Goal: Information Seeking & Learning: Learn about a topic

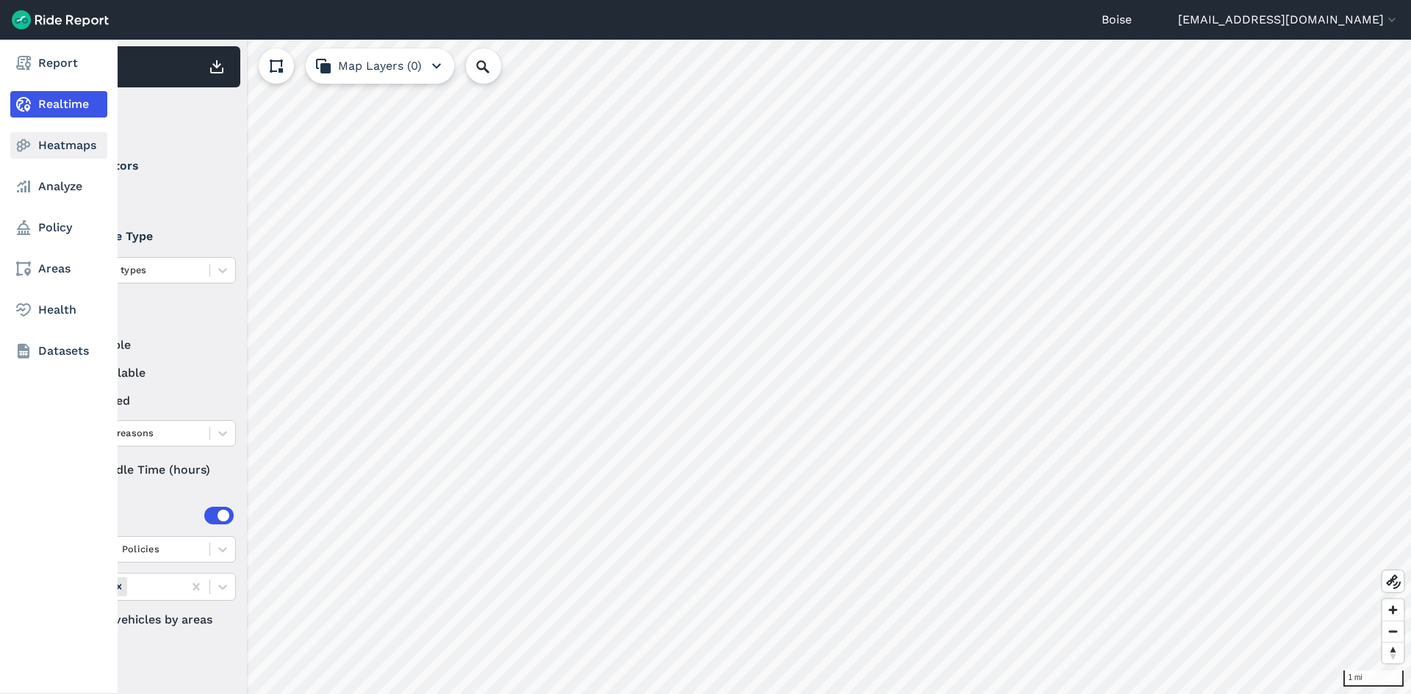
click at [54, 147] on link "Heatmaps" at bounding box center [58, 145] width 97 height 26
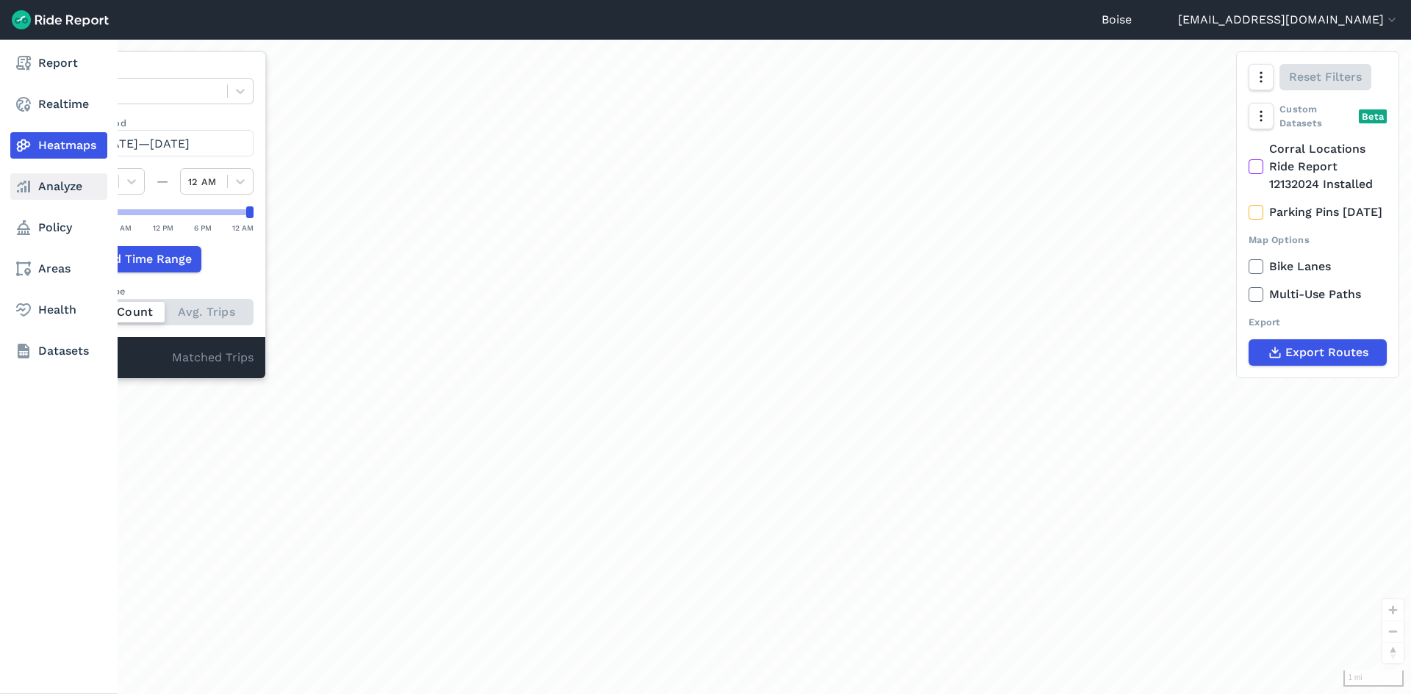
click at [54, 188] on link "Analyze" at bounding box center [58, 186] width 97 height 26
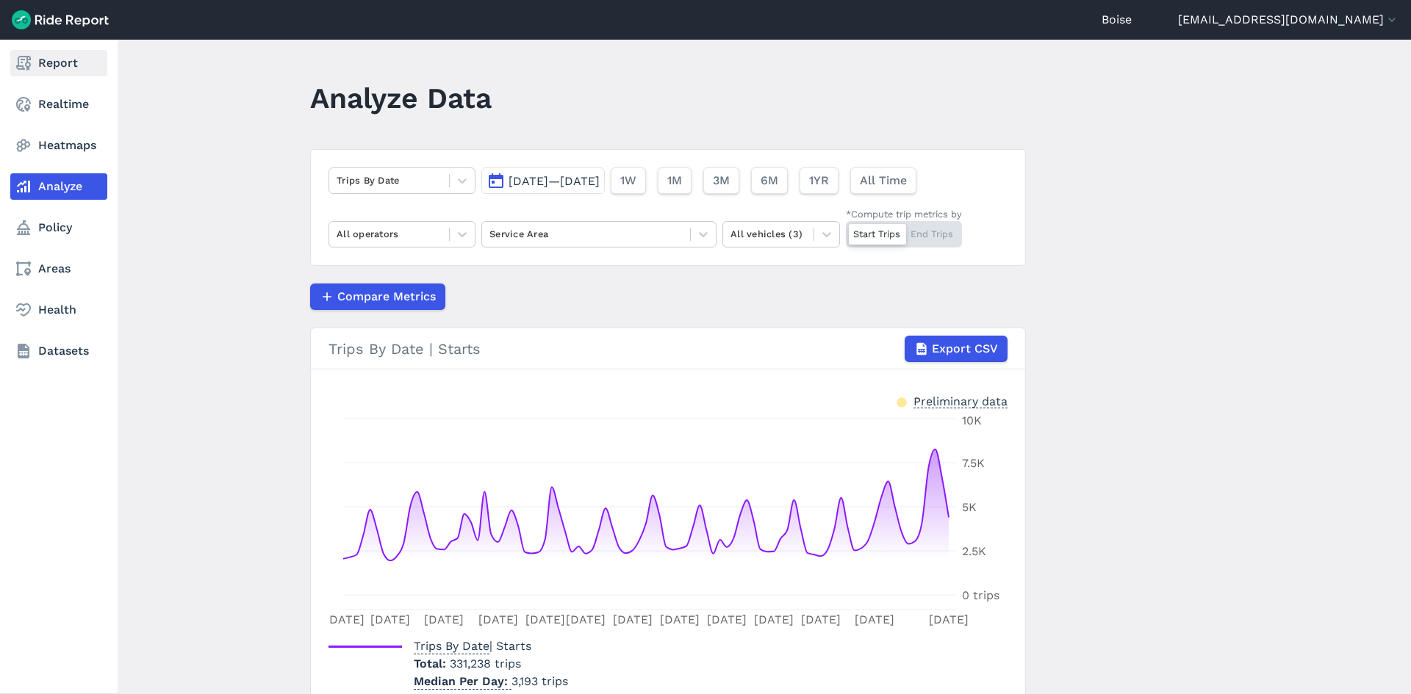
click at [46, 62] on link "Report" at bounding box center [58, 63] width 97 height 26
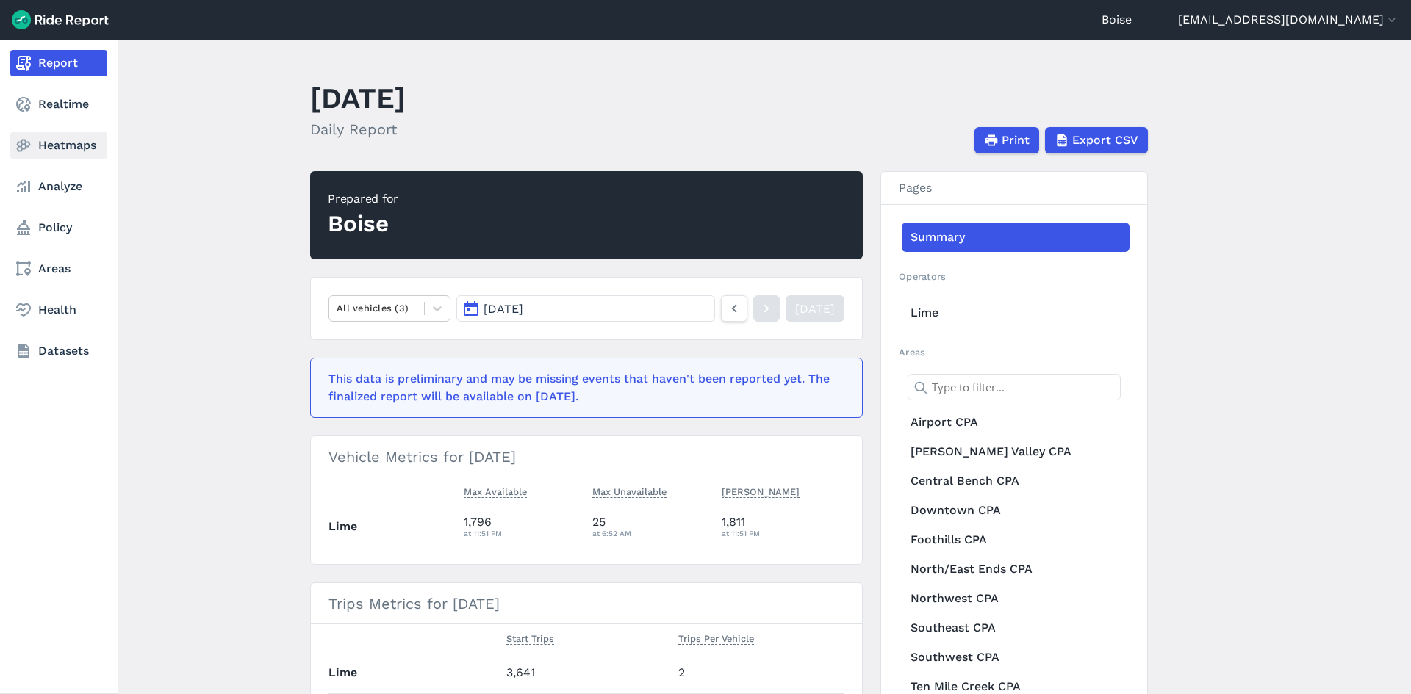
click at [60, 141] on link "Heatmaps" at bounding box center [58, 145] width 97 height 26
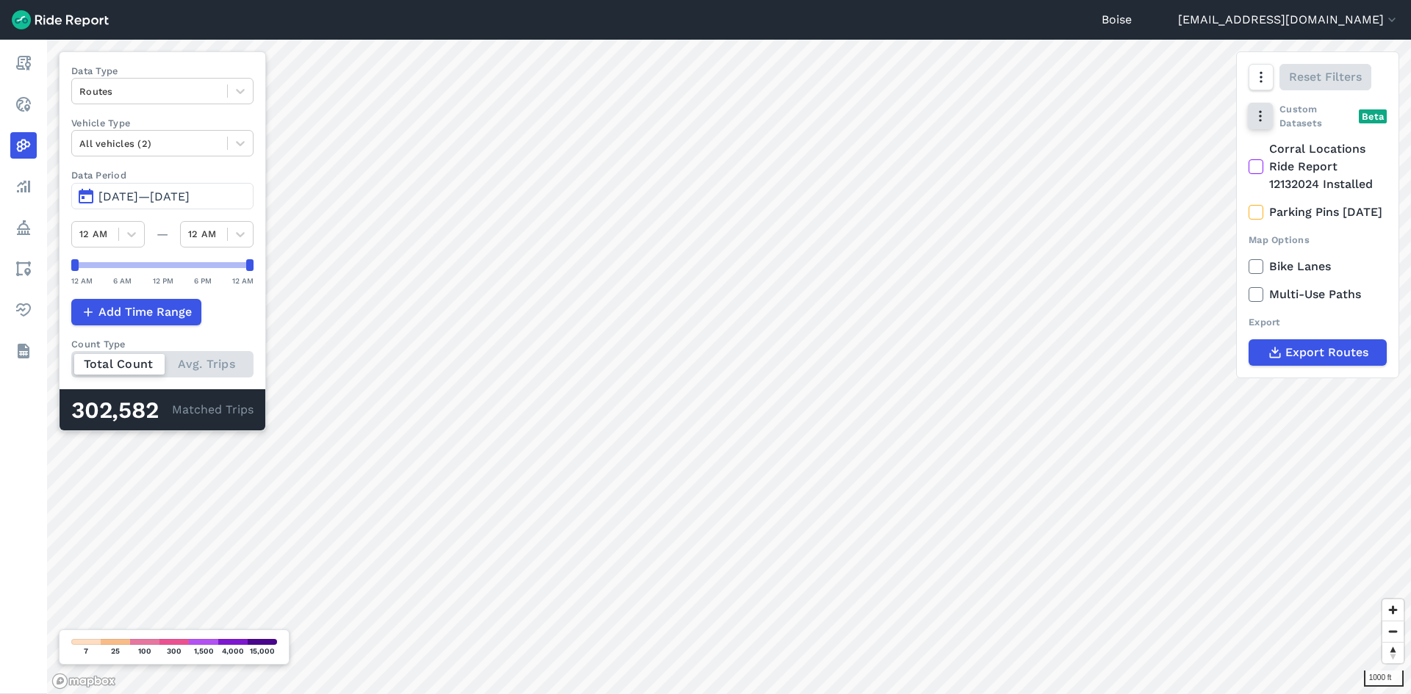
click at [1260, 126] on button "button" at bounding box center [1260, 116] width 25 height 26
click at [1267, 122] on icon "button" at bounding box center [1260, 116] width 15 height 15
click at [1267, 79] on icon "button" at bounding box center [1260, 77] width 15 height 15
click at [1257, 274] on icon at bounding box center [1255, 266] width 13 height 15
click at [1248, 267] on input "Bike Lanes" at bounding box center [1248, 263] width 0 height 10
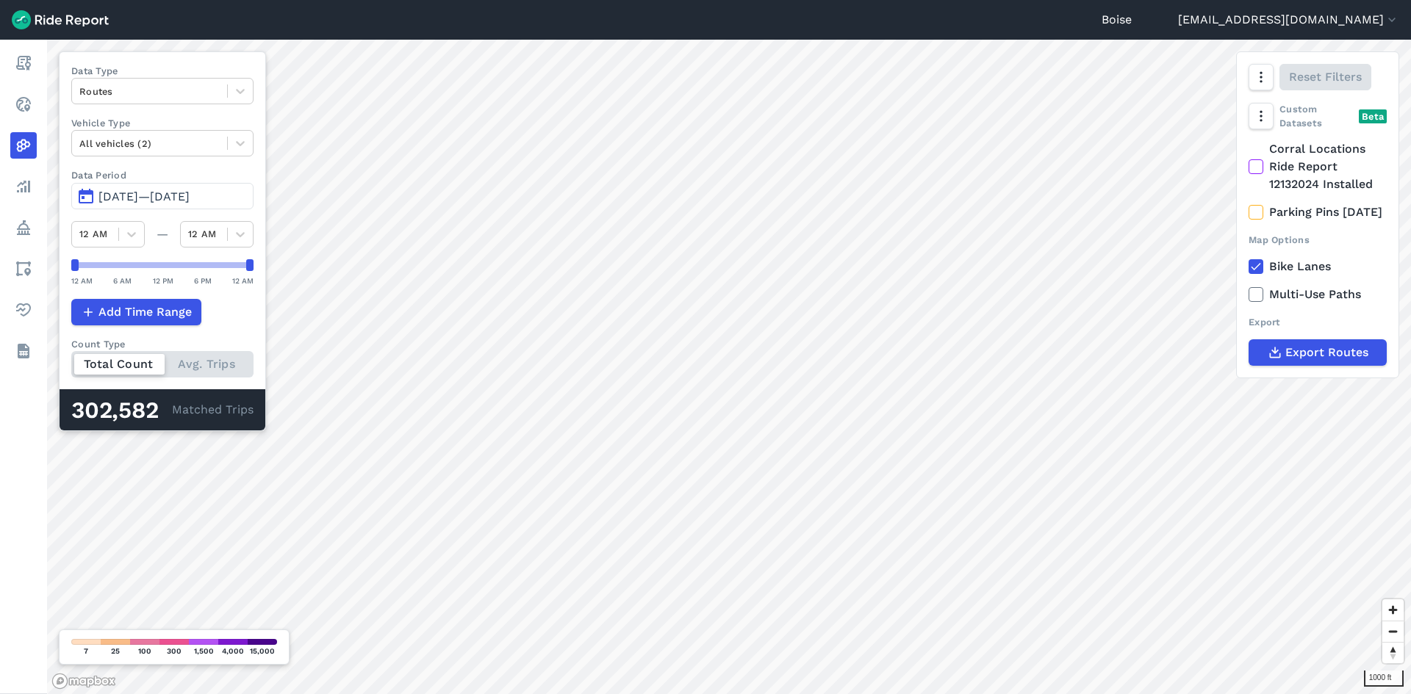
click at [1257, 302] on icon at bounding box center [1255, 294] width 13 height 15
click at [1248, 295] on input "Multi-Use Paths" at bounding box center [1248, 291] width 0 height 10
click at [1256, 274] on icon at bounding box center [1255, 266] width 13 height 15
click at [1248, 267] on input "Bike Lanes" at bounding box center [1248, 263] width 0 height 10
click at [1259, 302] on icon at bounding box center [1255, 294] width 13 height 15
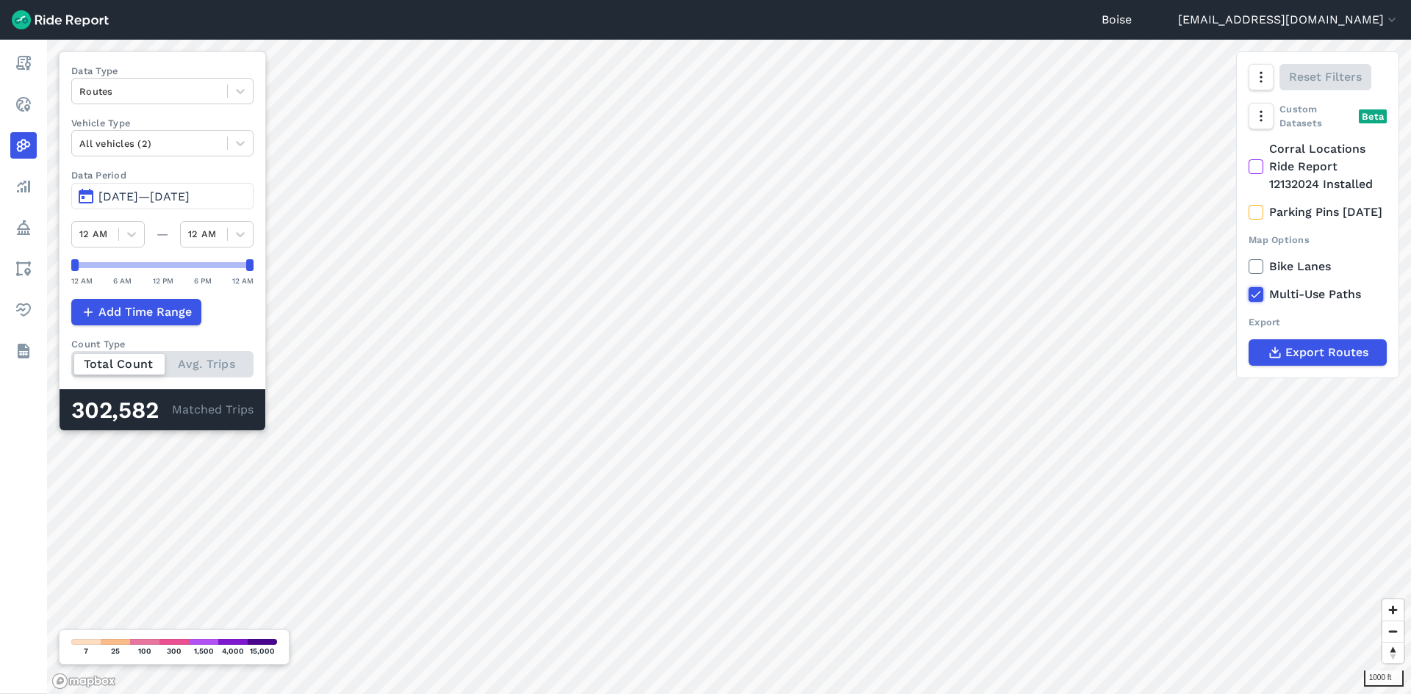
click at [1248, 295] on input "Multi-Use Paths" at bounding box center [1248, 291] width 0 height 10
click at [228, 90] on div at bounding box center [240, 91] width 25 height 25
drag, startPoint x: 73, startPoint y: 265, endPoint x: 219, endPoint y: 273, distance: 146.4
click at [219, 273] on div "12 AM 6 AM 12 PM 6 PM 12 AM" at bounding box center [162, 273] width 182 height 28
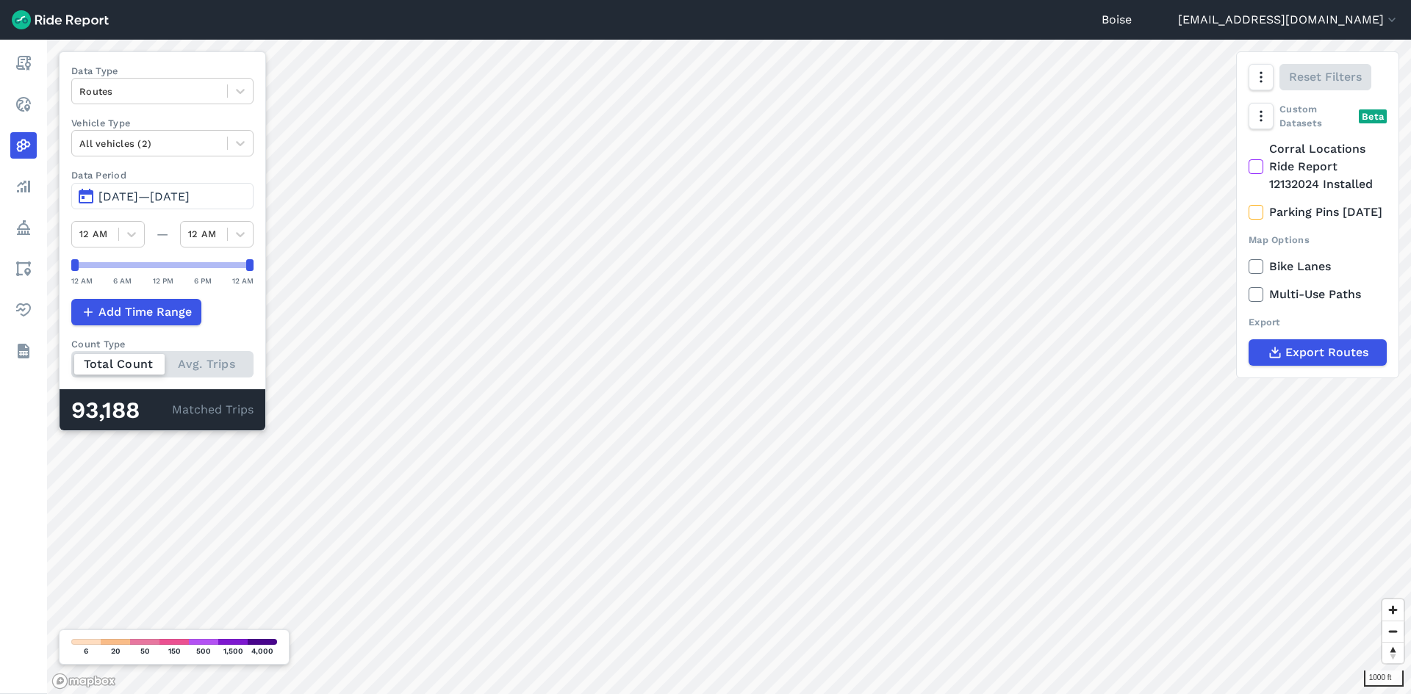
click at [48, 268] on div "1000 ft Data Type Routes Vehicle Type All vehicles (2) Data Period Jun 2, 2025—…" at bounding box center [729, 367] width 1364 height 655
drag, startPoint x: 248, startPoint y: 267, endPoint x: 126, endPoint y: 272, distance: 122.8
click at [126, 272] on div "12 AM 6 AM 12 PM 6 PM 12 AM" at bounding box center [162, 273] width 182 height 28
click at [168, 195] on span "[DATE]—[DATE]" at bounding box center [143, 197] width 91 height 14
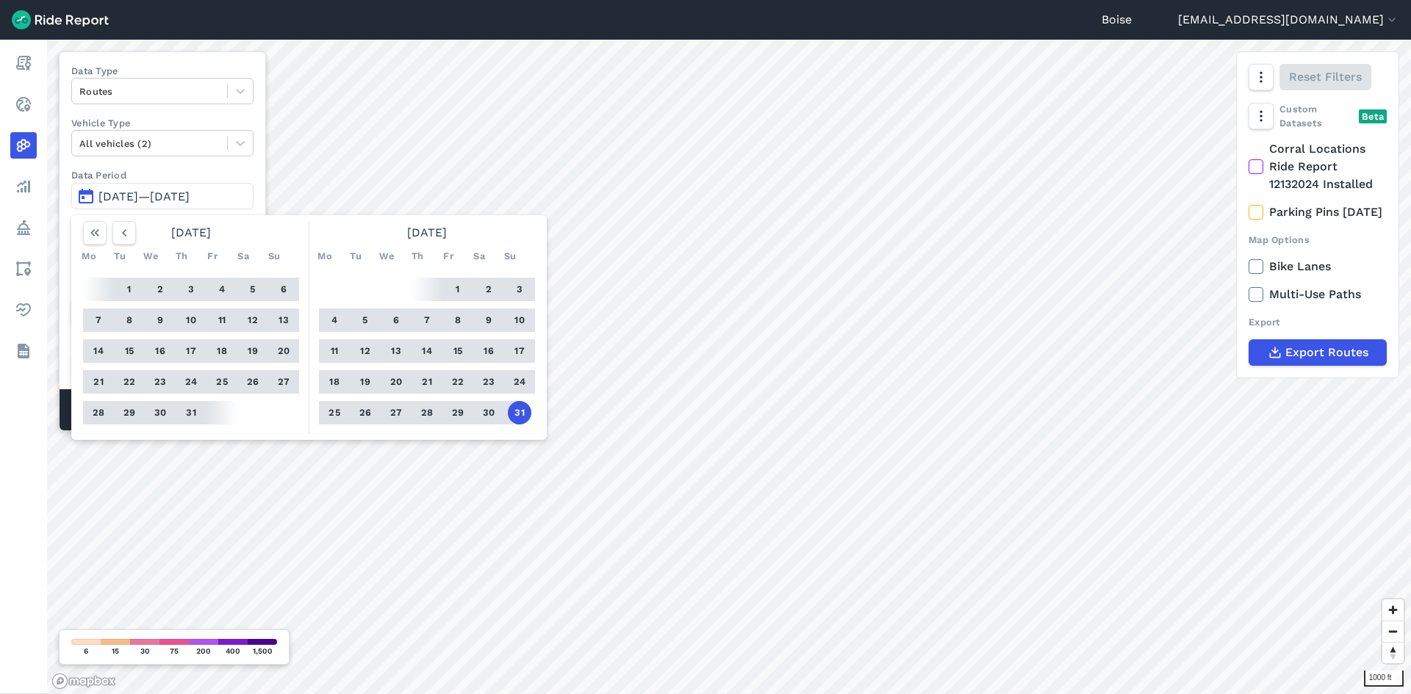
click at [130, 284] on button "1" at bounding box center [130, 290] width 24 height 24
click at [519, 413] on button "31" at bounding box center [520, 413] width 24 height 24
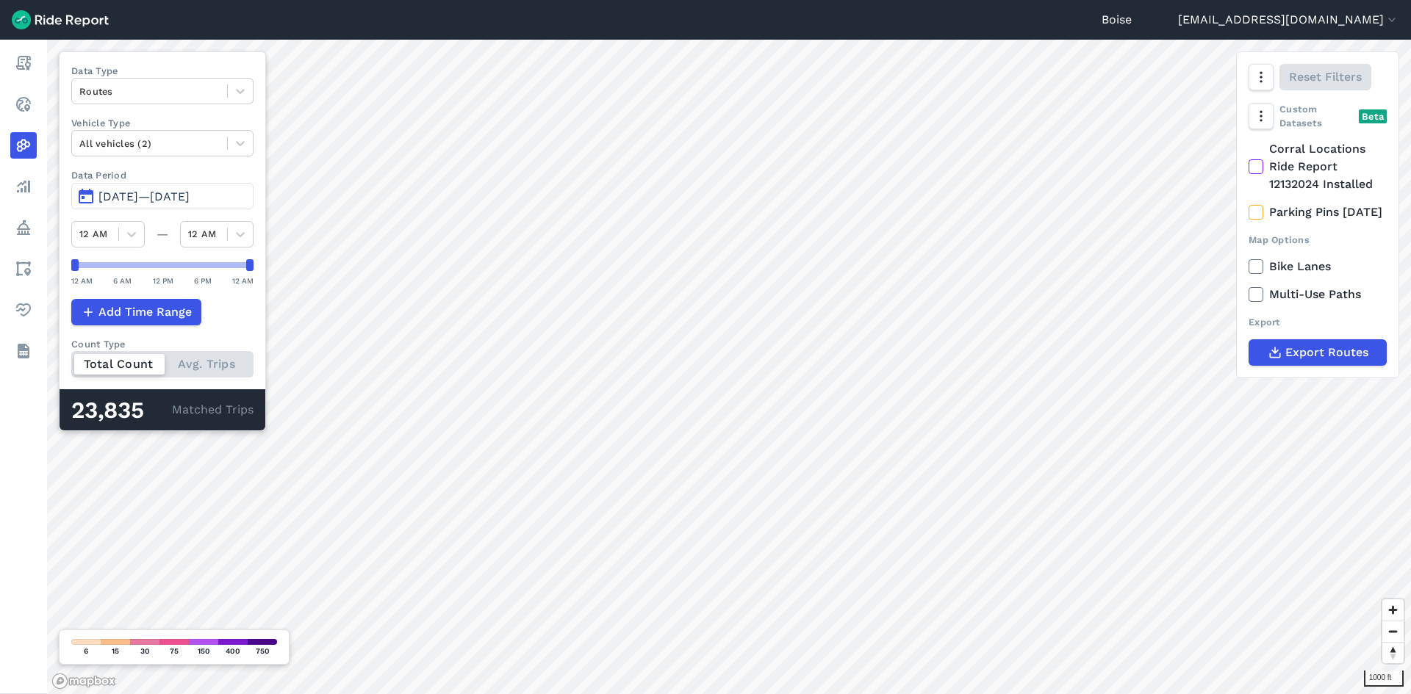
click at [338, 279] on div "1000 ft Data Type Routes Vehicle Type All vehicles (2) Data Period [DATE] 1, 20…" at bounding box center [729, 367] width 1364 height 655
drag, startPoint x: 73, startPoint y: 265, endPoint x: 213, endPoint y: 278, distance: 141.0
click at [213, 278] on div "12 AM 6 AM 12 PM 6 PM 12 AM" at bounding box center [162, 273] width 182 height 28
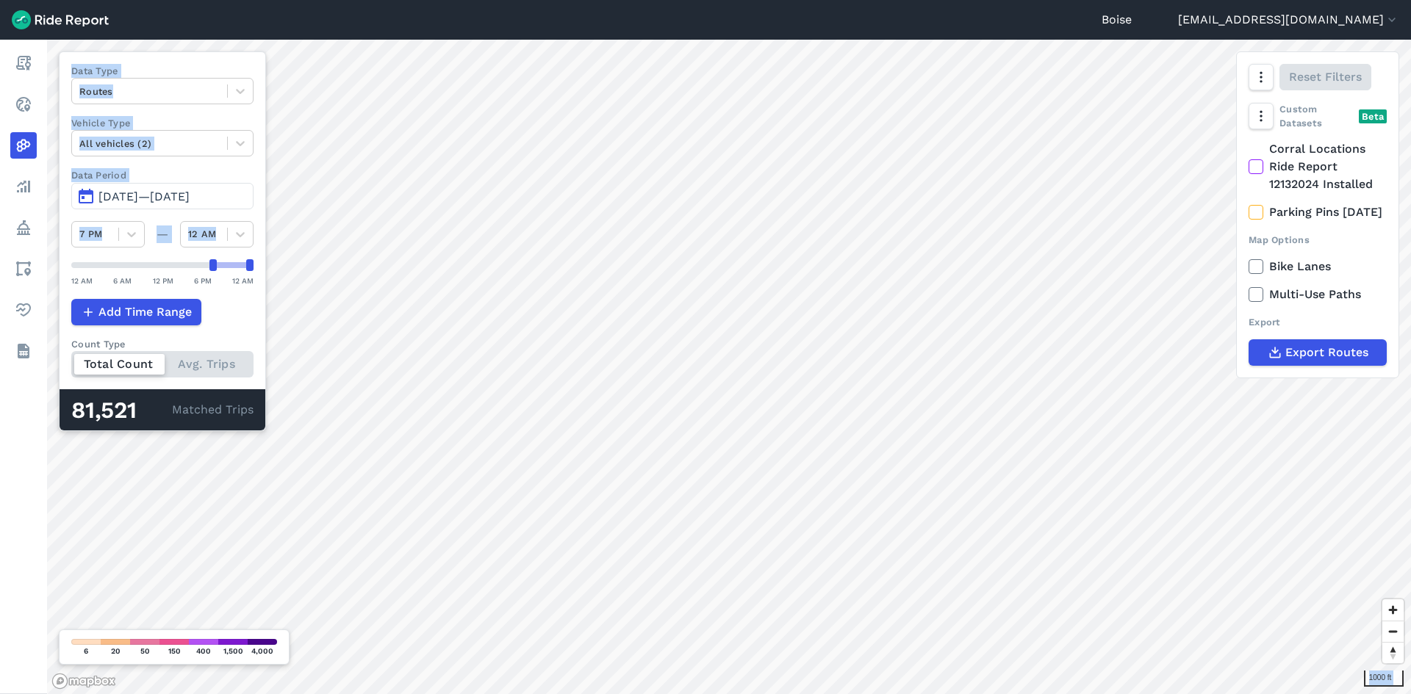
click at [53, 267] on div "1000 ft Data Type Routes Vehicle Type All vehicles (2) Data Period [DATE] 1, 20…" at bounding box center [729, 367] width 1364 height 655
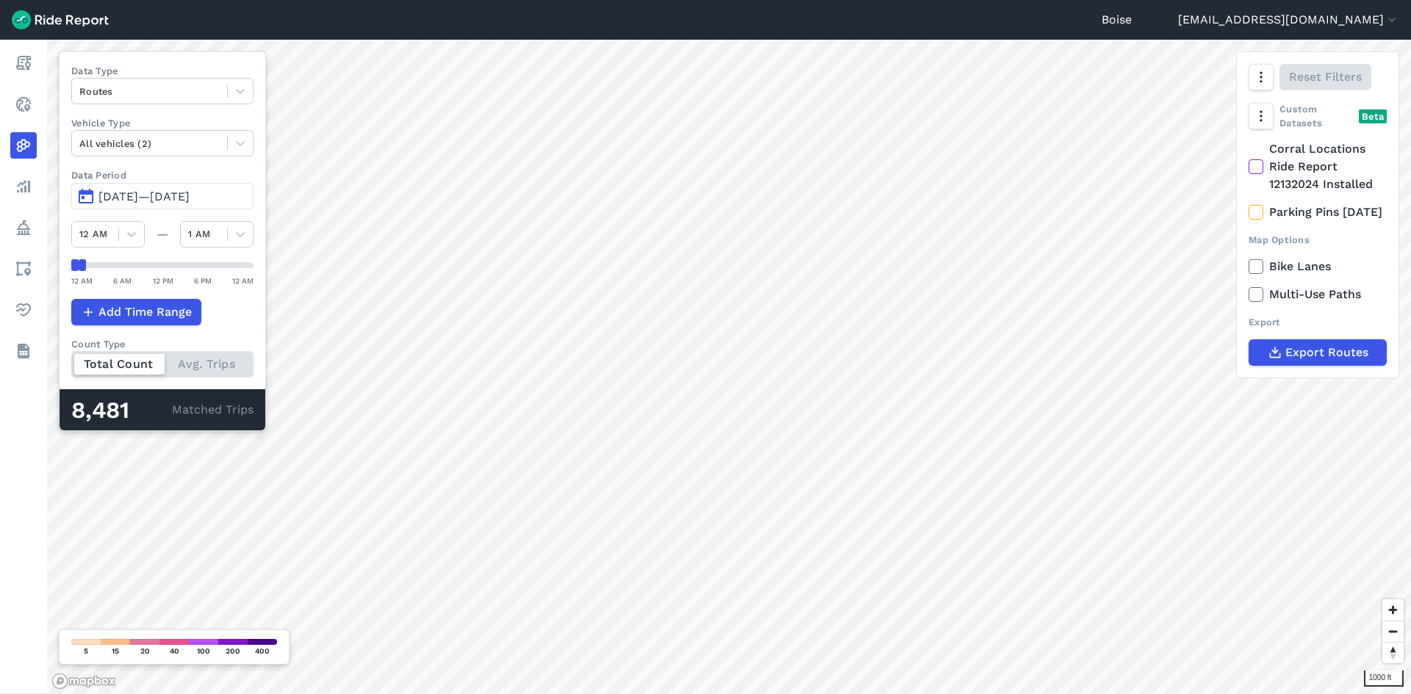
click at [221, 292] on div "Data Type Routes Vehicle Type All vehicles (2) Data Period [DATE] 1, 2025—[DATE…" at bounding box center [162, 241] width 207 height 380
drag, startPoint x: 83, startPoint y: 267, endPoint x: 101, endPoint y: 269, distance: 18.5
click at [101, 269] on div at bounding box center [104, 265] width 7 height 12
drag, startPoint x: 106, startPoint y: 268, endPoint x: 212, endPoint y: 268, distance: 105.8
click at [212, 268] on div at bounding box center [212, 265] width 7 height 12
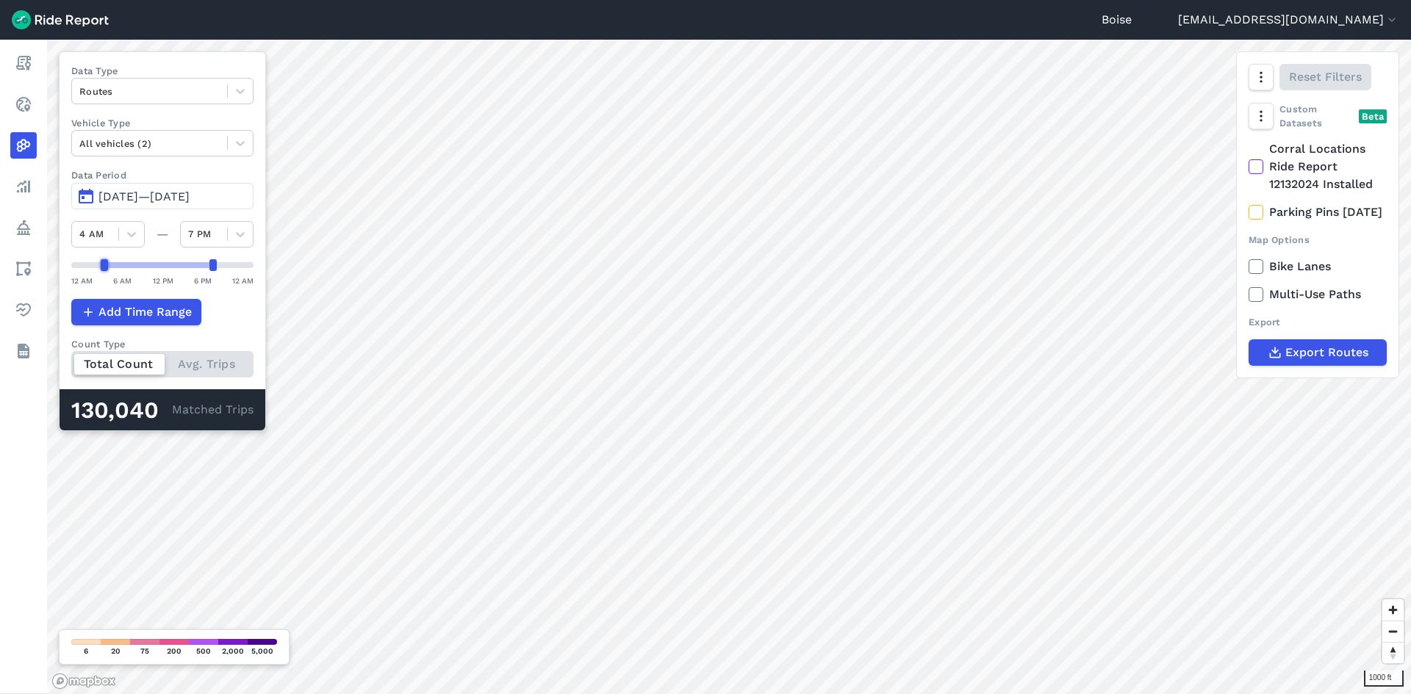
drag, startPoint x: 75, startPoint y: 270, endPoint x: 106, endPoint y: 270, distance: 30.9
click at [106, 270] on div at bounding box center [104, 265] width 7 height 12
drag, startPoint x: 102, startPoint y: 265, endPoint x: 126, endPoint y: 265, distance: 24.3
click at [126, 265] on div at bounding box center [125, 265] width 7 height 12
drag, startPoint x: 125, startPoint y: 266, endPoint x: 193, endPoint y: 270, distance: 68.5
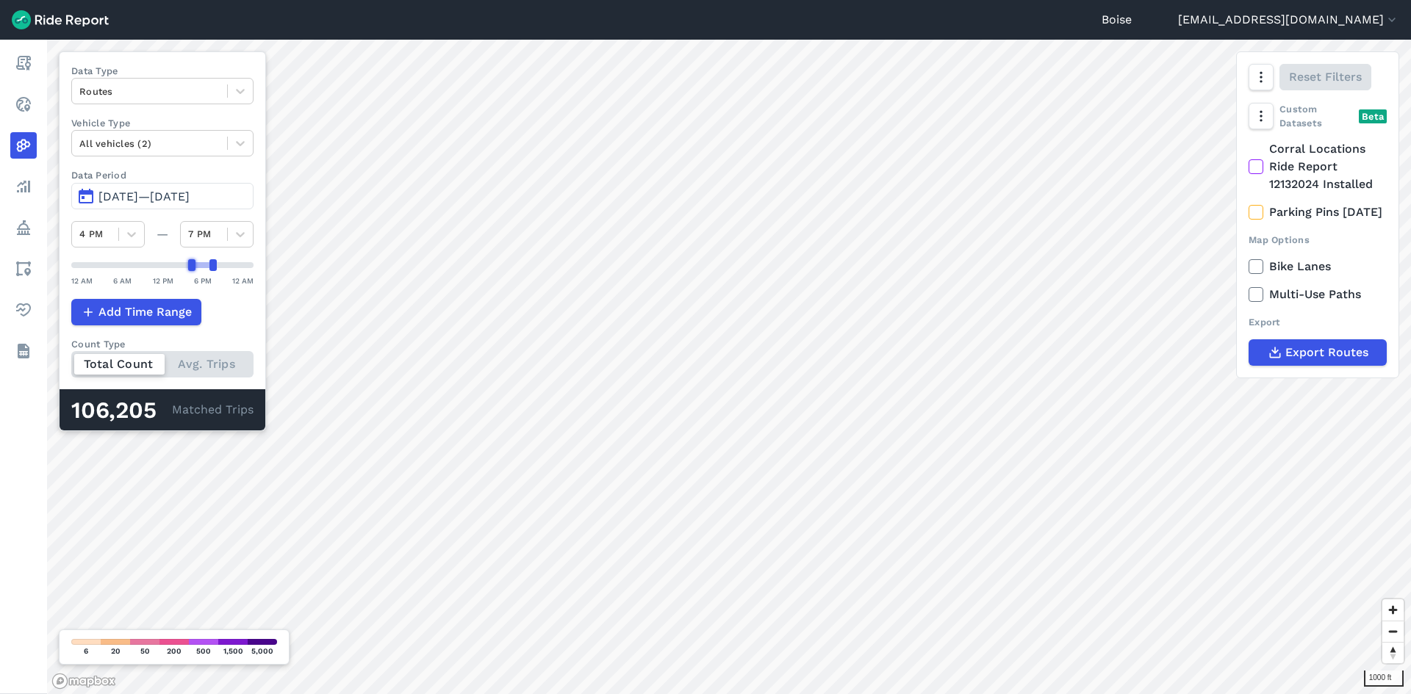
click at [193, 270] on div at bounding box center [191, 265] width 7 height 12
drag, startPoint x: 211, startPoint y: 264, endPoint x: 290, endPoint y: 264, distance: 78.6
click at [290, 264] on div "1000 ft Data Type Routes Vehicle Type All vehicles (2) Data Period [DATE] 1, 20…" at bounding box center [729, 367] width 1364 height 655
drag, startPoint x: 190, startPoint y: 270, endPoint x: 198, endPoint y: 270, distance: 8.1
click at [198, 270] on div at bounding box center [198, 265] width 7 height 12
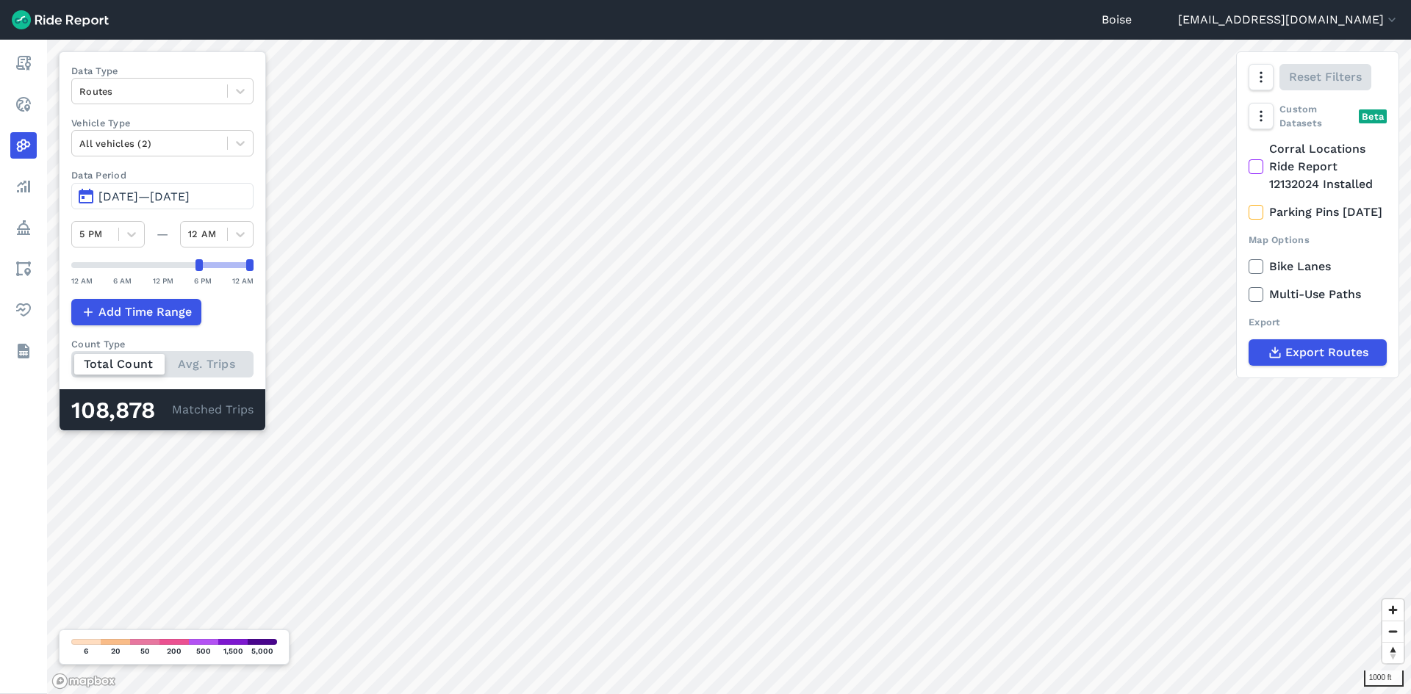
click at [209, 266] on div at bounding box center [162, 265] width 182 height 12
drag, startPoint x: 198, startPoint y: 265, endPoint x: 209, endPoint y: 265, distance: 10.3
click at [209, 265] on div at bounding box center [205, 265] width 7 height 12
click at [55, 265] on div "1000 ft Data Type Routes Vehicle Type All vehicles (2) Data Period [DATE] 1, 20…" at bounding box center [729, 367] width 1364 height 655
drag, startPoint x: 248, startPoint y: 269, endPoint x: 114, endPoint y: 268, distance: 134.5
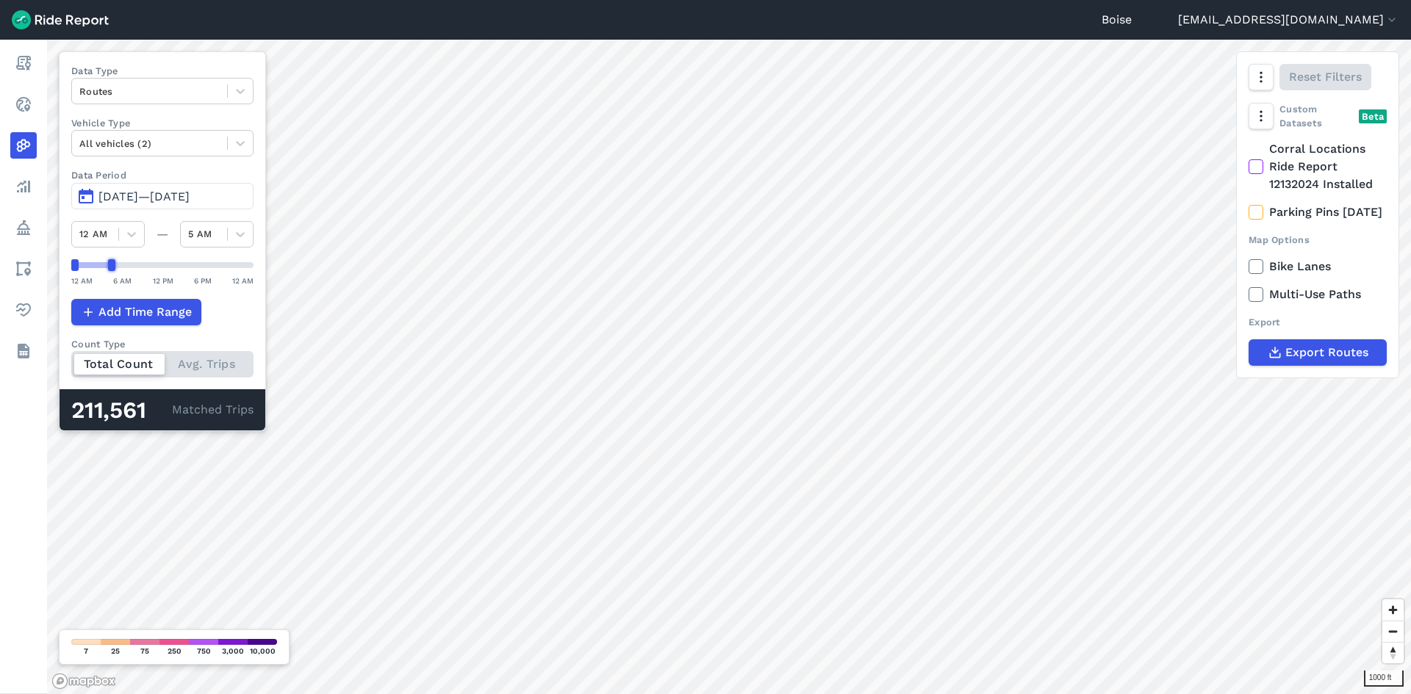
click at [114, 268] on div at bounding box center [111, 265] width 7 height 12
drag, startPoint x: 112, startPoint y: 268, endPoint x: 121, endPoint y: 268, distance: 8.8
click at [121, 268] on div at bounding box center [118, 265] width 7 height 12
click at [111, 265] on div at bounding box center [111, 265] width 7 height 12
click at [623, 322] on div "181 Total Trips" at bounding box center [608, 319] width 130 height 14
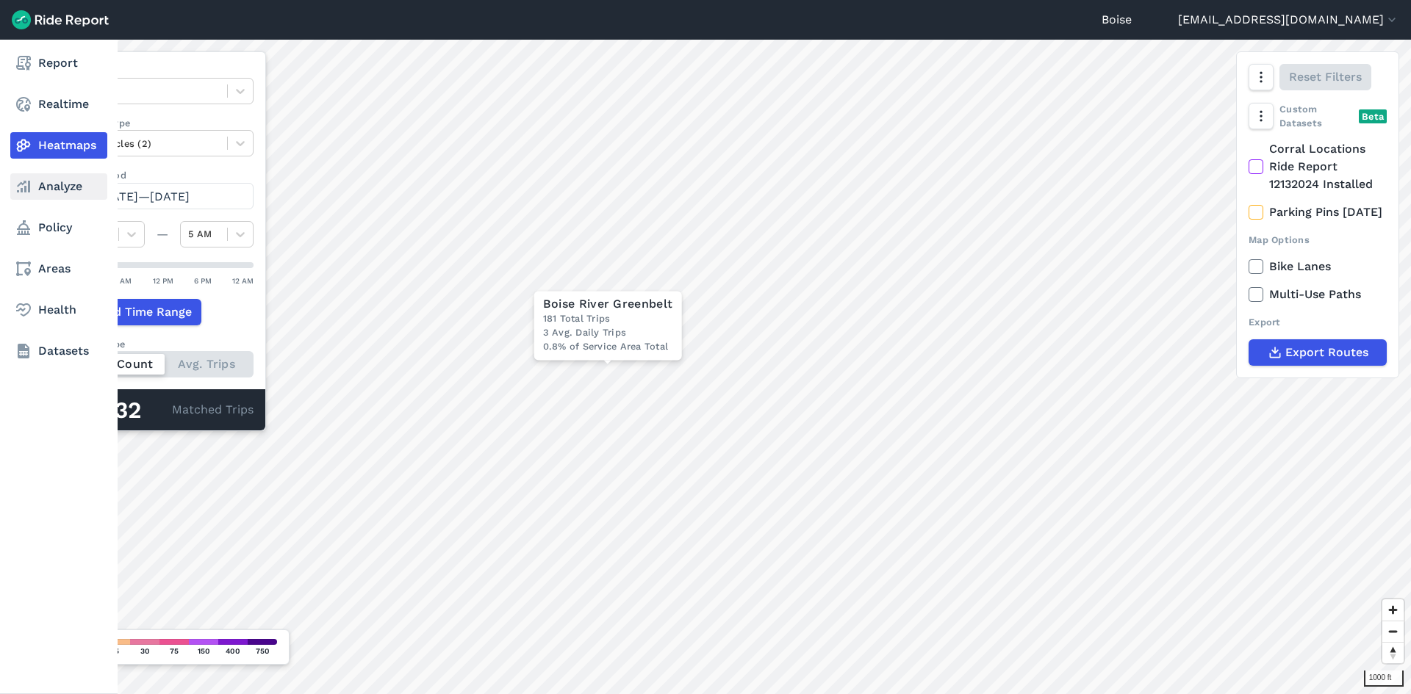
click at [40, 192] on link "Analyze" at bounding box center [58, 186] width 97 height 26
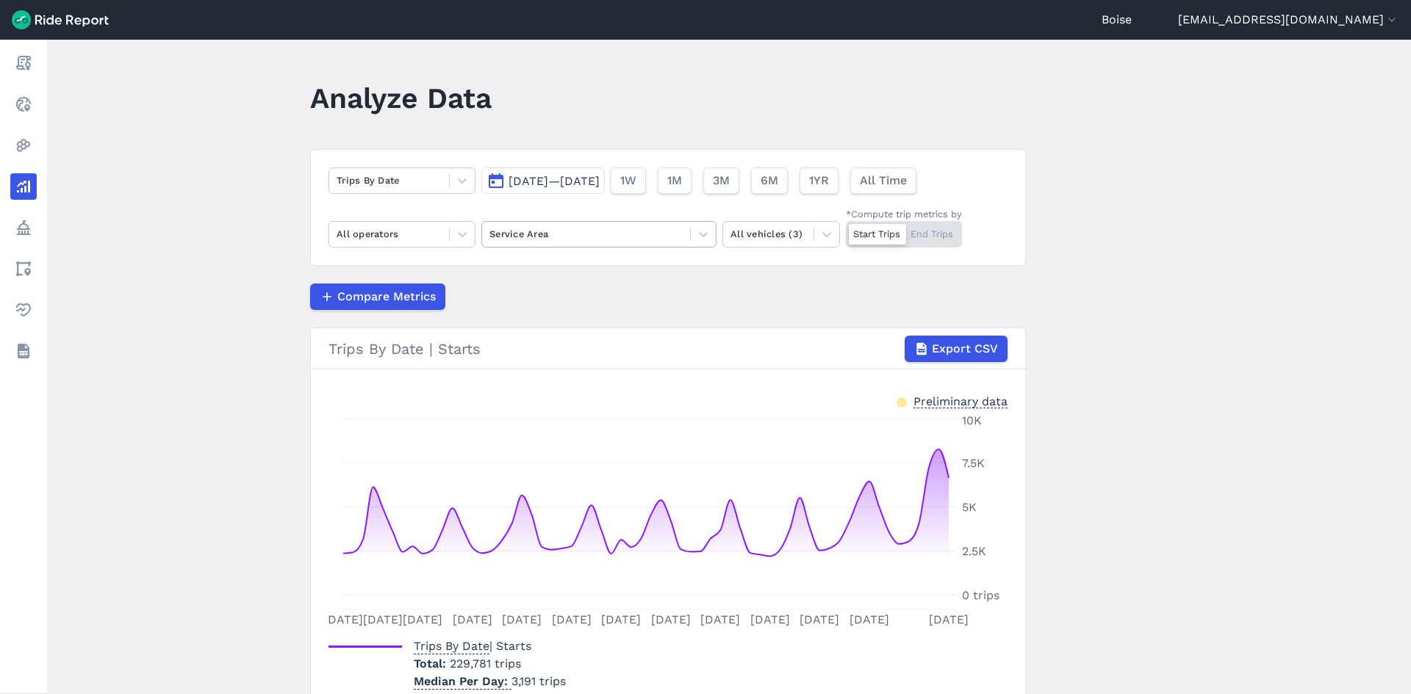
click at [504, 234] on div at bounding box center [585, 234] width 193 height 17
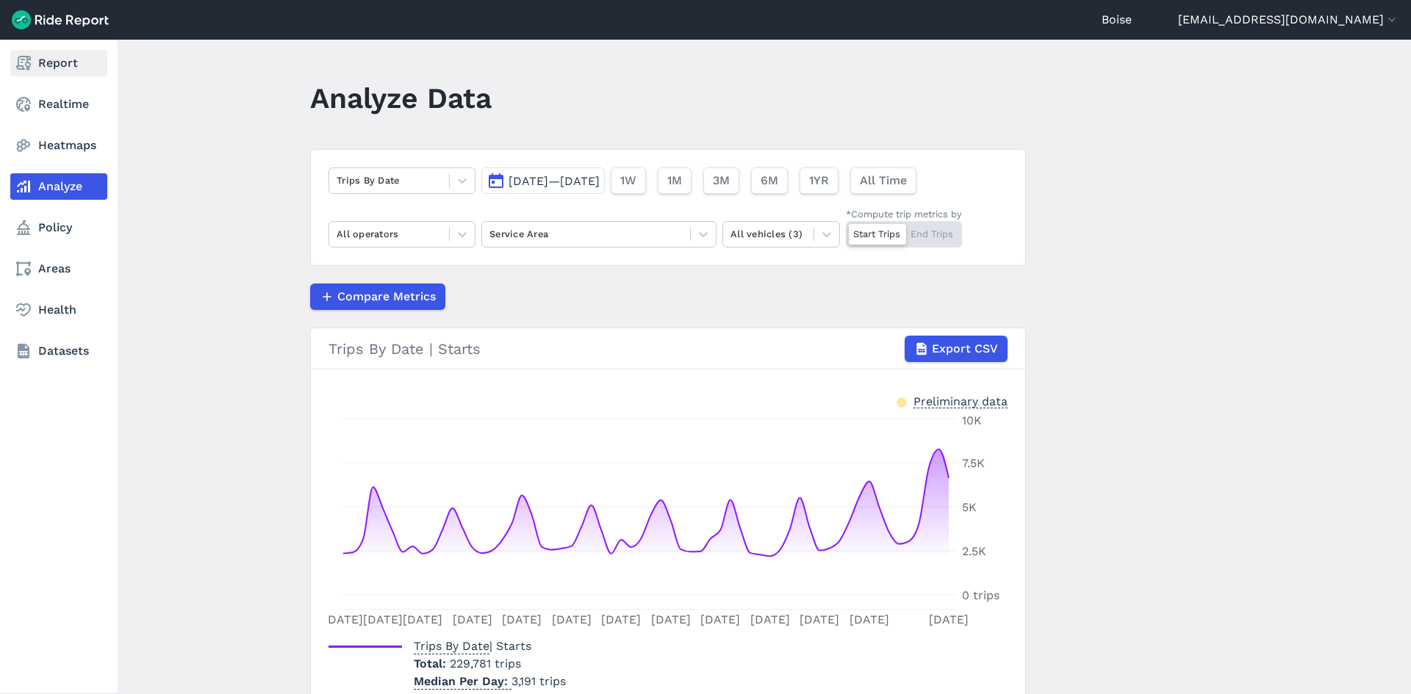
click at [82, 54] on link "Report" at bounding box center [58, 63] width 97 height 26
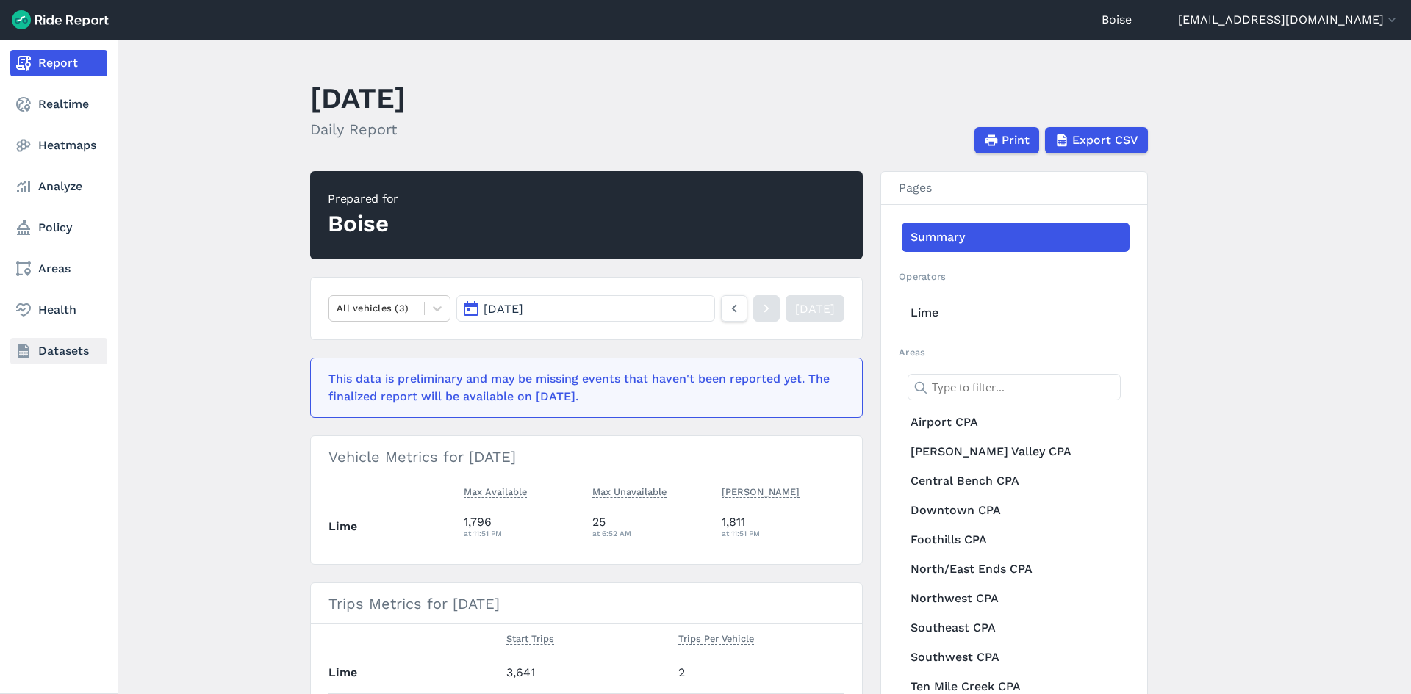
click at [43, 345] on link "Datasets" at bounding box center [58, 351] width 97 height 26
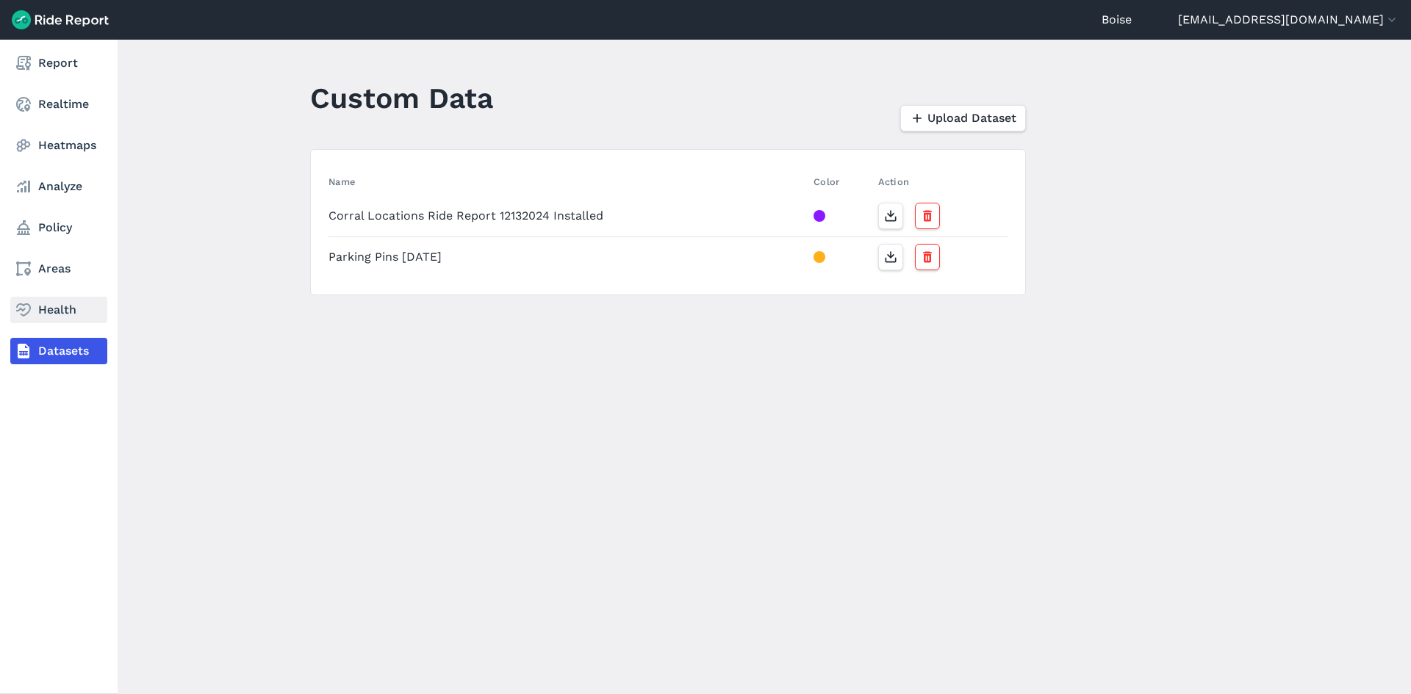
click at [29, 307] on use at bounding box center [23, 309] width 15 height 13
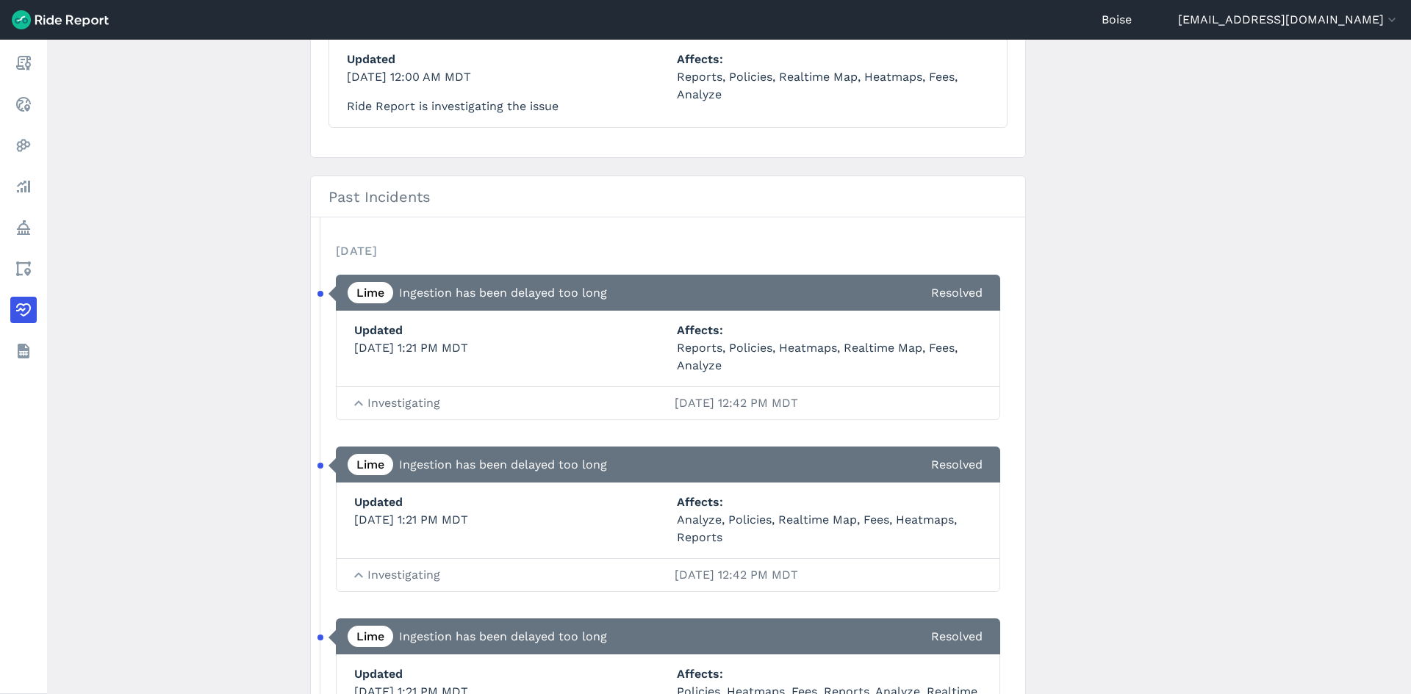
scroll to position [514, 0]
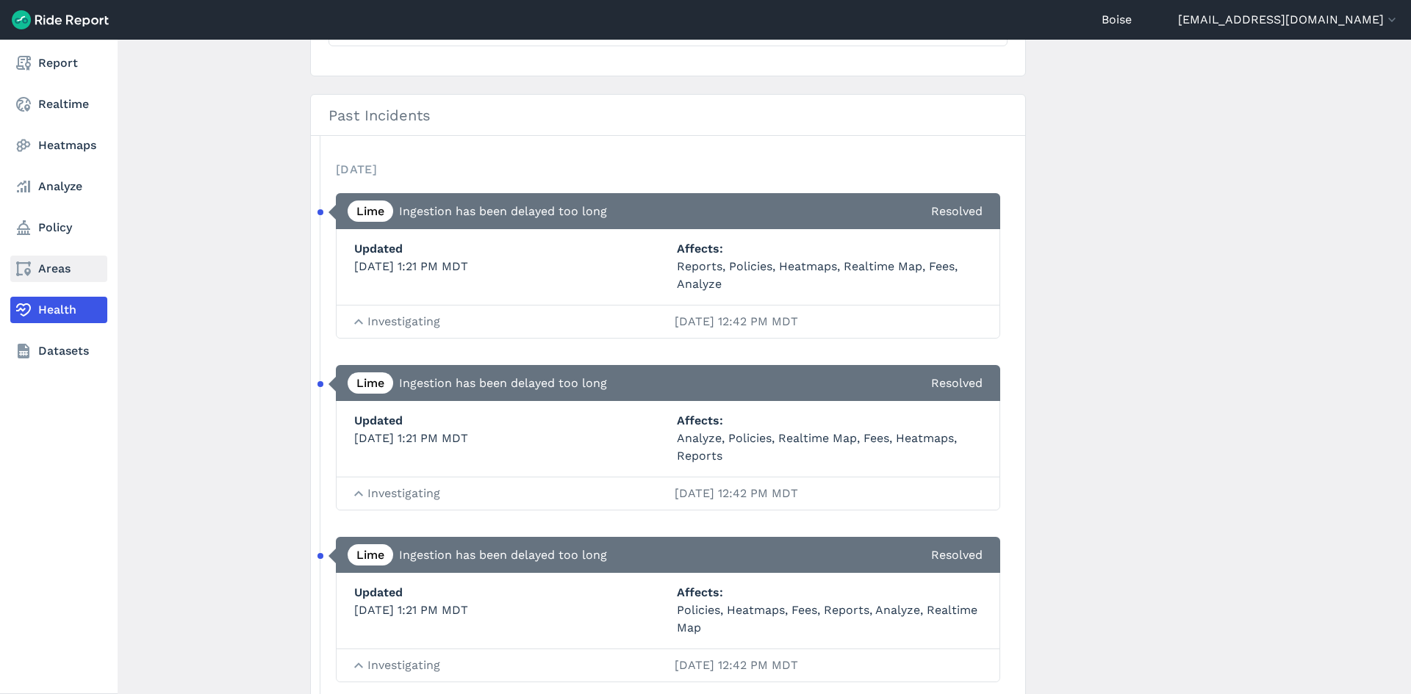
click at [35, 267] on link "Areas" at bounding box center [58, 269] width 97 height 26
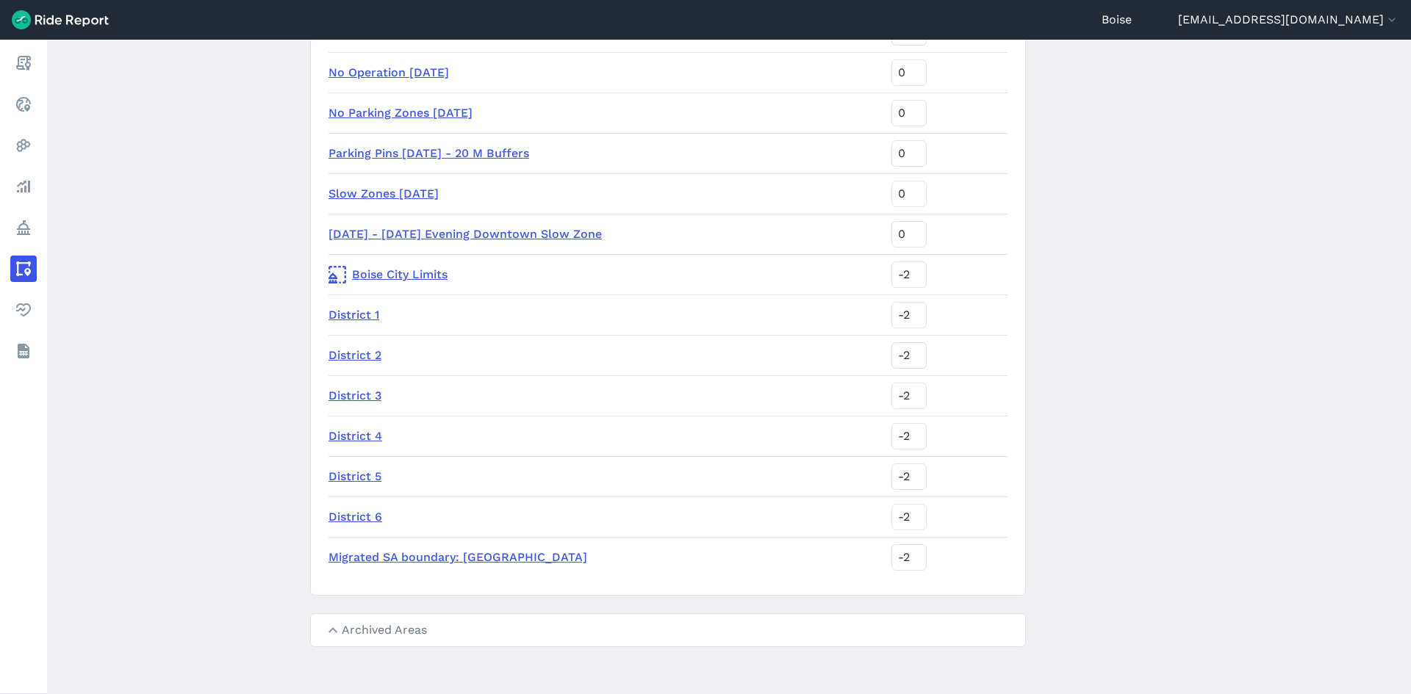
scroll to position [962, 0]
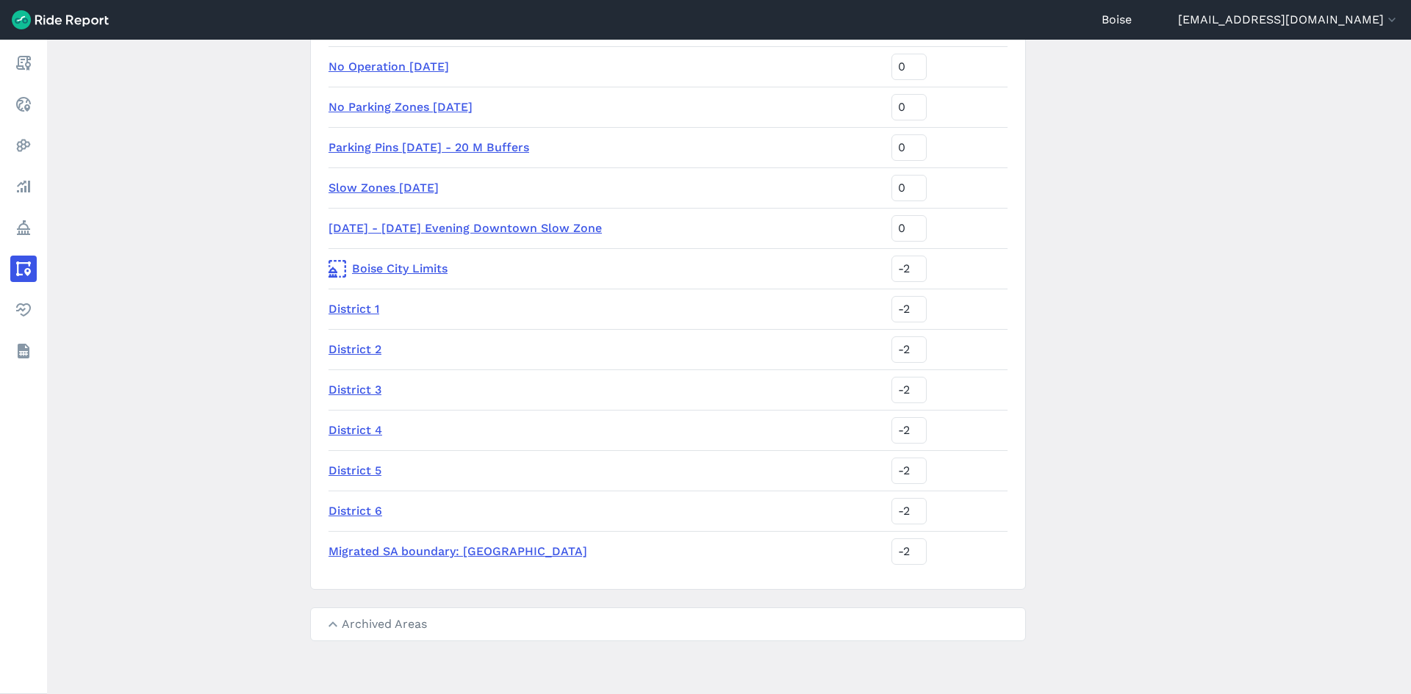
click at [358, 619] on summary "Archived Areas" at bounding box center [668, 624] width 714 height 32
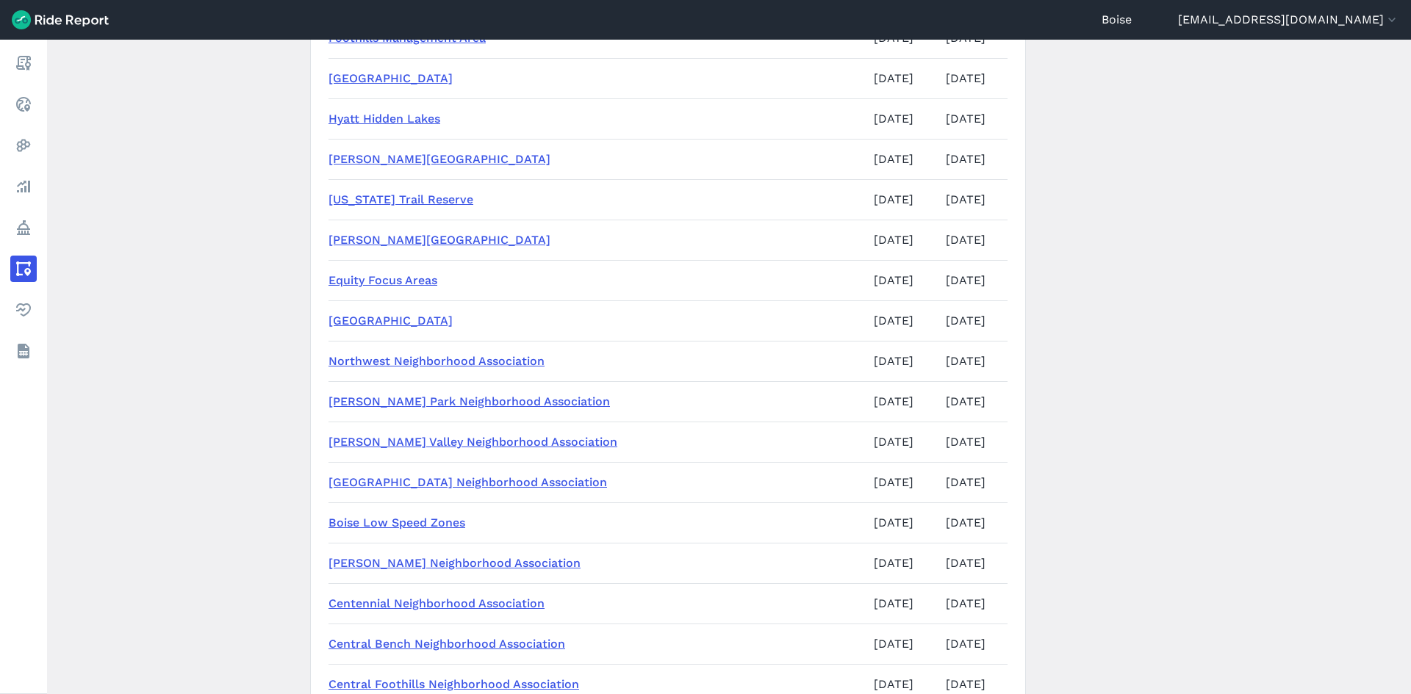
scroll to position [1844, 0]
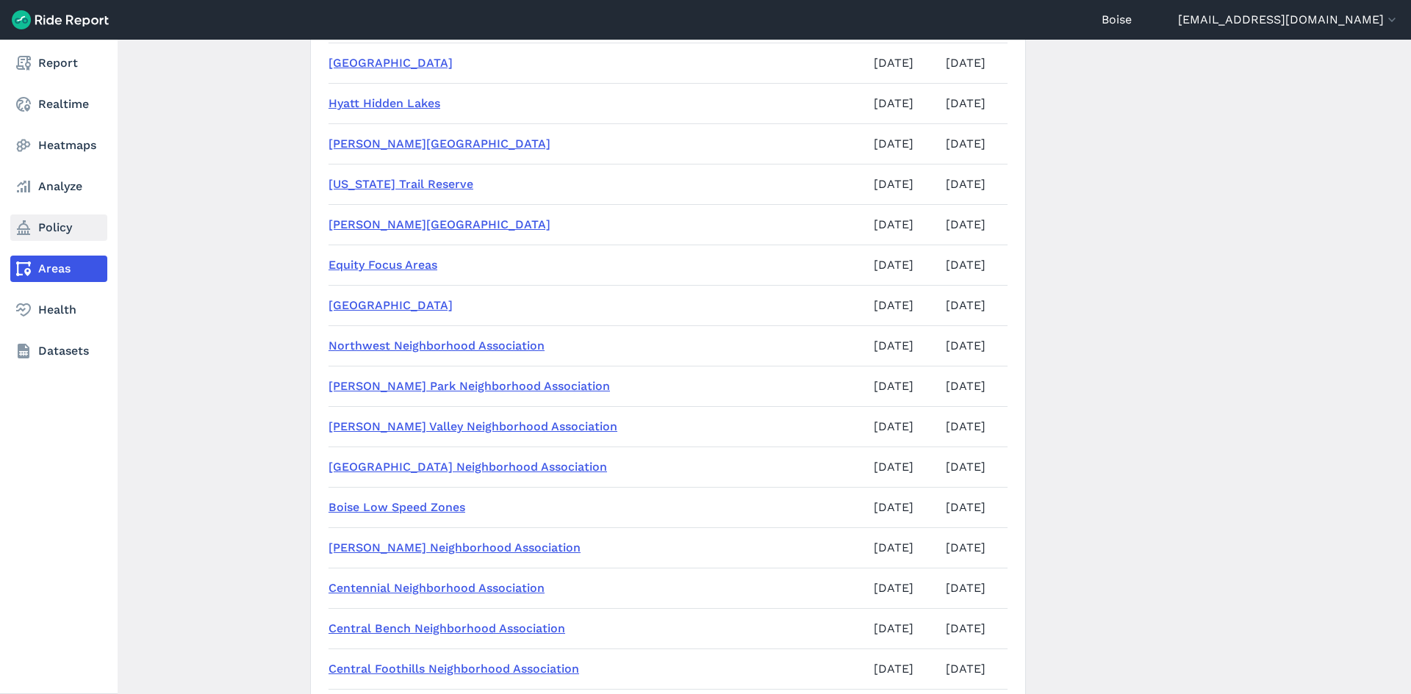
click at [62, 215] on link "Policy" at bounding box center [58, 228] width 97 height 26
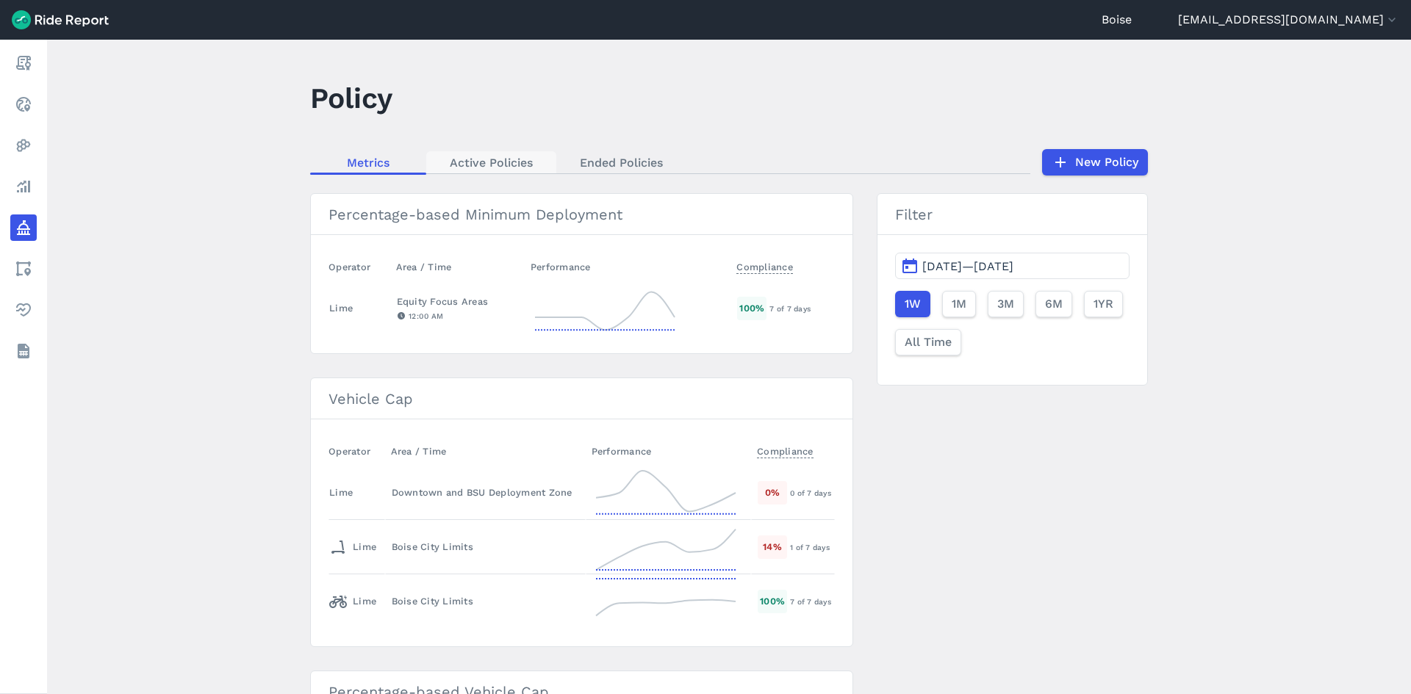
click at [529, 155] on link "Active Policies" at bounding box center [491, 162] width 130 height 22
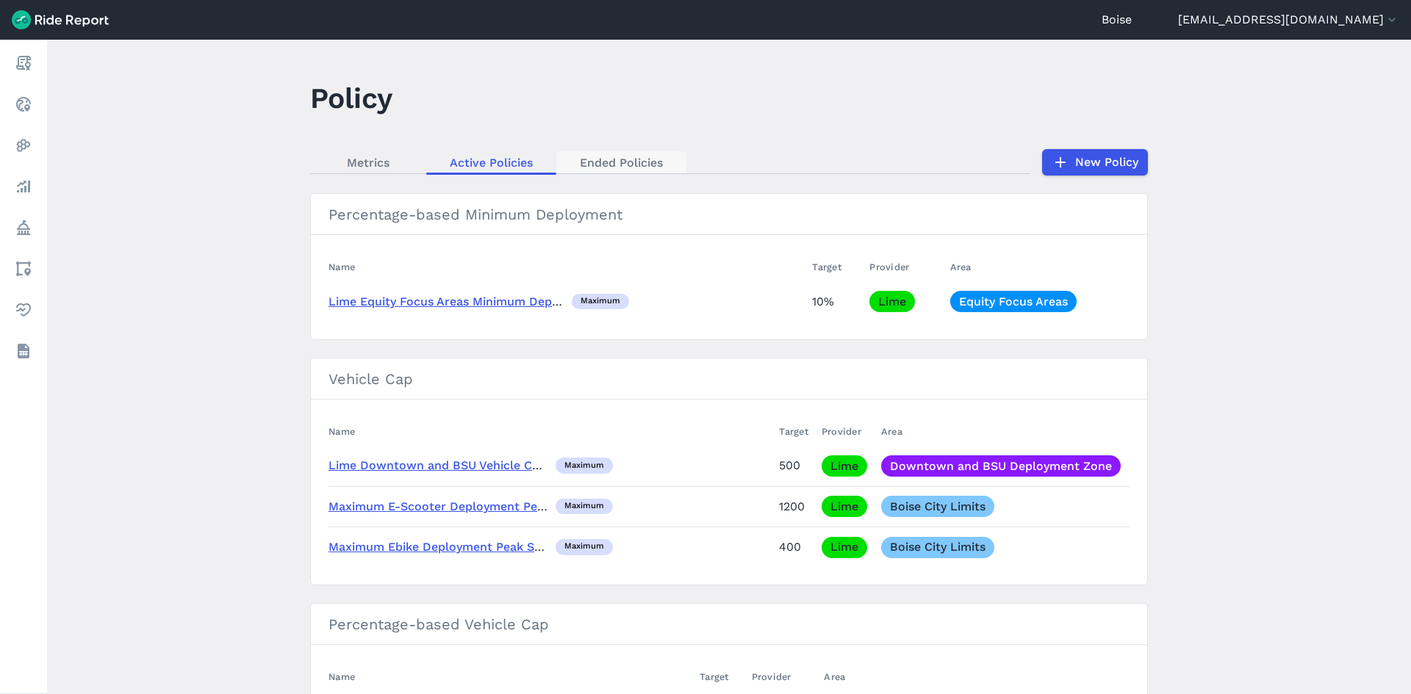
click at [613, 158] on link "Ended Policies" at bounding box center [621, 162] width 130 height 22
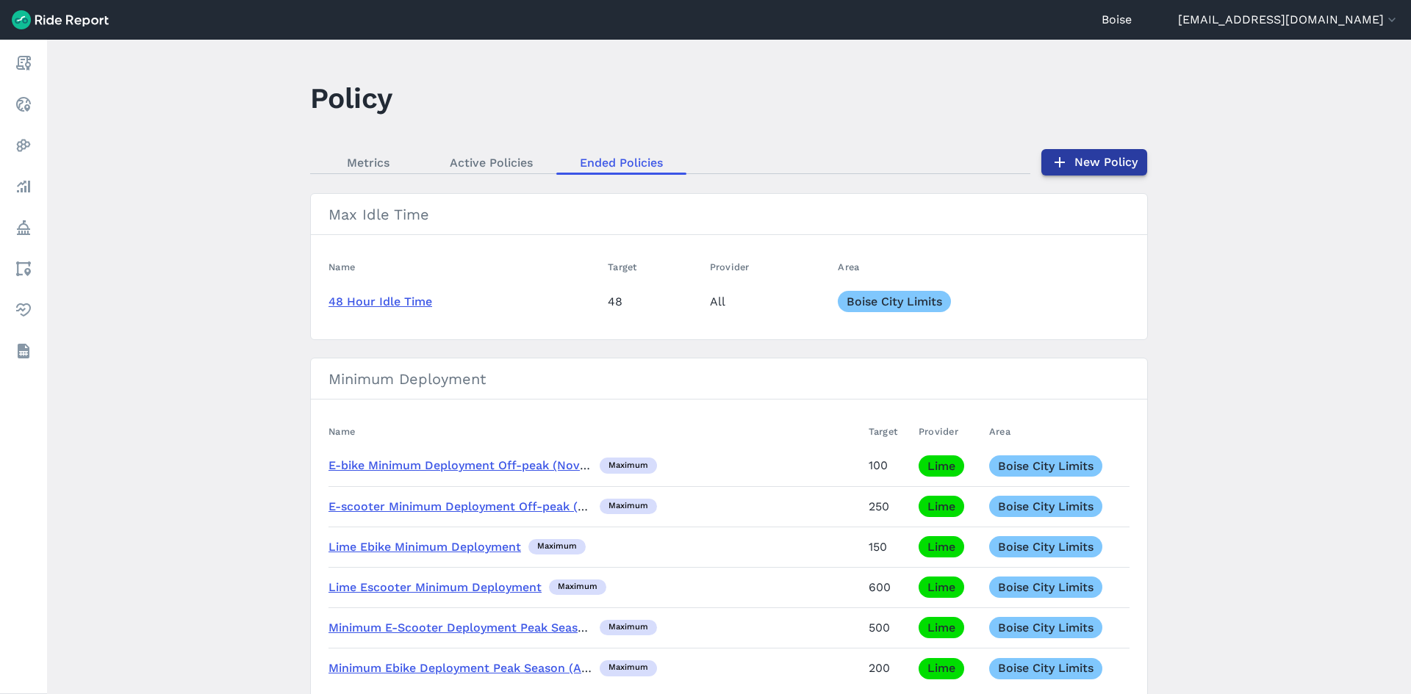
click at [1080, 154] on link "New Policy" at bounding box center [1094, 162] width 106 height 26
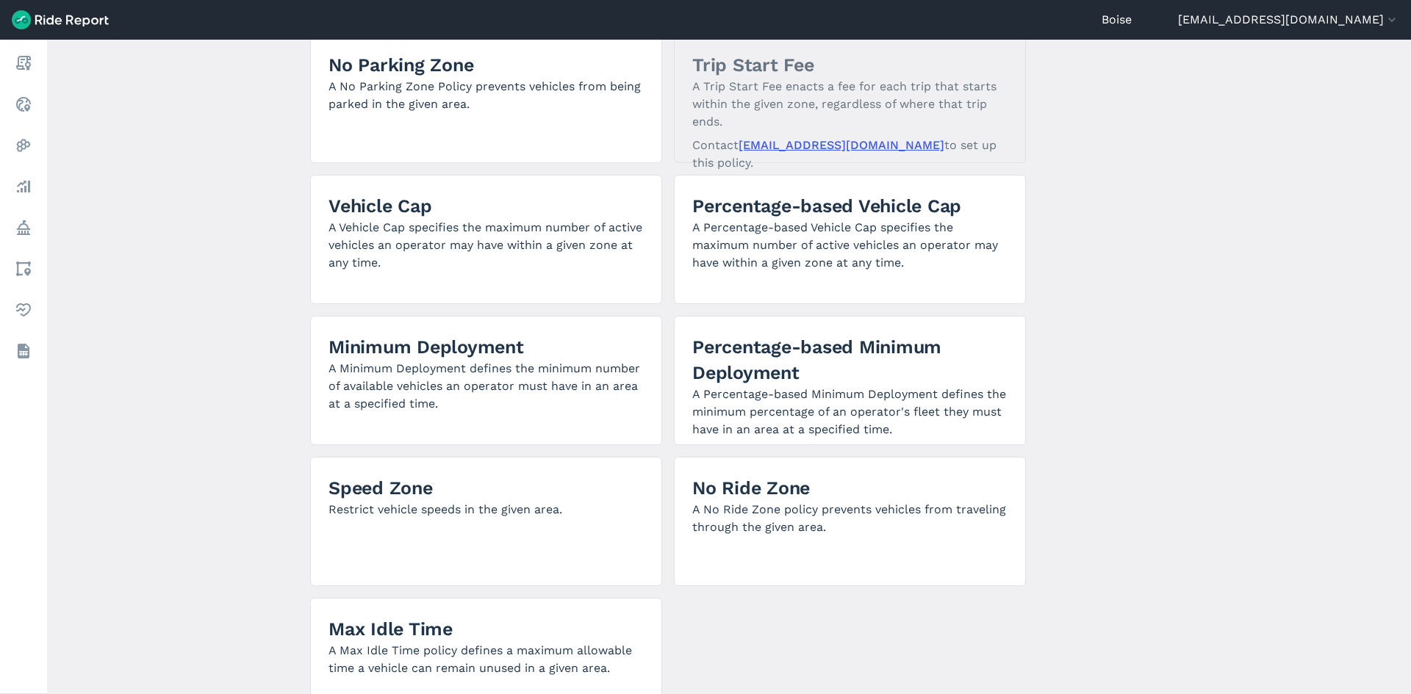
scroll to position [76, 0]
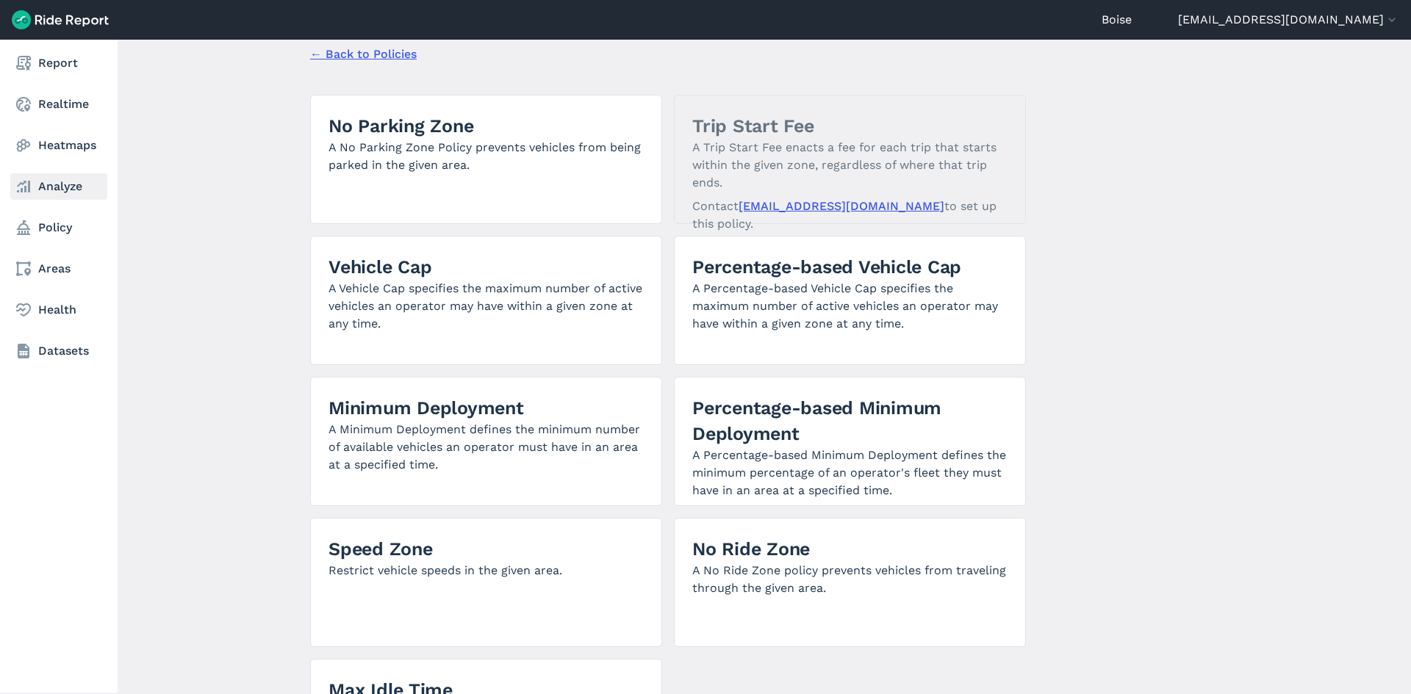
click at [48, 192] on link "Analyze" at bounding box center [58, 186] width 97 height 26
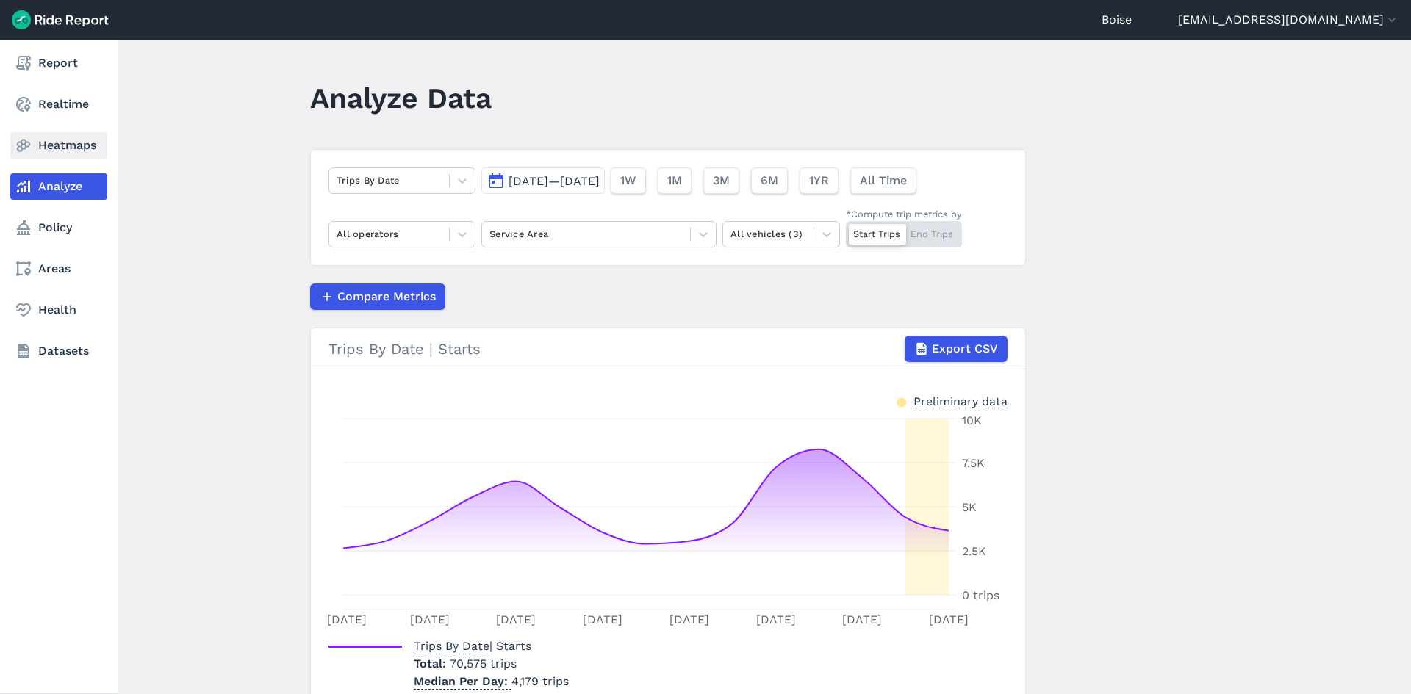
click at [79, 144] on link "Heatmaps" at bounding box center [58, 145] width 97 height 26
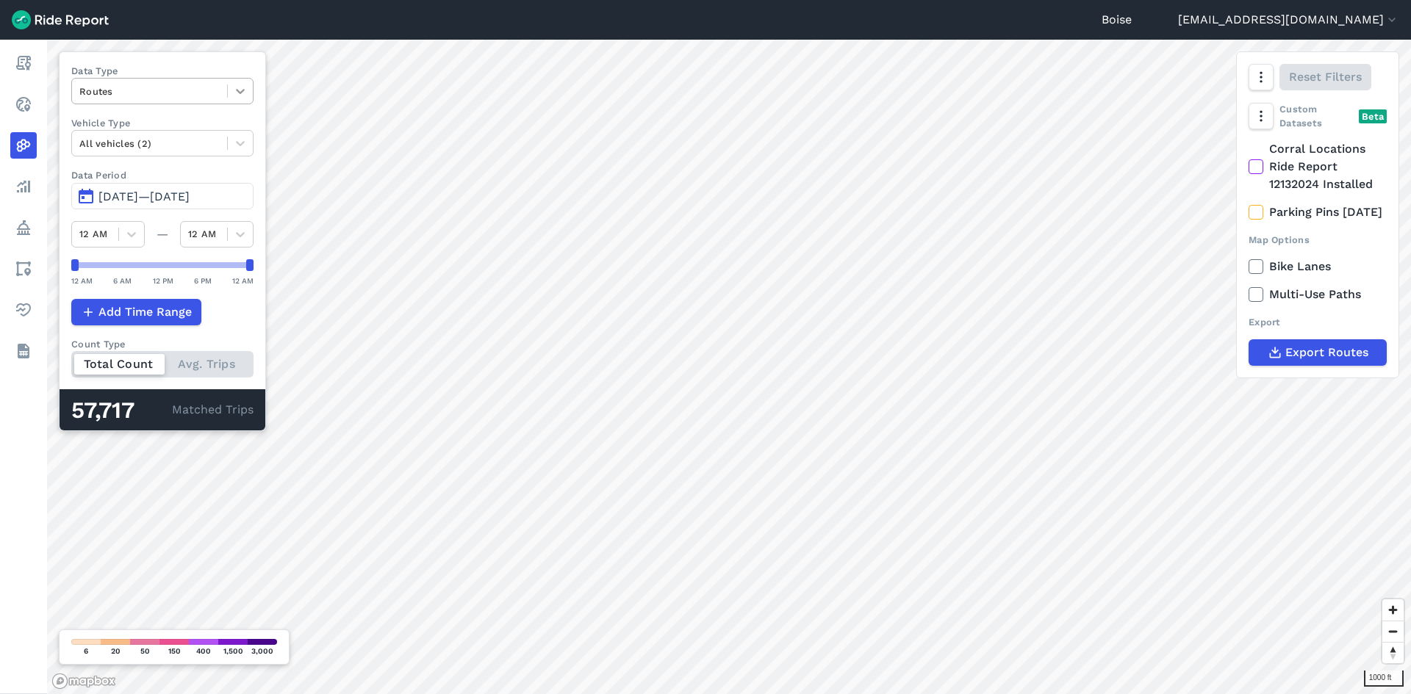
click at [237, 91] on icon at bounding box center [240, 91] width 15 height 15
click at [568, 297] on div "Boise River Greenbelt" at bounding box center [561, 297] width 130 height 15
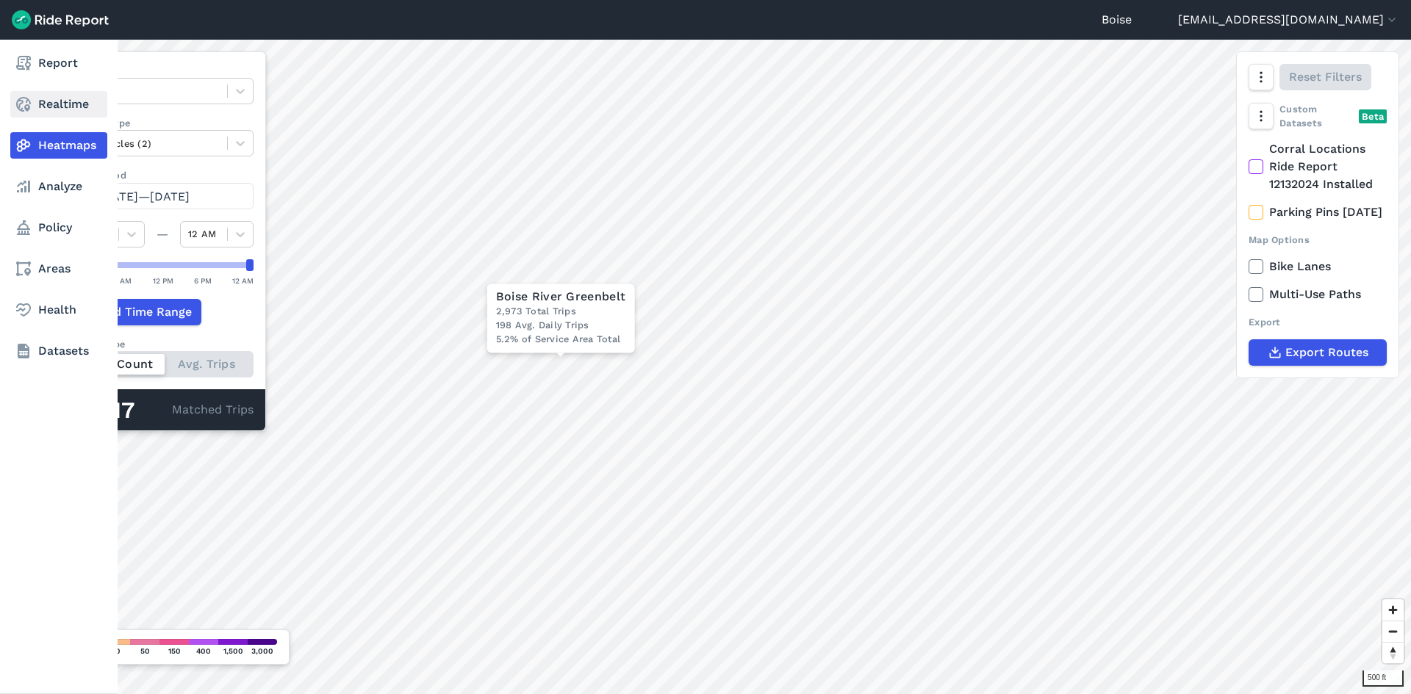
click at [24, 104] on icon at bounding box center [24, 105] width 18 height 18
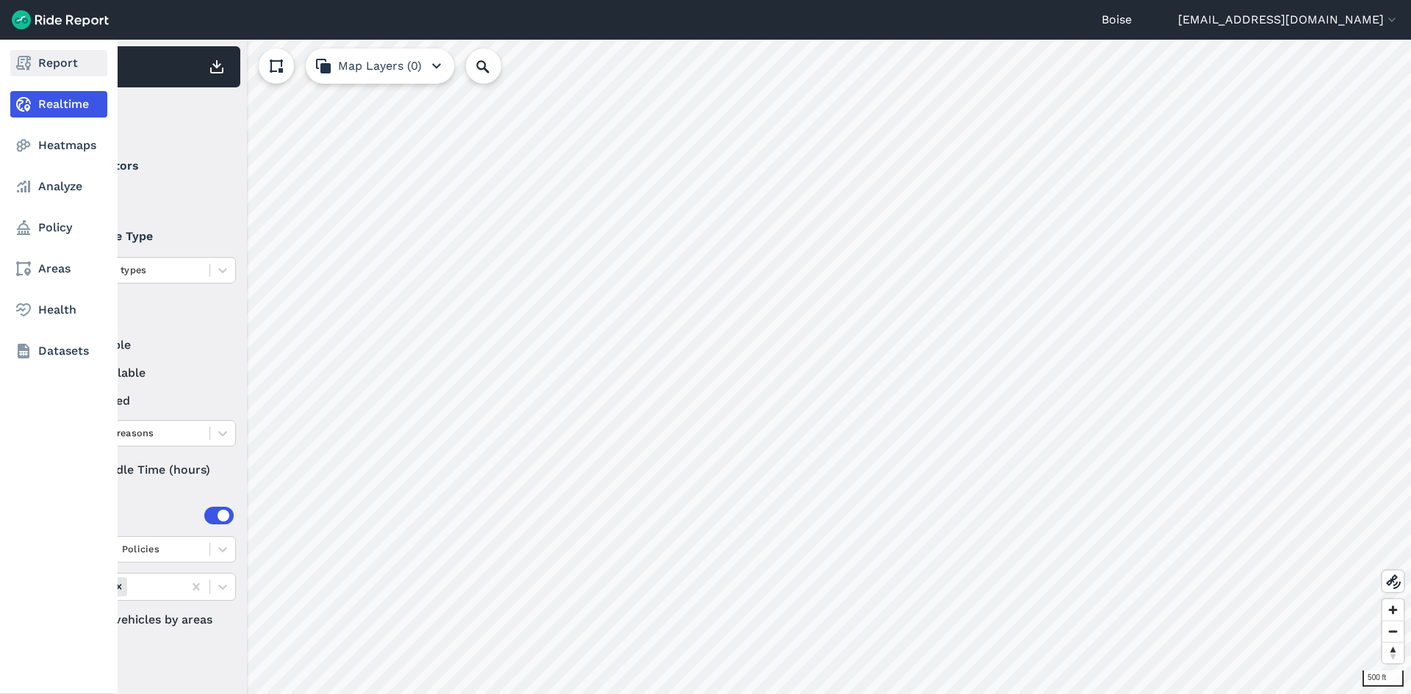
click at [36, 58] on link "Report" at bounding box center [58, 63] width 97 height 26
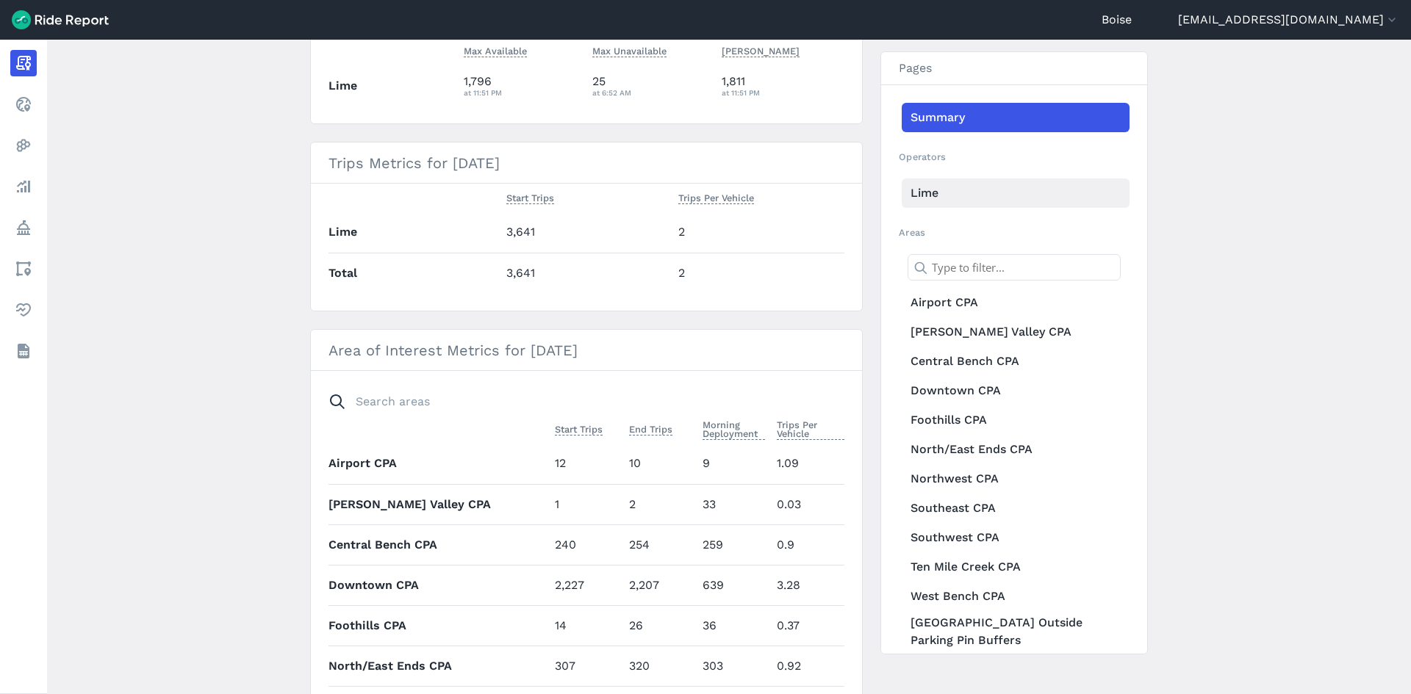
click at [918, 188] on link "Lime" at bounding box center [1016, 193] width 228 height 29
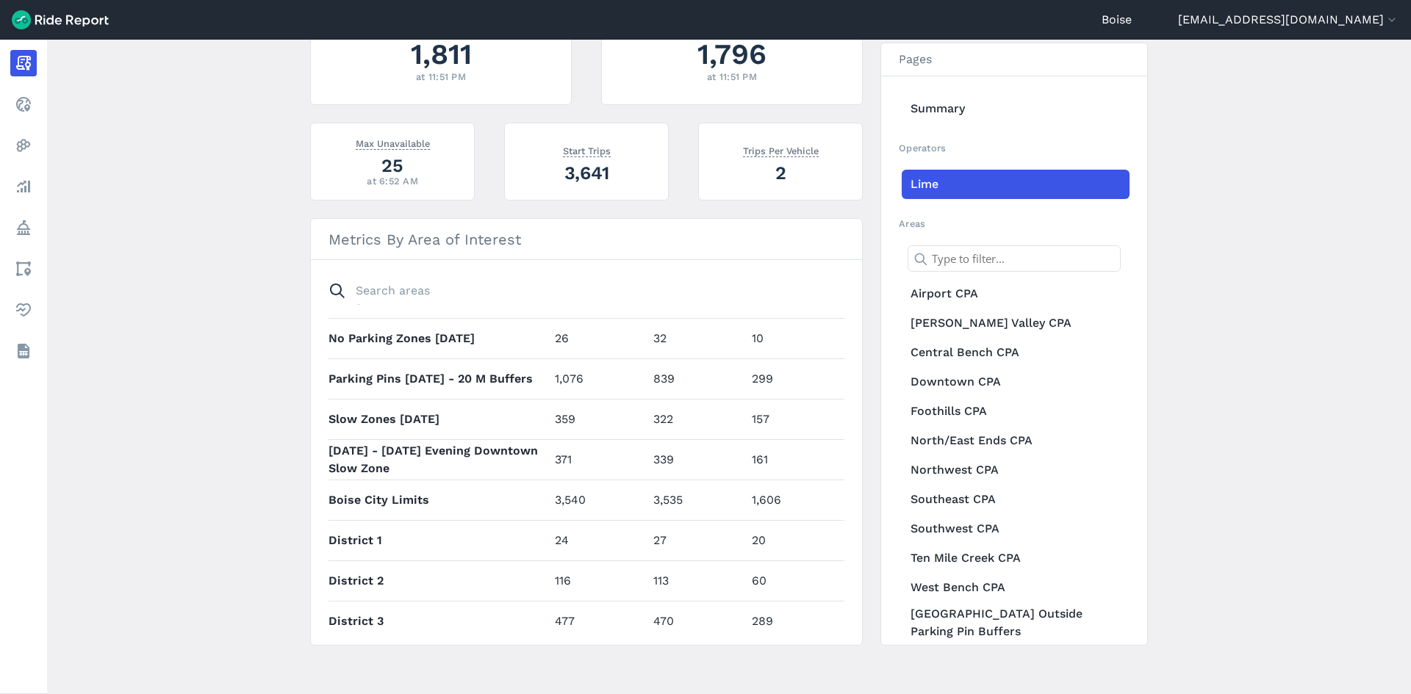
scroll to position [778, 0]
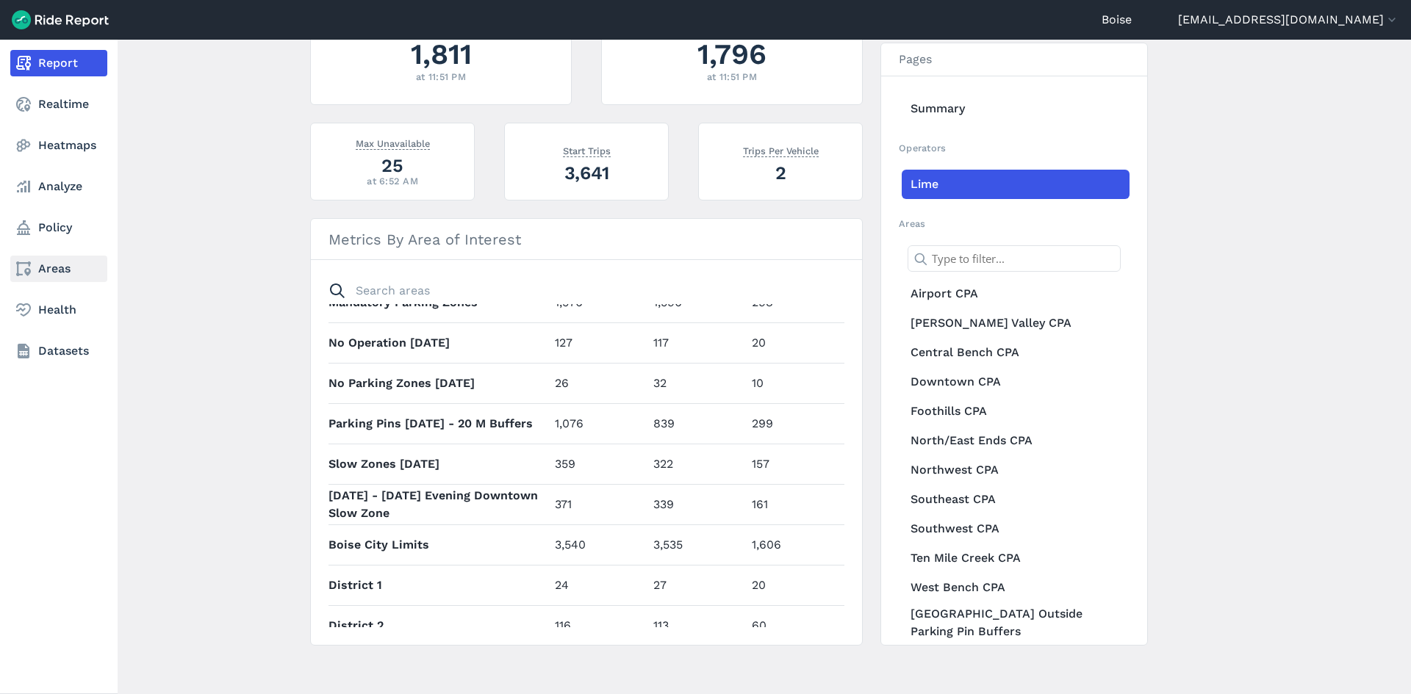
click at [55, 265] on link "Areas" at bounding box center [58, 269] width 97 height 26
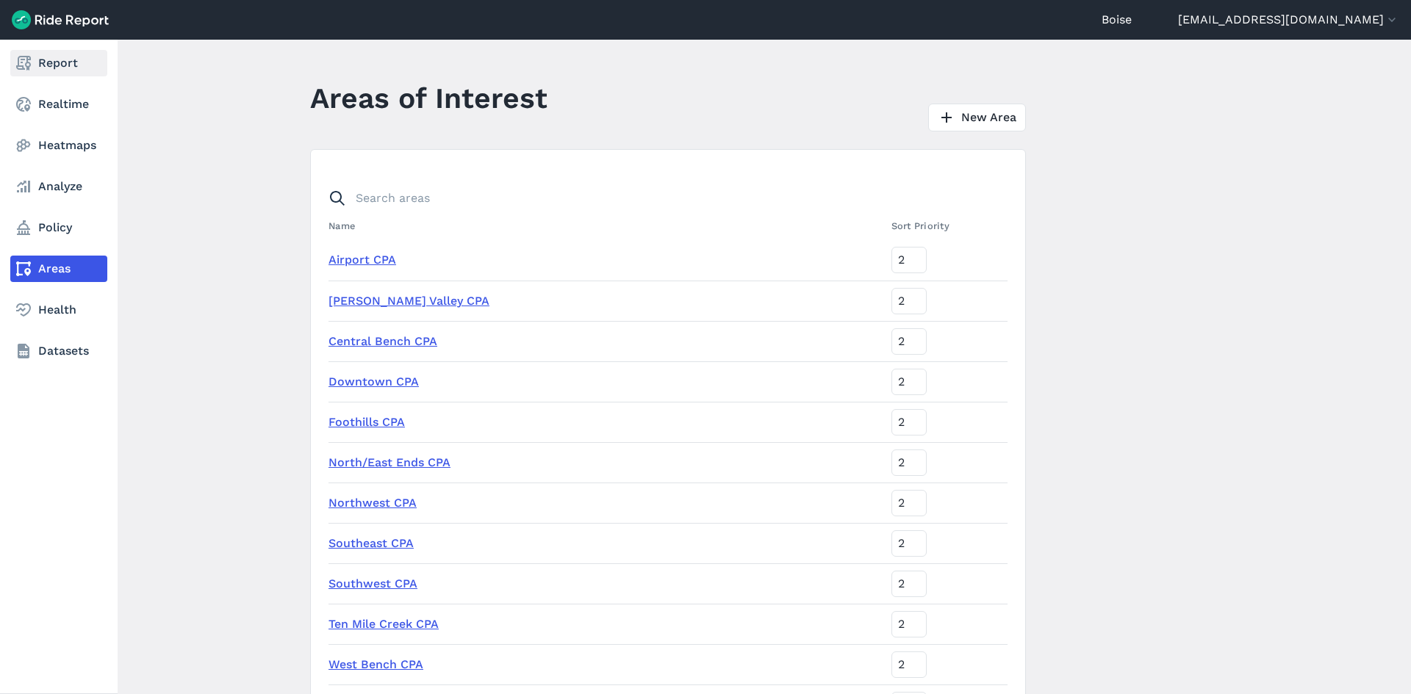
click at [45, 60] on link "Report" at bounding box center [58, 63] width 97 height 26
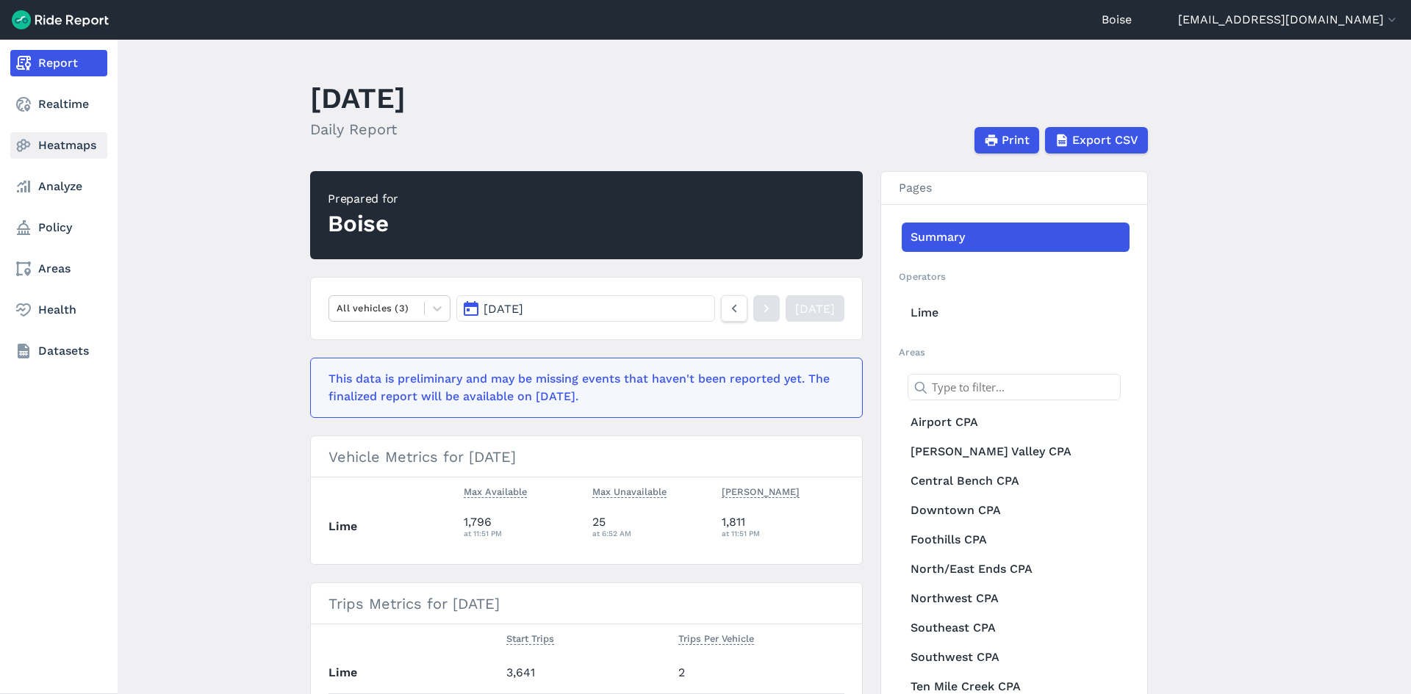
click at [53, 137] on link "Heatmaps" at bounding box center [58, 145] width 97 height 26
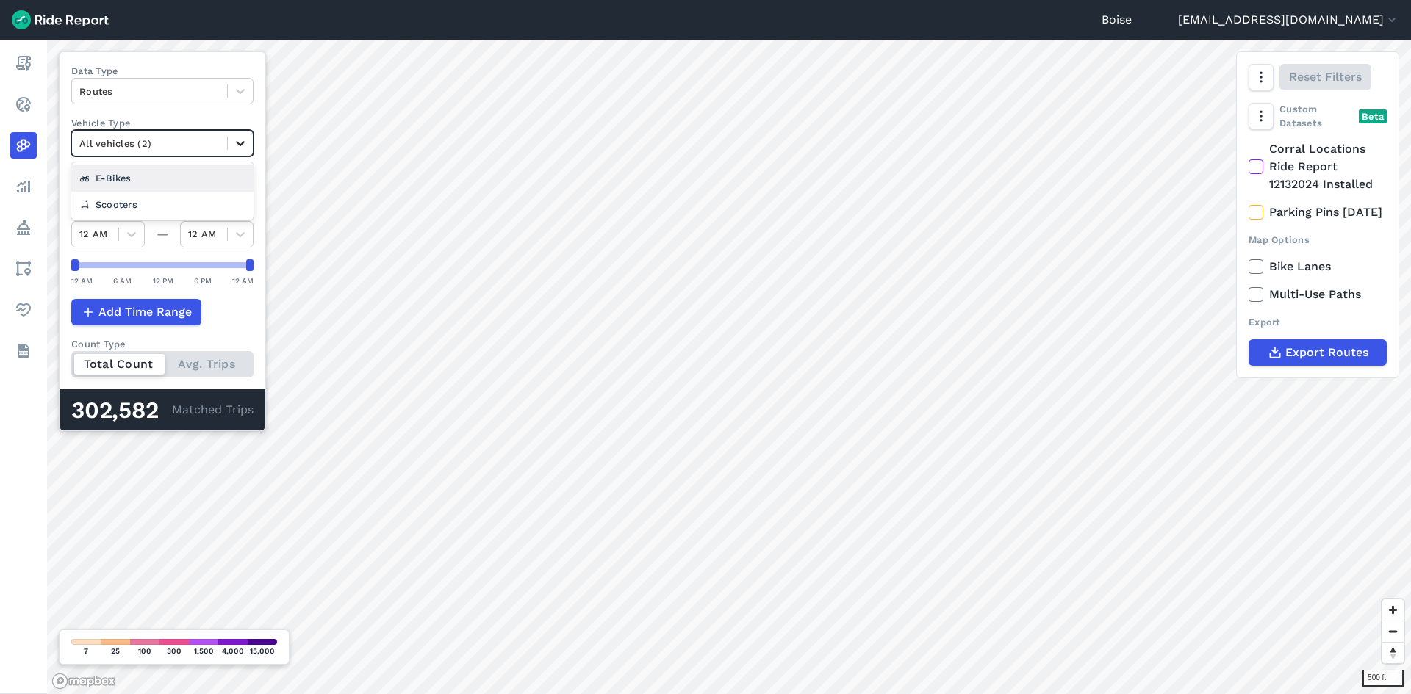
click at [237, 142] on icon at bounding box center [240, 144] width 9 height 5
click at [1259, 274] on icon at bounding box center [1255, 266] width 13 height 15
click at [1248, 267] on input "Bike Lanes" at bounding box center [1248, 263] width 0 height 10
click at [1259, 274] on icon at bounding box center [1255, 266] width 13 height 15
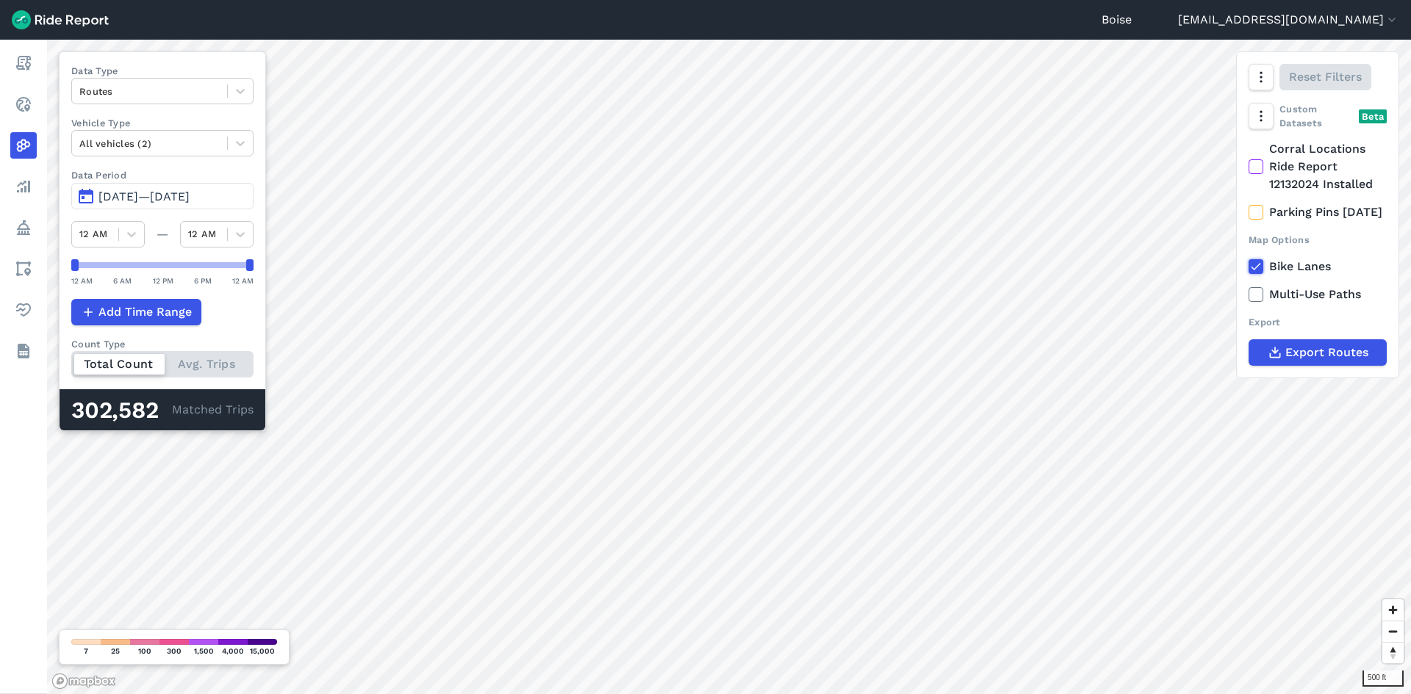
click at [1248, 267] on input "Bike Lanes" at bounding box center [1248, 263] width 0 height 10
click at [1259, 298] on use at bounding box center [1256, 294] width 10 height 7
click at [1248, 295] on input "Multi-Use Paths" at bounding box center [1248, 291] width 0 height 10
click at [1259, 302] on icon at bounding box center [1255, 294] width 13 height 15
click at [1248, 295] on input "Multi-Use Paths" at bounding box center [1248, 291] width 0 height 10
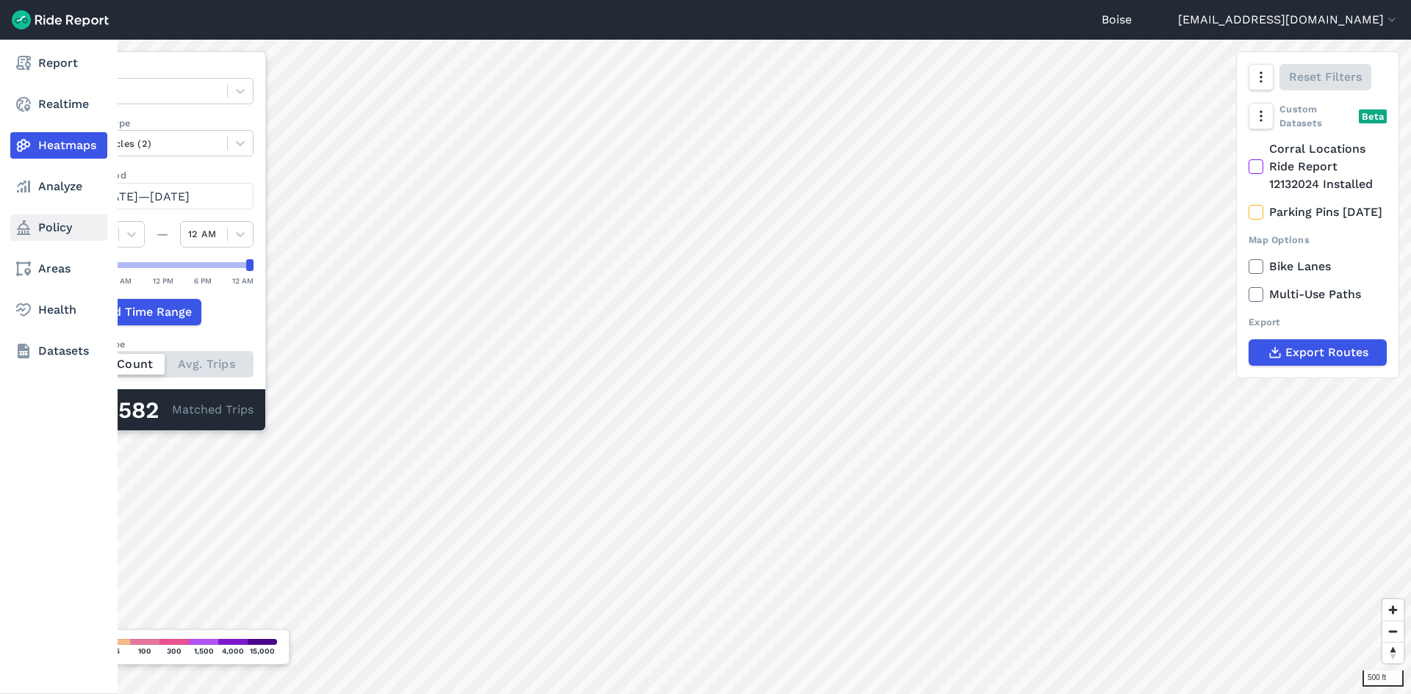
click at [55, 226] on link "Policy" at bounding box center [58, 228] width 97 height 26
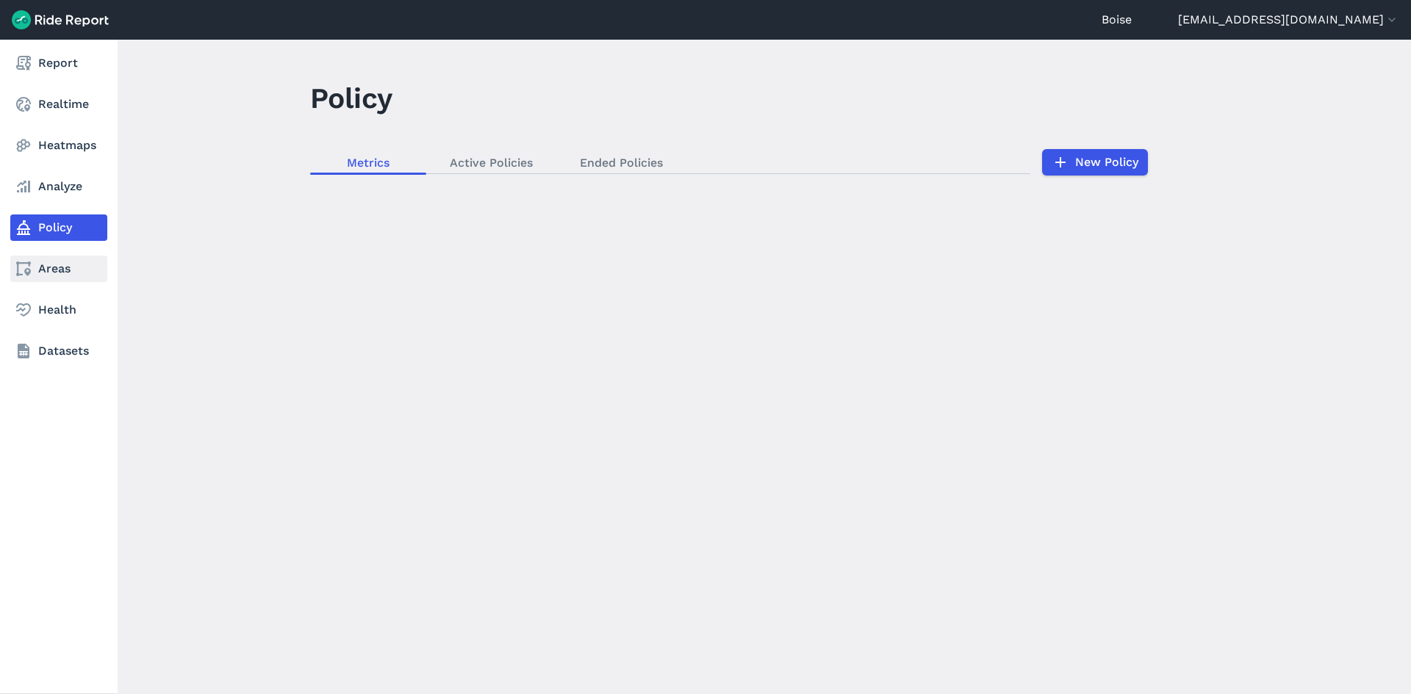
click at [51, 265] on link "Areas" at bounding box center [58, 269] width 97 height 26
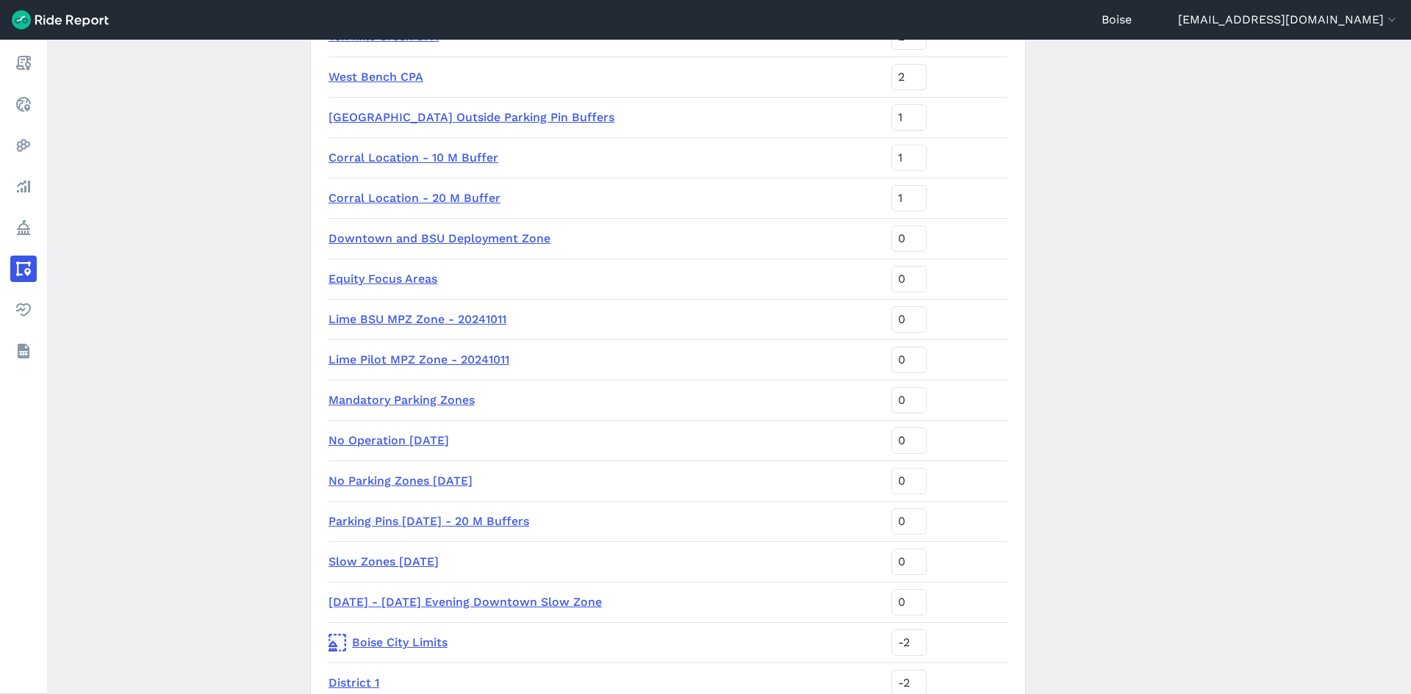
scroll to position [962, 0]
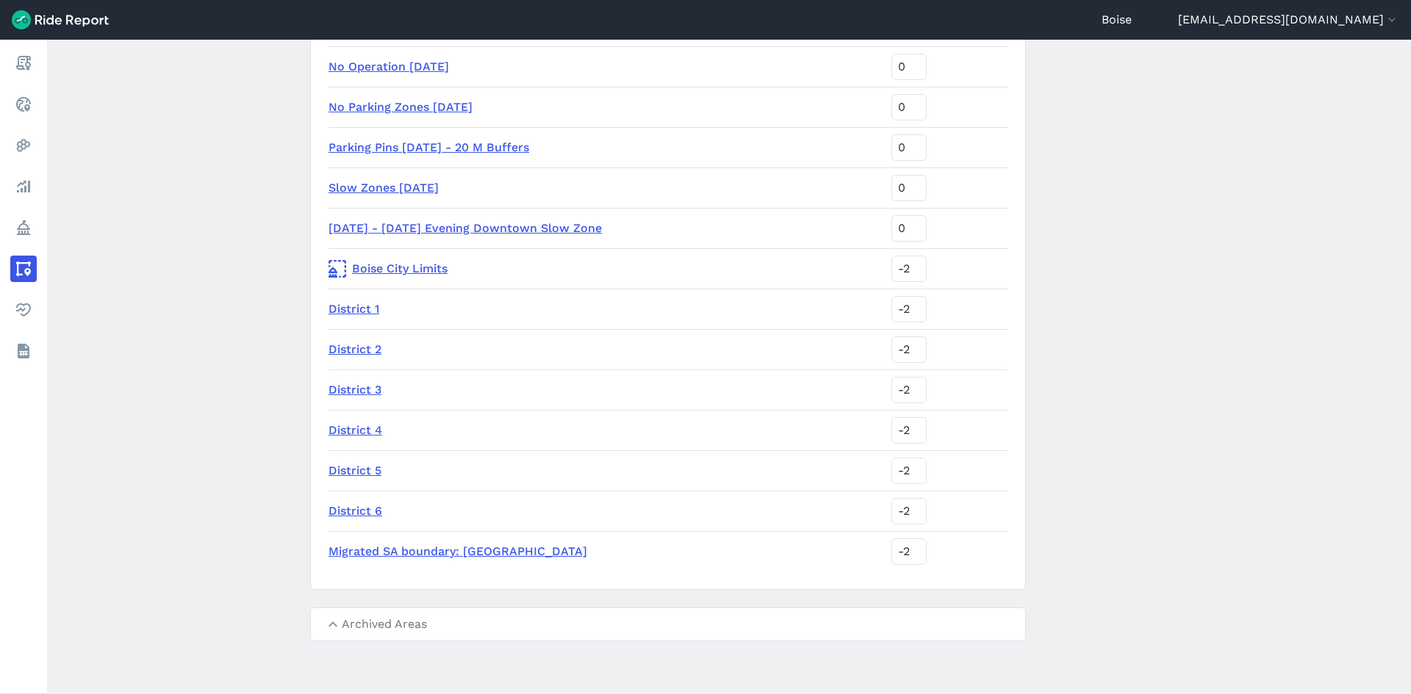
click at [366, 348] on link "District 2" at bounding box center [354, 349] width 53 height 14
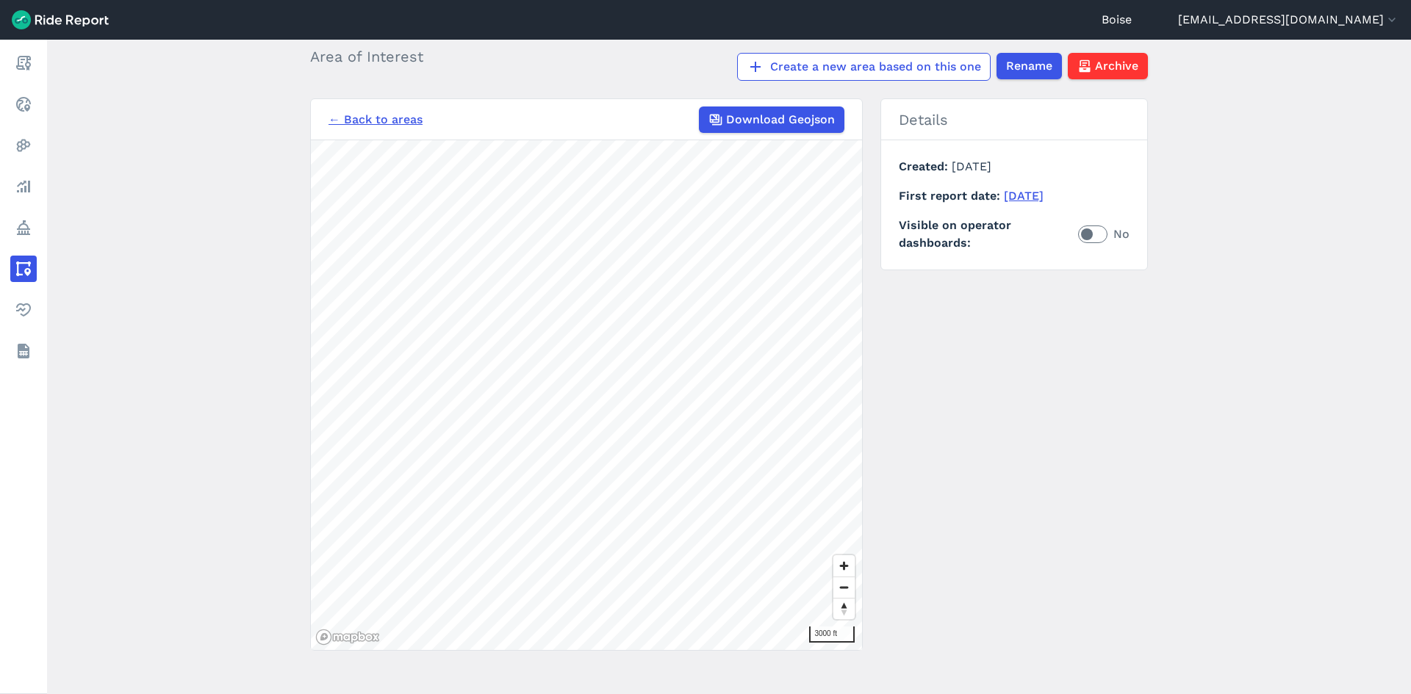
scroll to position [82, 0]
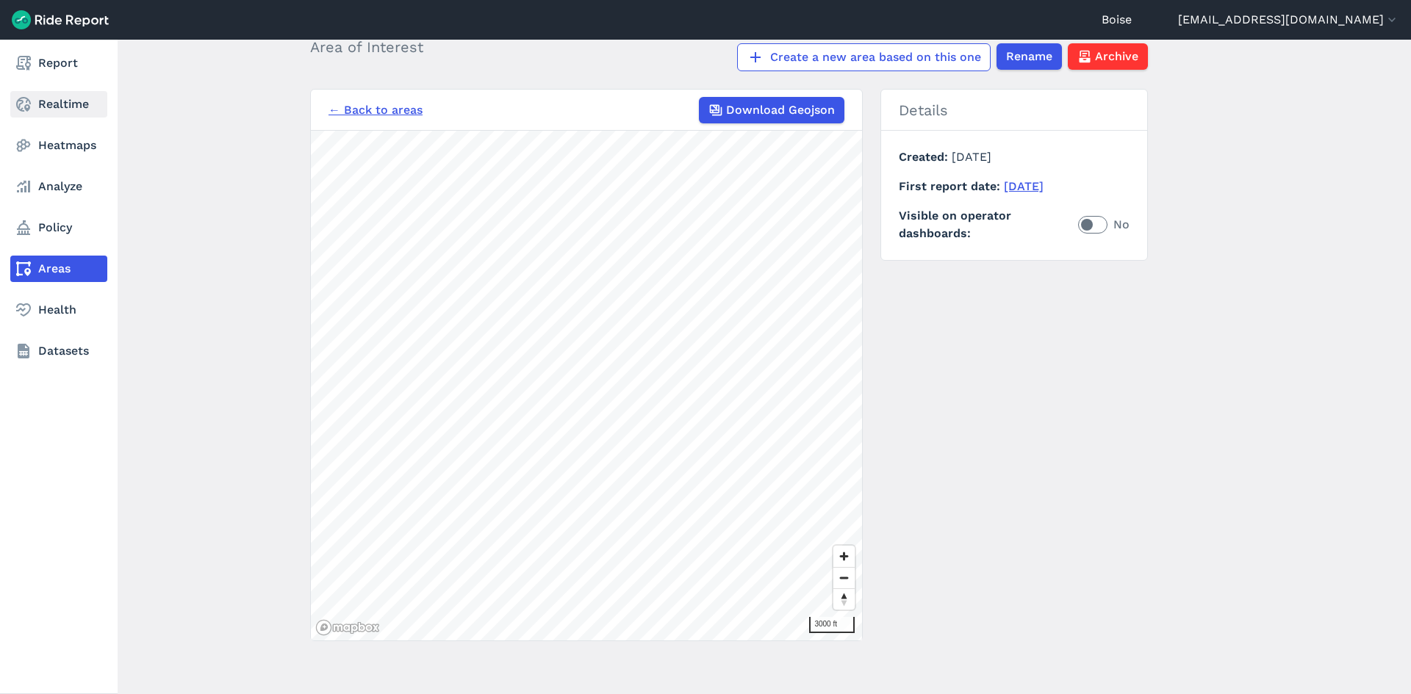
click at [61, 93] on link "Realtime" at bounding box center [58, 104] width 97 height 26
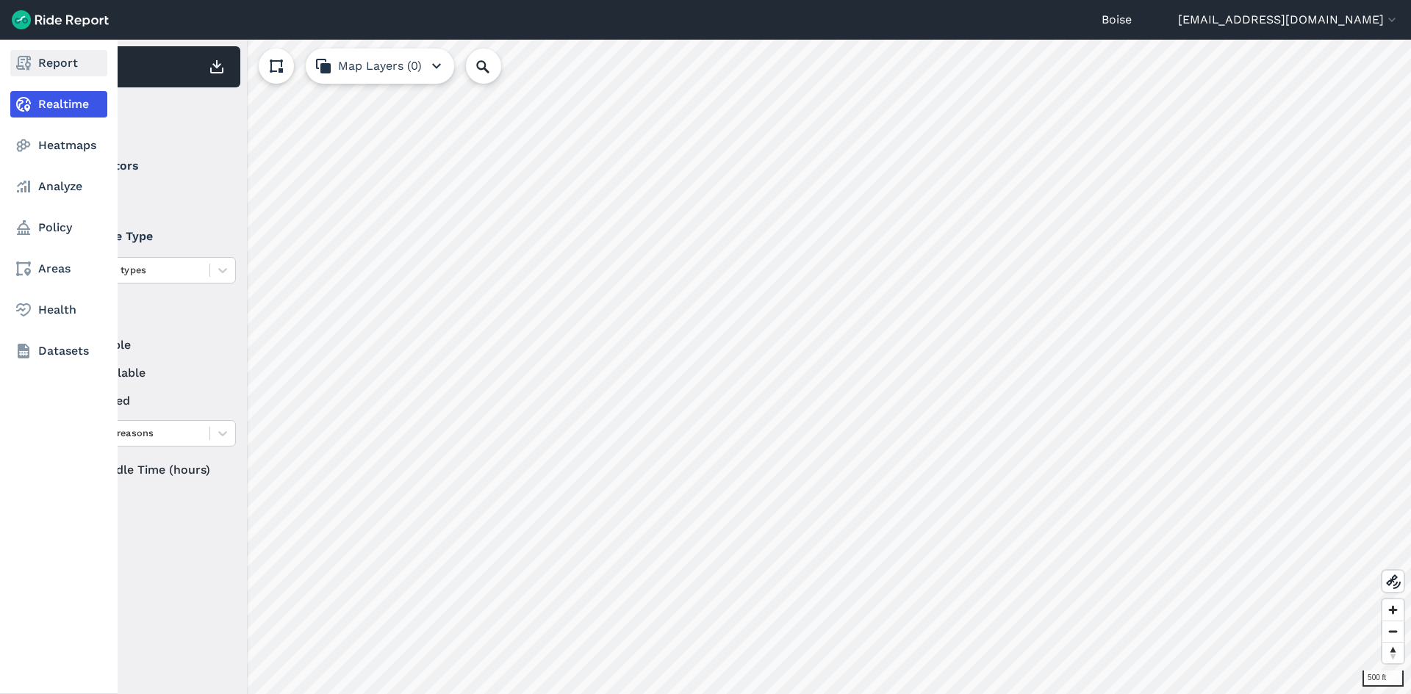
click at [73, 57] on link "Report" at bounding box center [58, 63] width 97 height 26
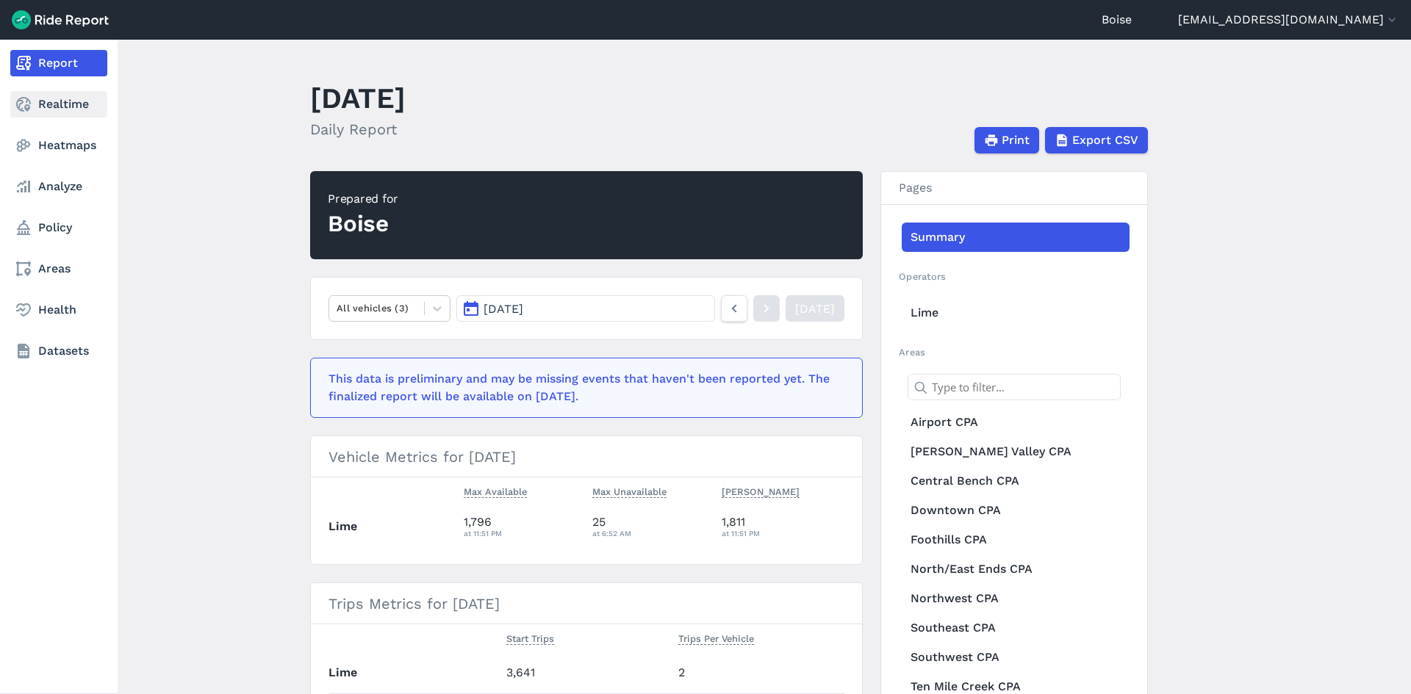
click at [60, 101] on link "Realtime" at bounding box center [58, 104] width 97 height 26
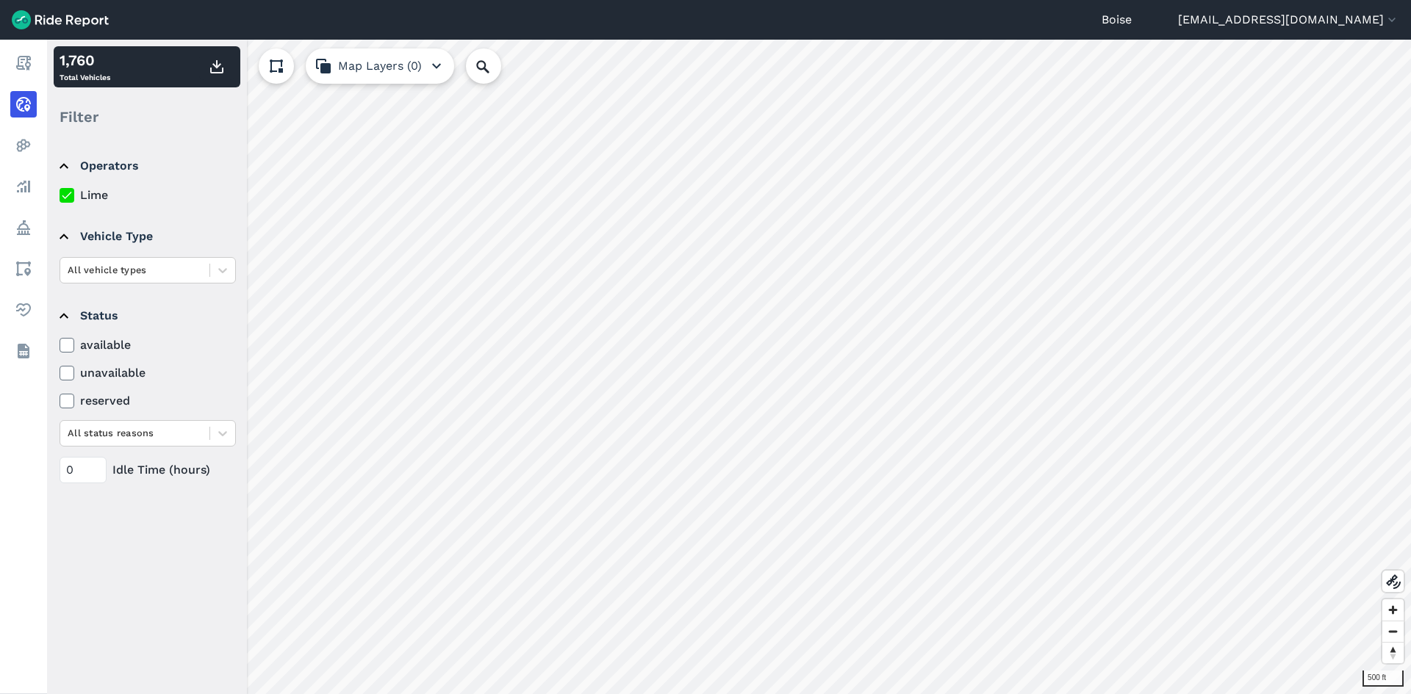
click at [368, 77] on button "Map Layers (0)" at bounding box center [380, 65] width 148 height 35
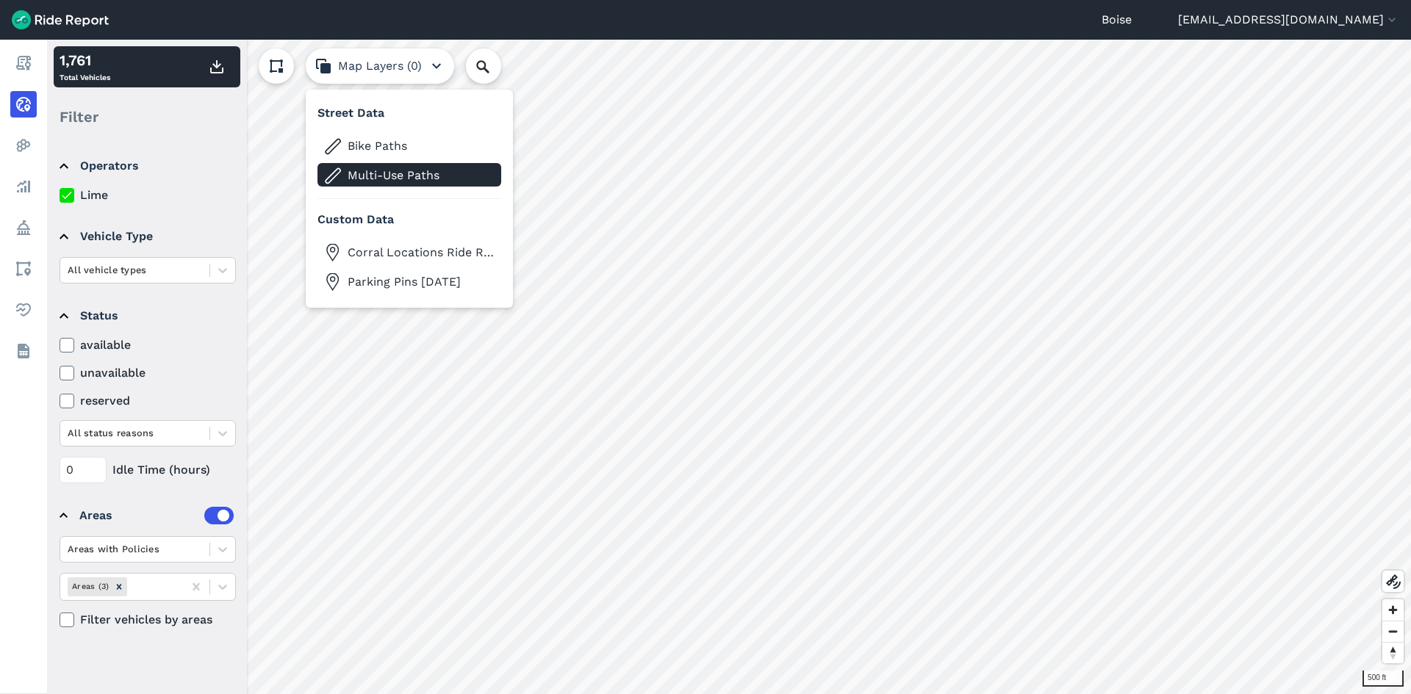
click at [389, 174] on span "Multi-Use Paths" at bounding box center [421, 176] width 147 height 18
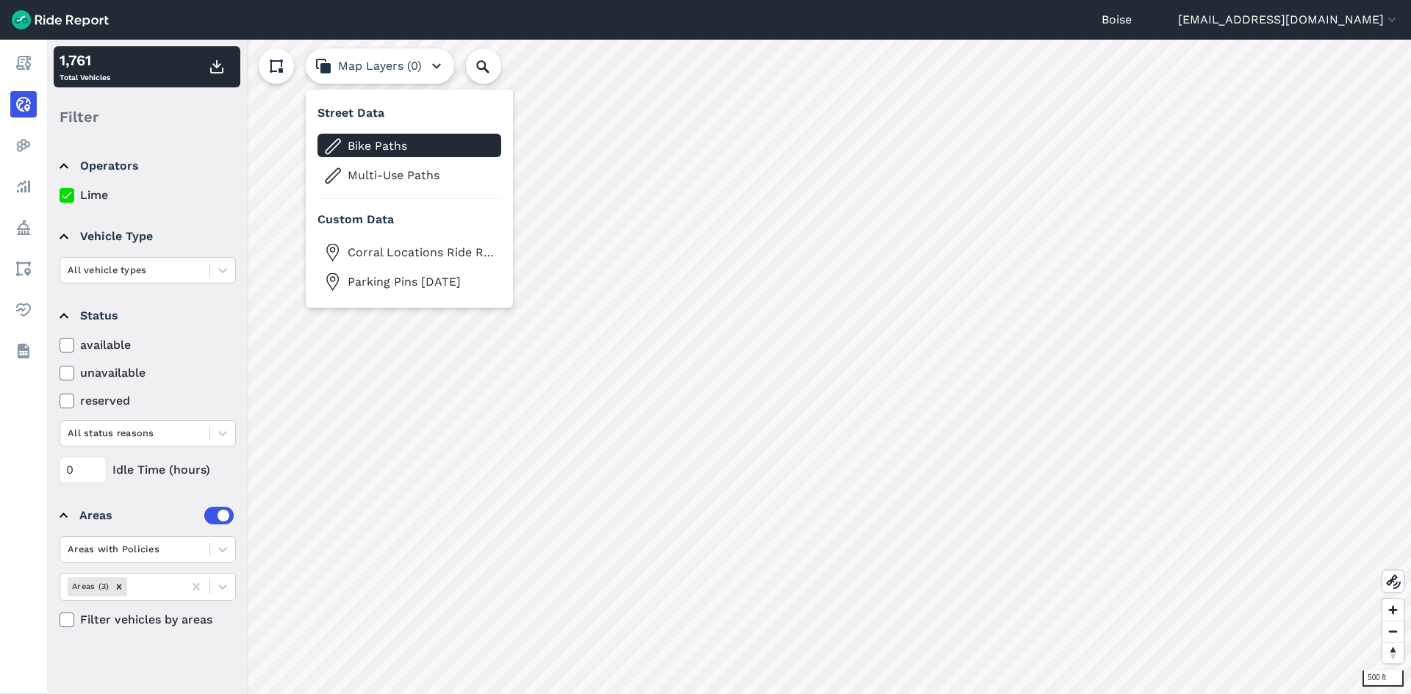
click at [393, 148] on span "Bike Paths" at bounding box center [421, 146] width 147 height 18
click at [410, 67] on button "Map Layers (0)" at bounding box center [380, 65] width 148 height 35
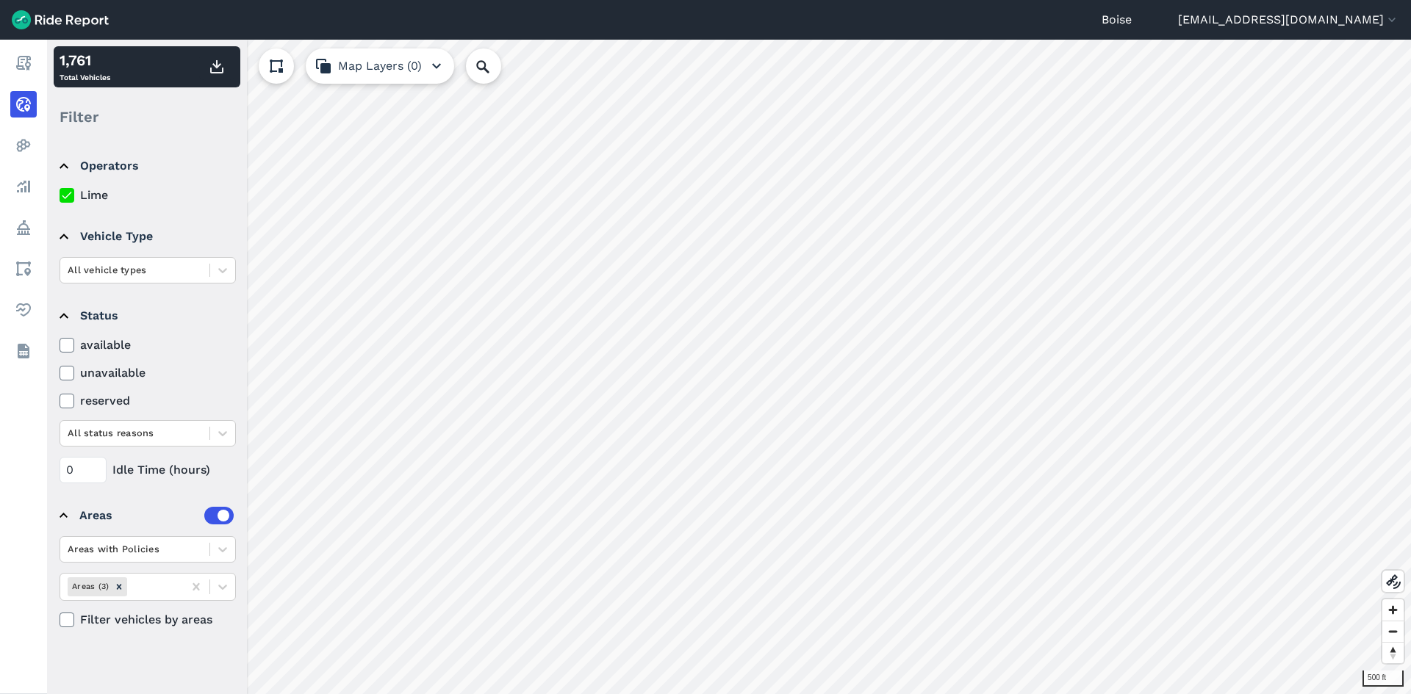
click at [284, 71] on icon at bounding box center [276, 66] width 18 height 18
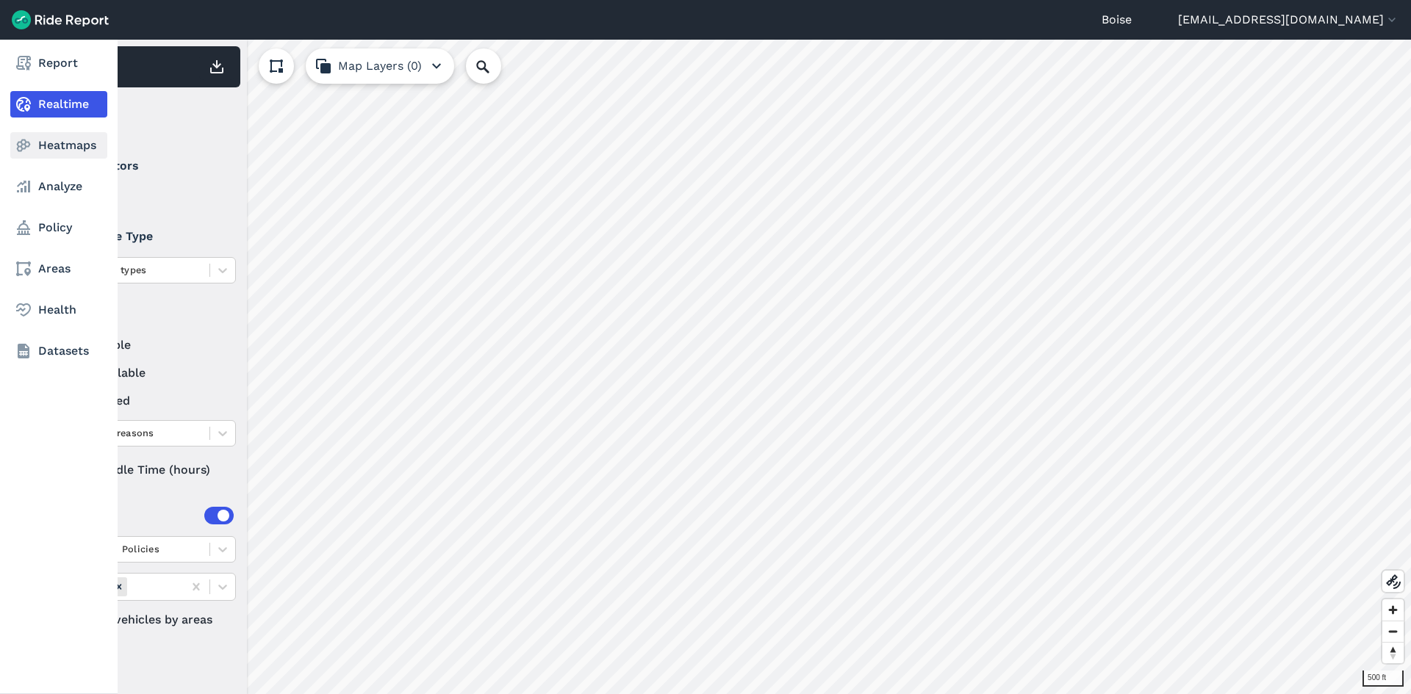
click at [19, 143] on use at bounding box center [24, 146] width 14 height 12
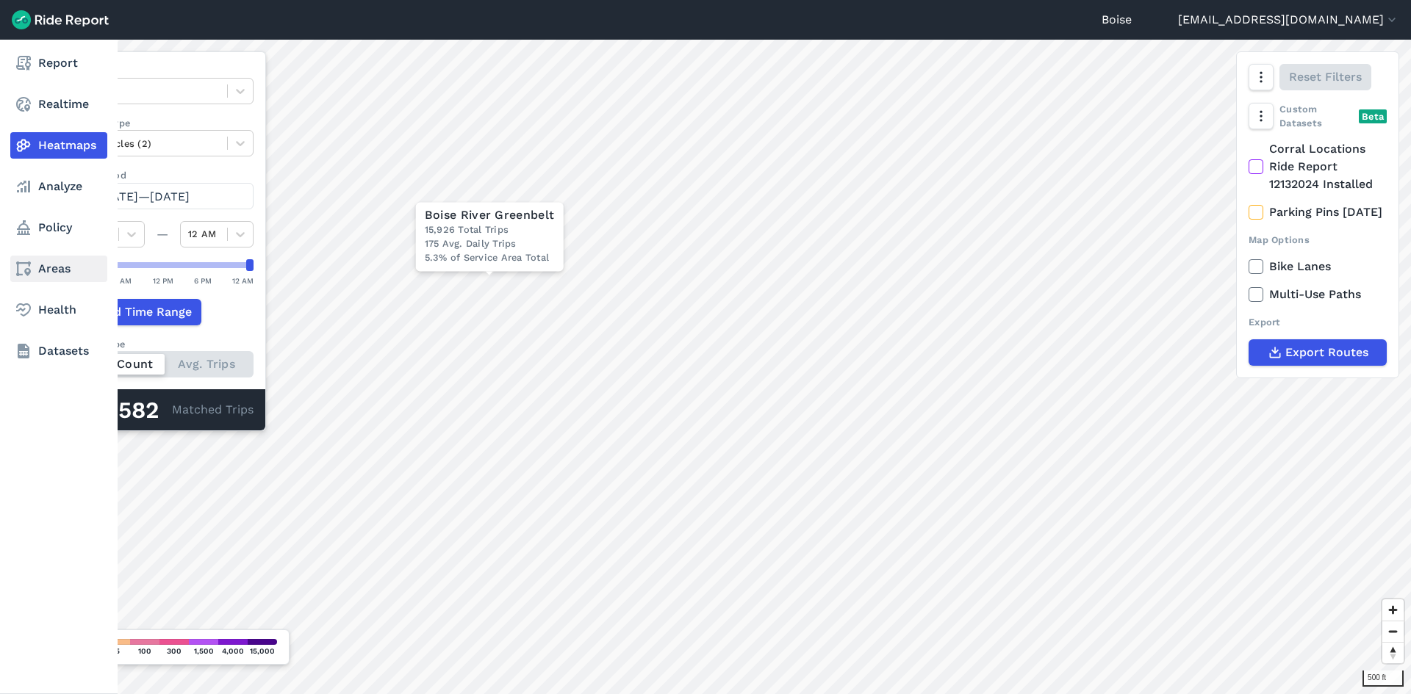
click at [55, 257] on link "Areas" at bounding box center [58, 269] width 97 height 26
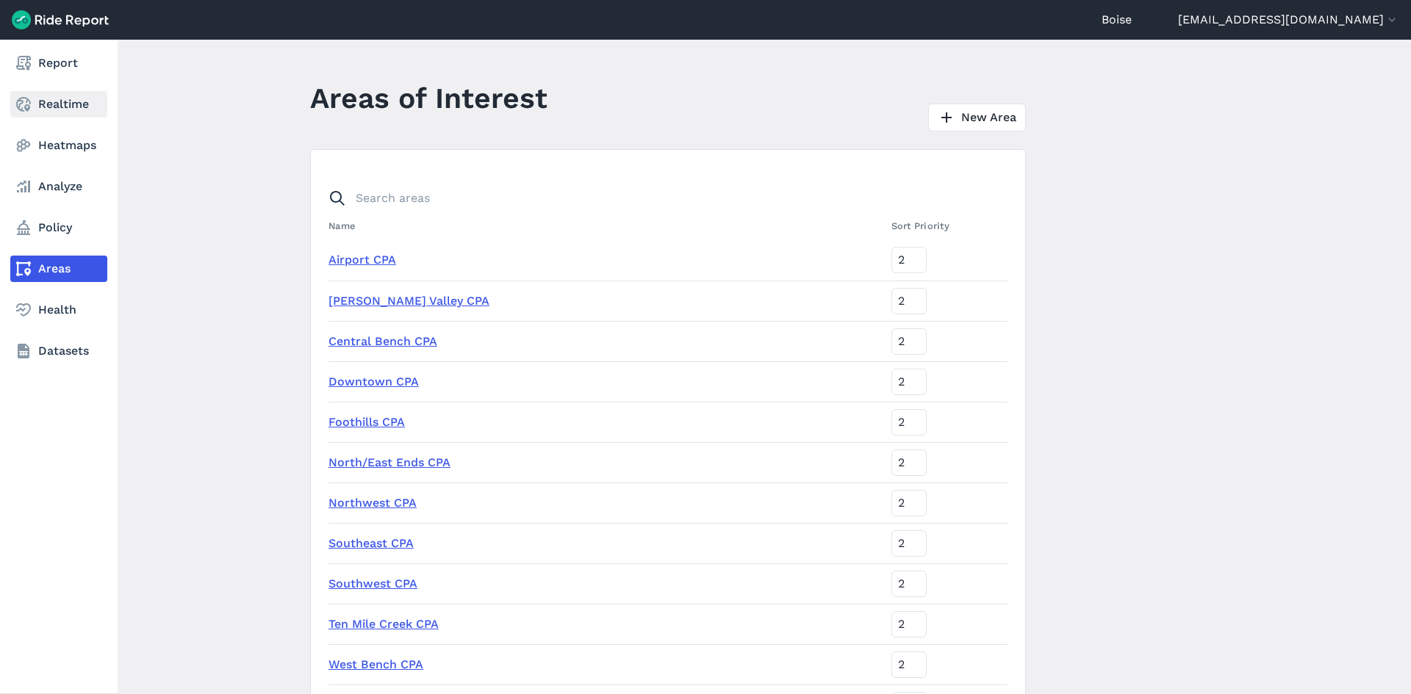
click at [61, 104] on link "Realtime" at bounding box center [58, 104] width 97 height 26
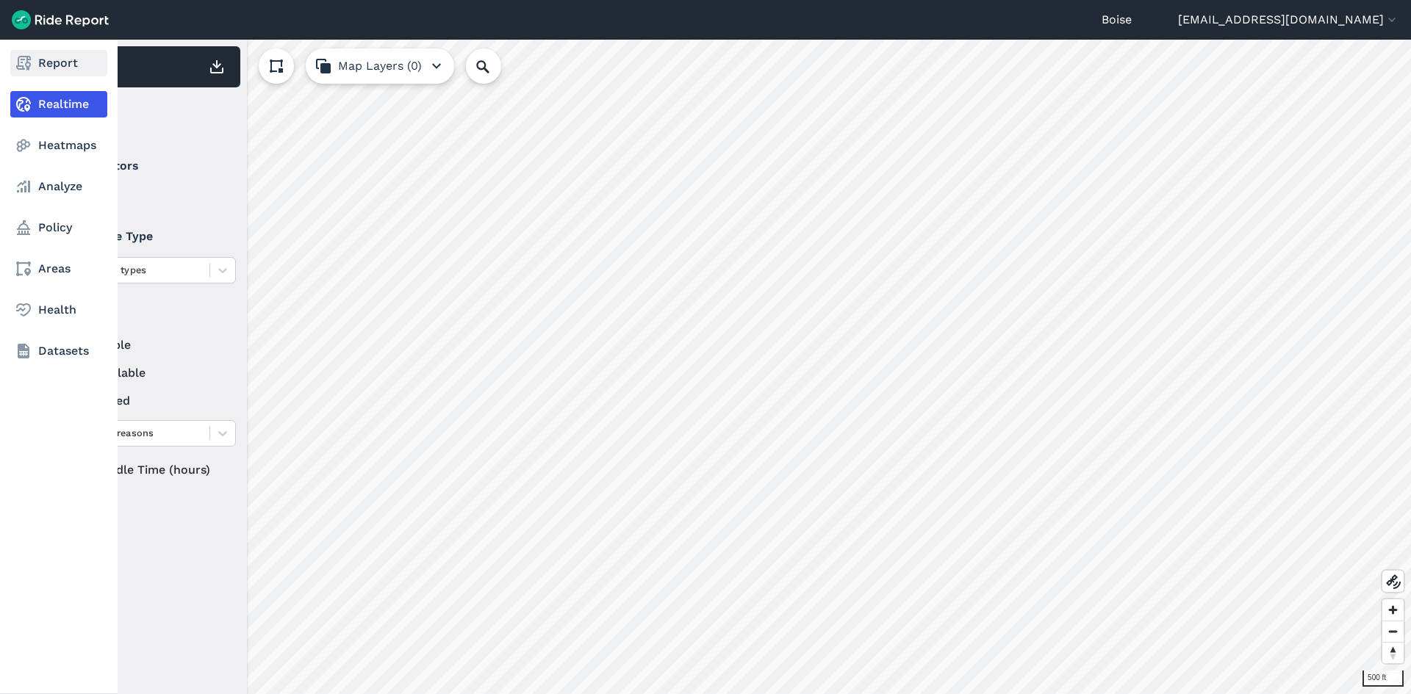
click at [60, 72] on link "Report" at bounding box center [58, 63] width 97 height 26
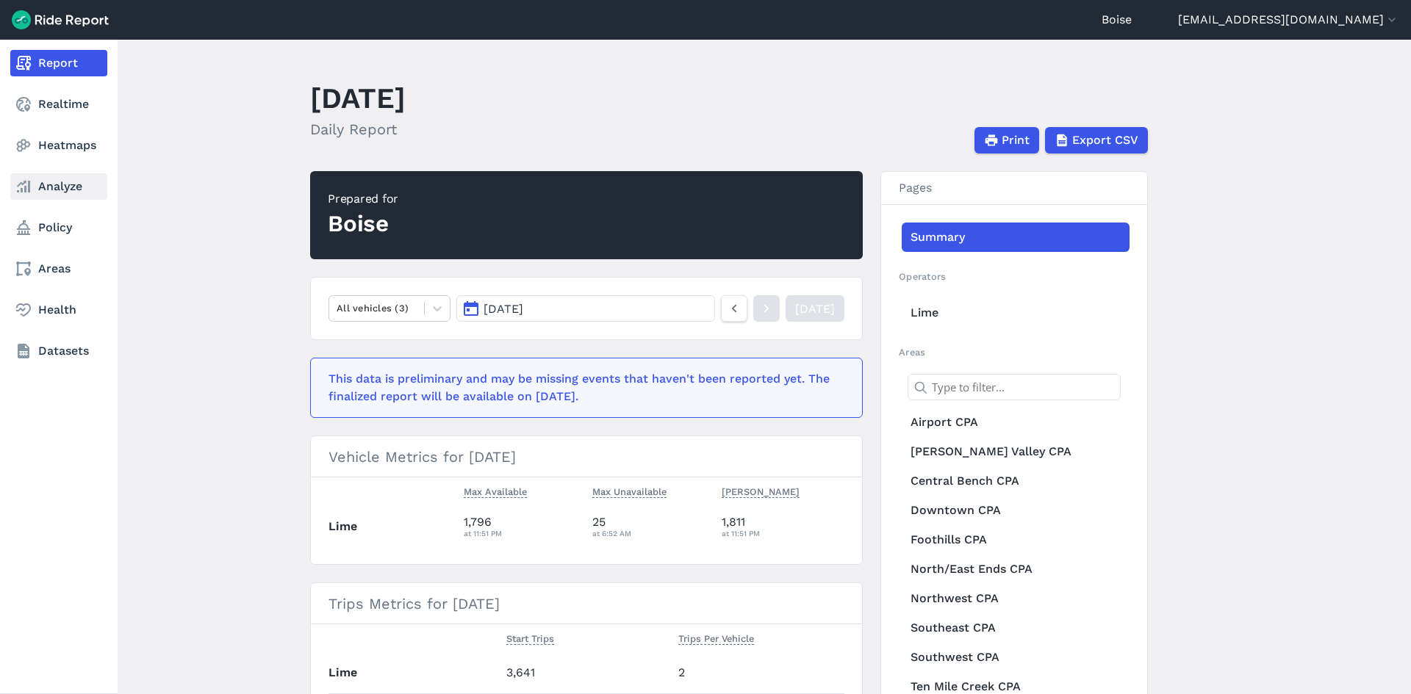
click at [64, 187] on link "Analyze" at bounding box center [58, 186] width 97 height 26
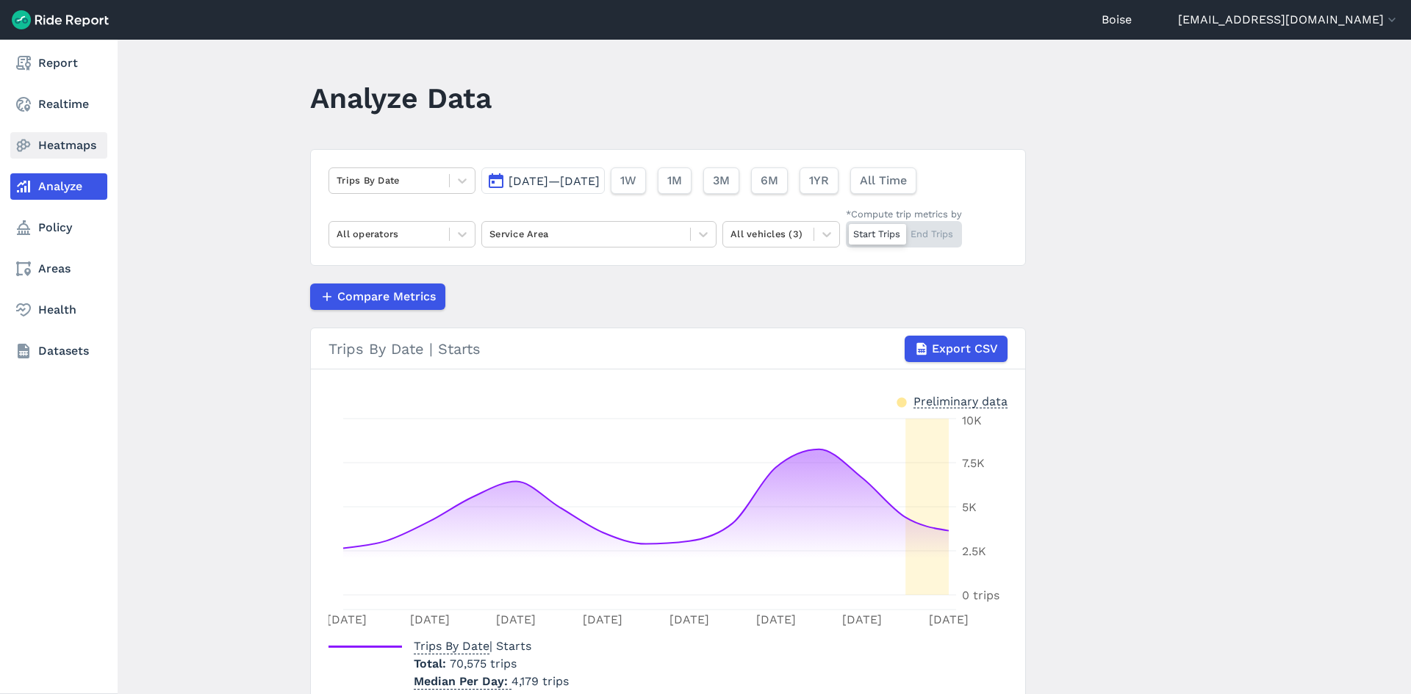
click at [69, 139] on link "Heatmaps" at bounding box center [58, 145] width 97 height 26
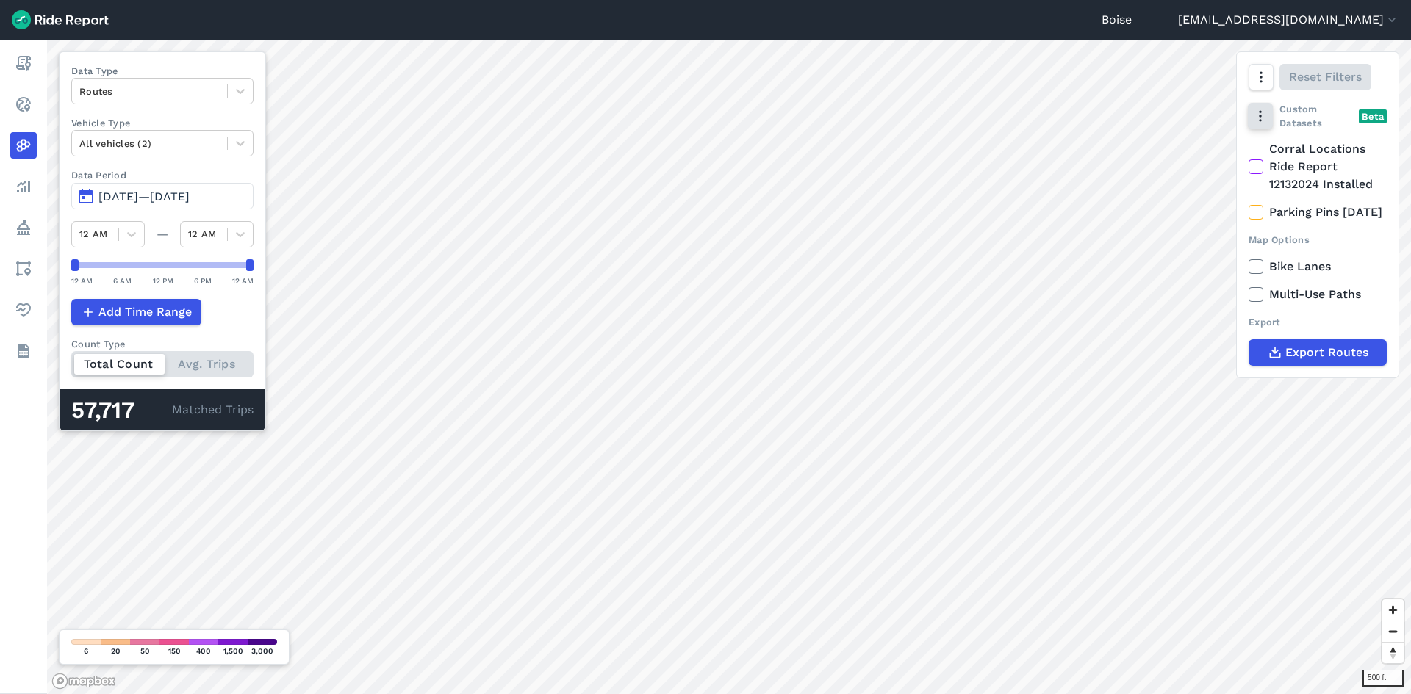
click at [1265, 118] on icon "button" at bounding box center [1260, 116] width 15 height 15
click at [1364, 112] on div "Beta" at bounding box center [1373, 116] width 28 height 14
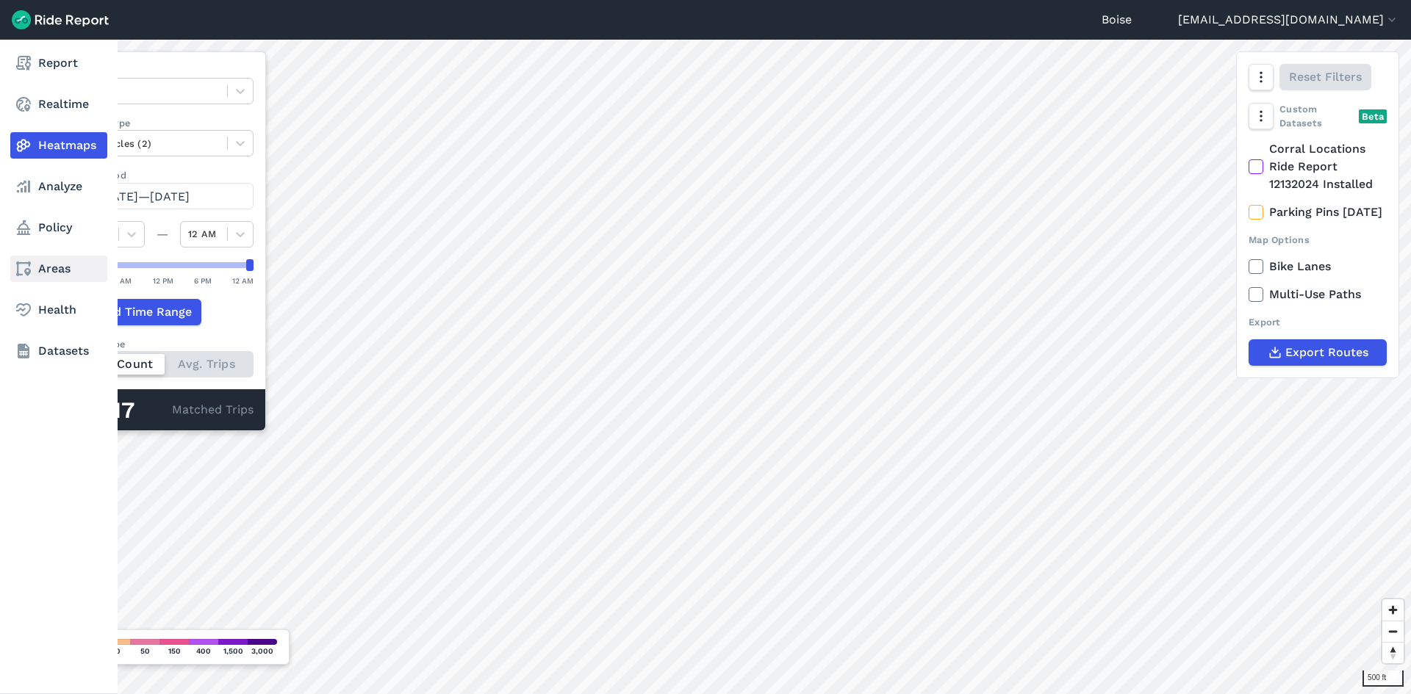
click at [60, 262] on link "Areas" at bounding box center [58, 269] width 97 height 26
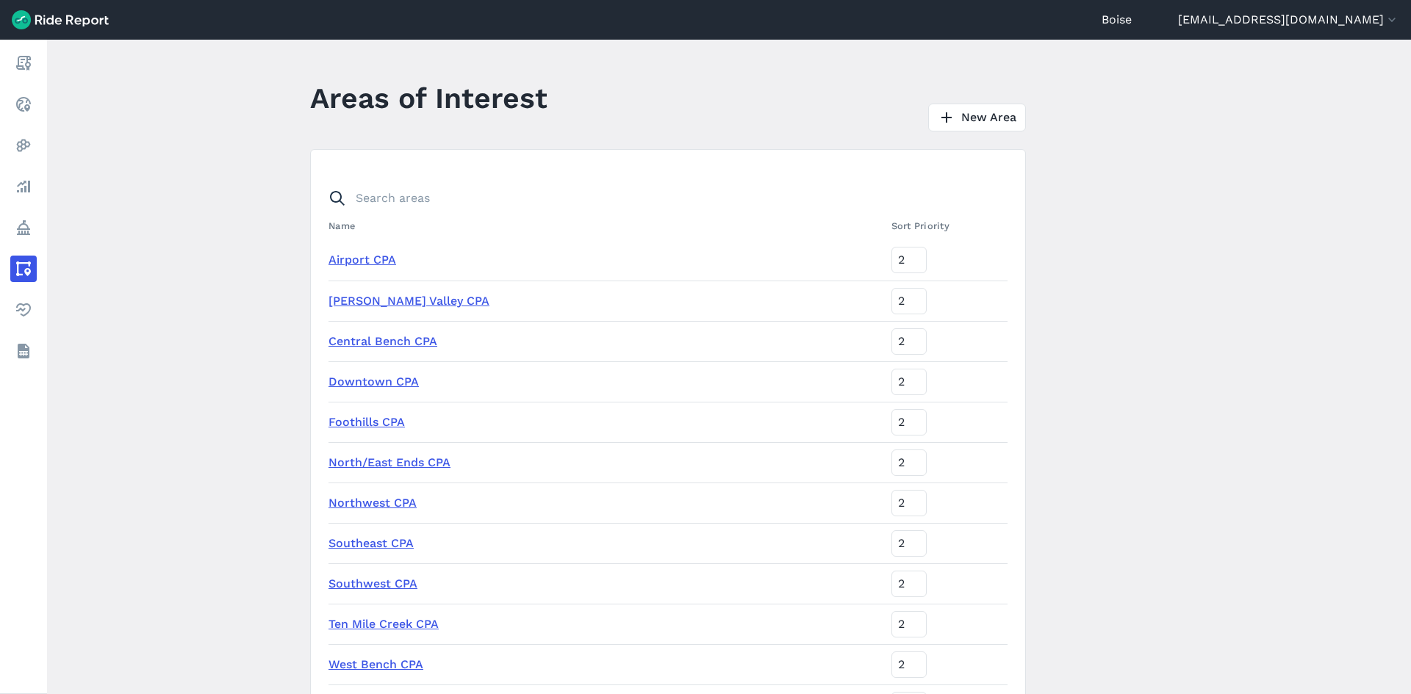
click at [381, 253] on link "Airport CPA" at bounding box center [362, 260] width 68 height 14
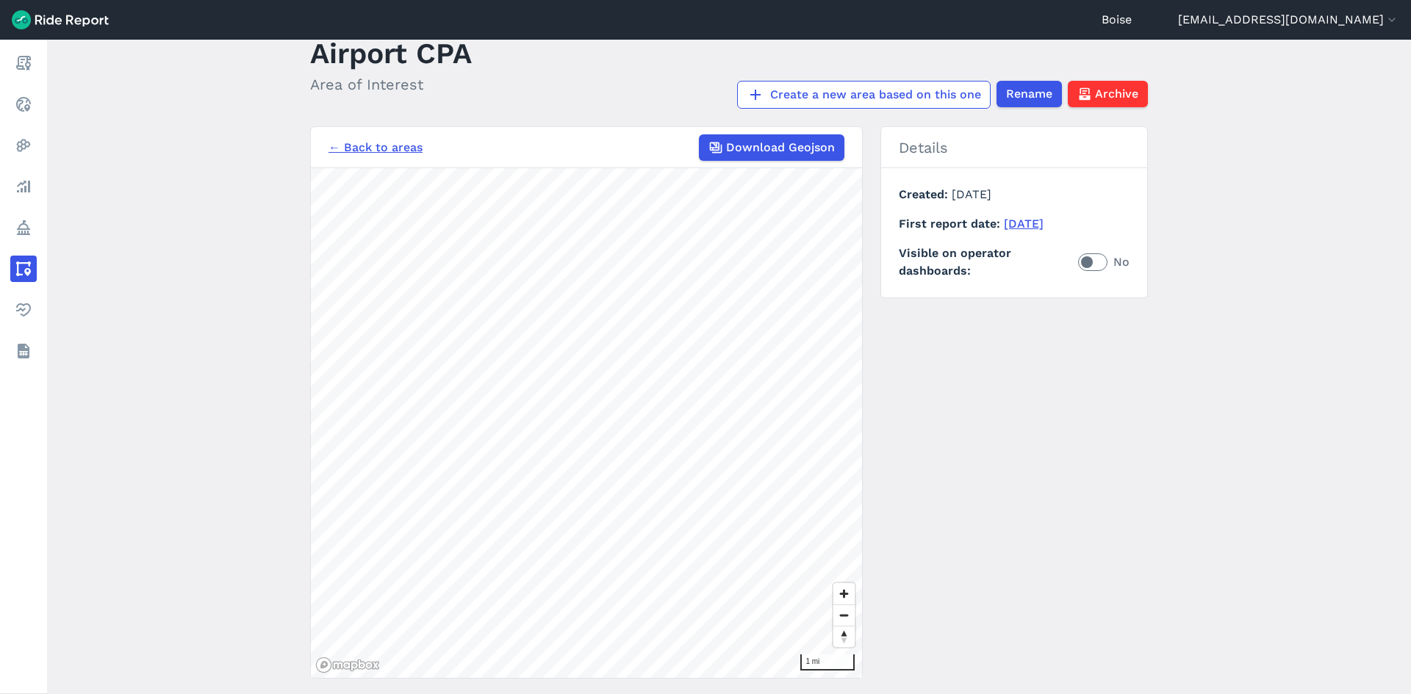
scroll to position [82, 0]
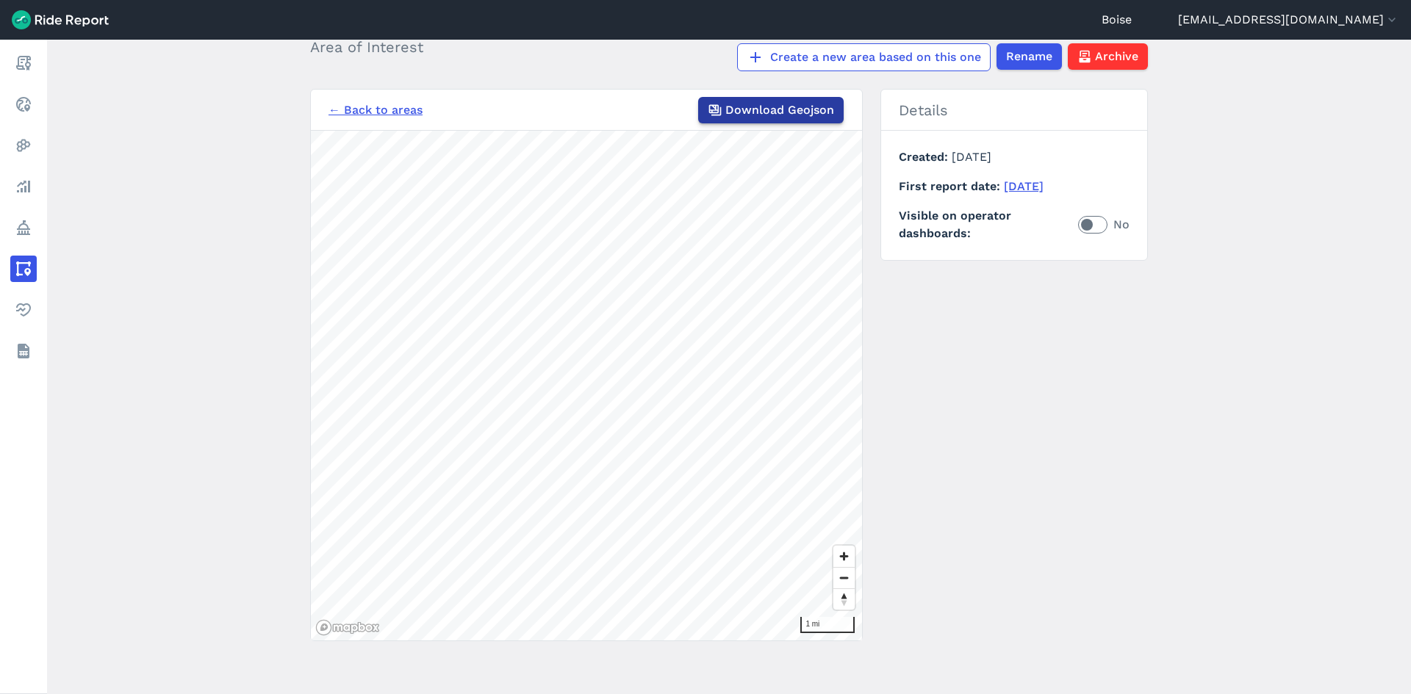
click at [755, 115] on span "Download Geojson" at bounding box center [779, 110] width 109 height 18
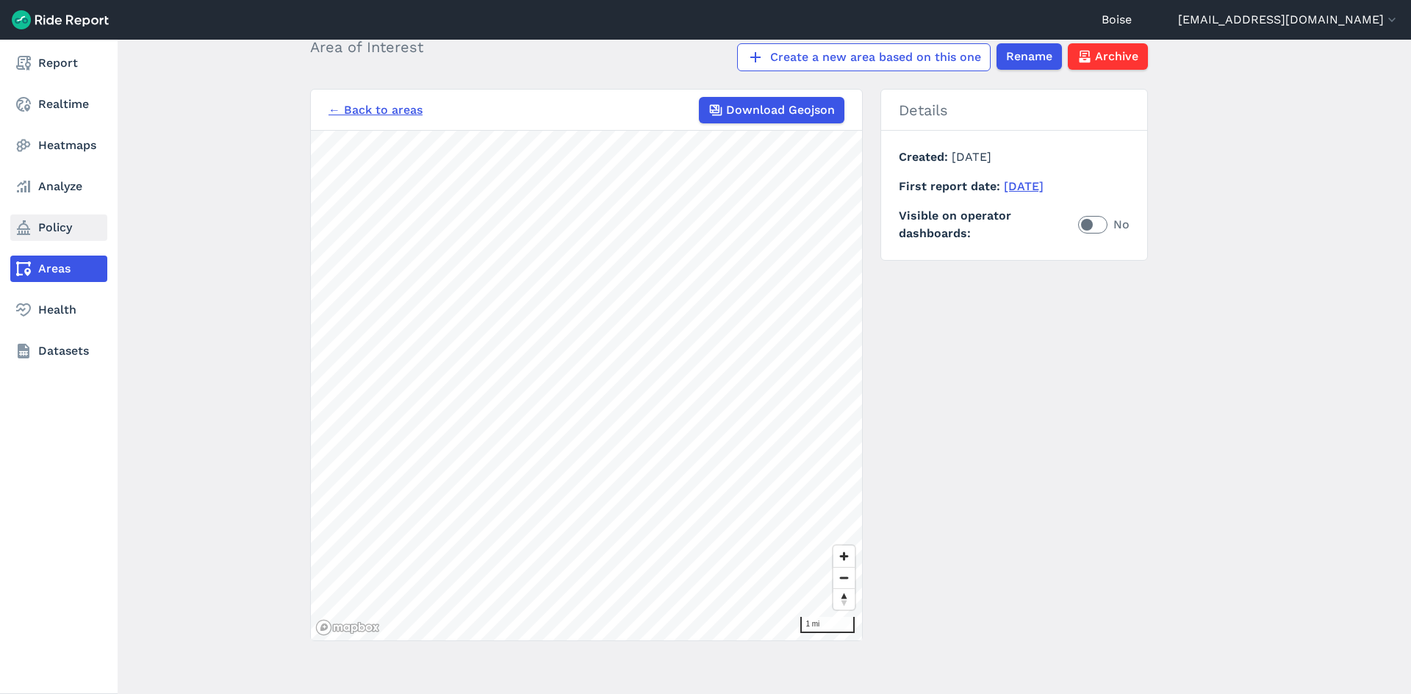
click at [41, 230] on link "Policy" at bounding box center [58, 228] width 97 height 26
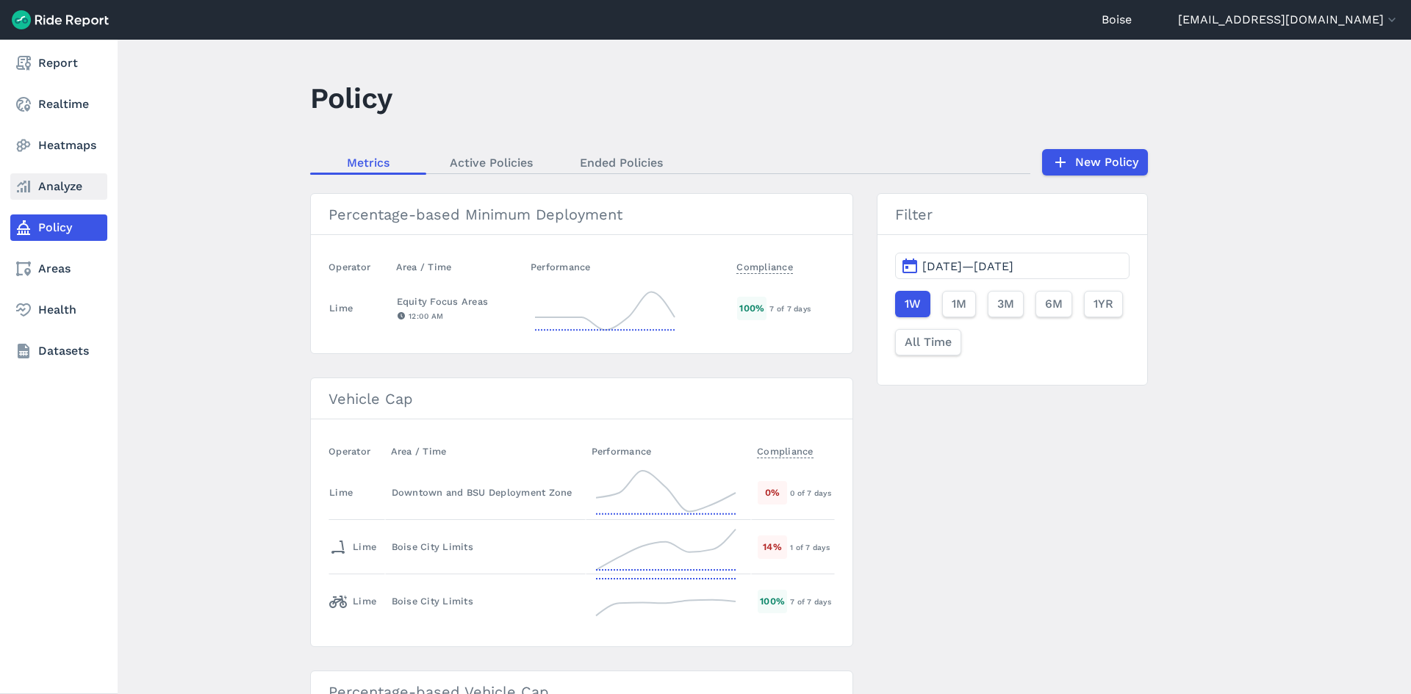
click at [51, 195] on link "Analyze" at bounding box center [58, 186] width 97 height 26
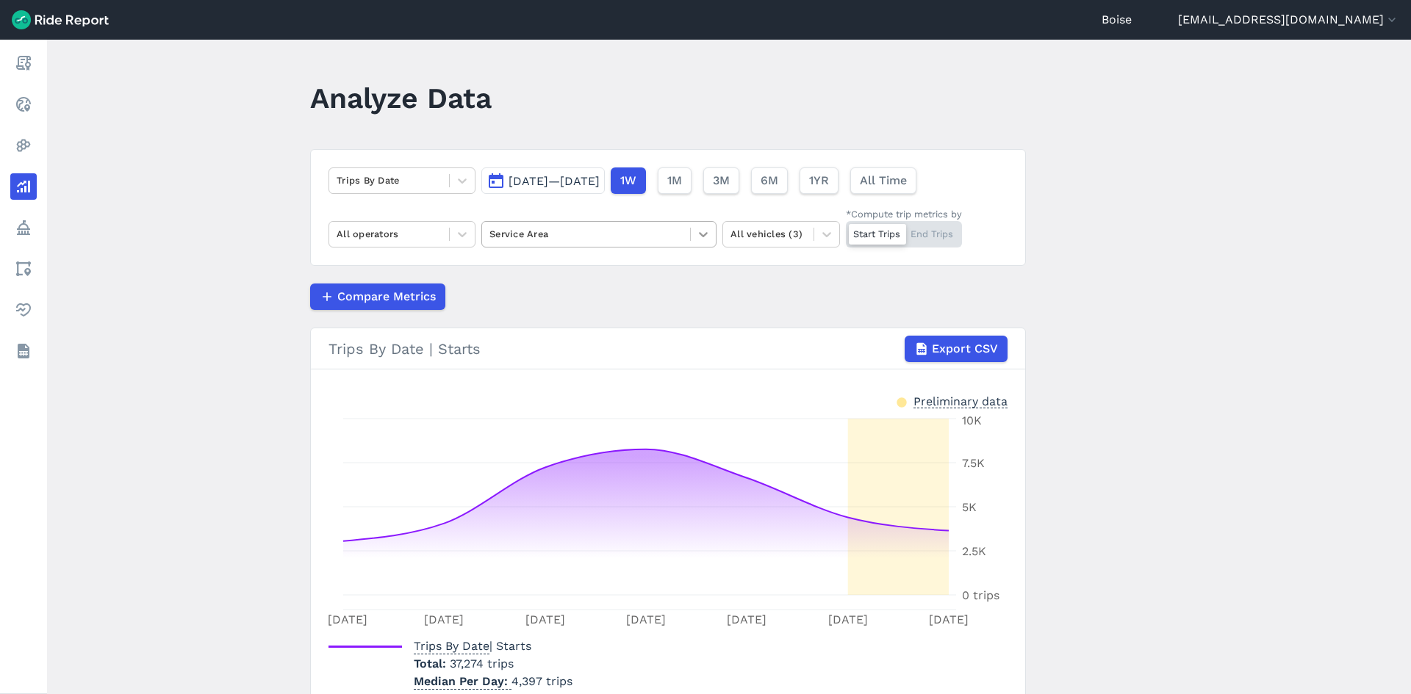
click at [698, 240] on icon at bounding box center [703, 234] width 15 height 15
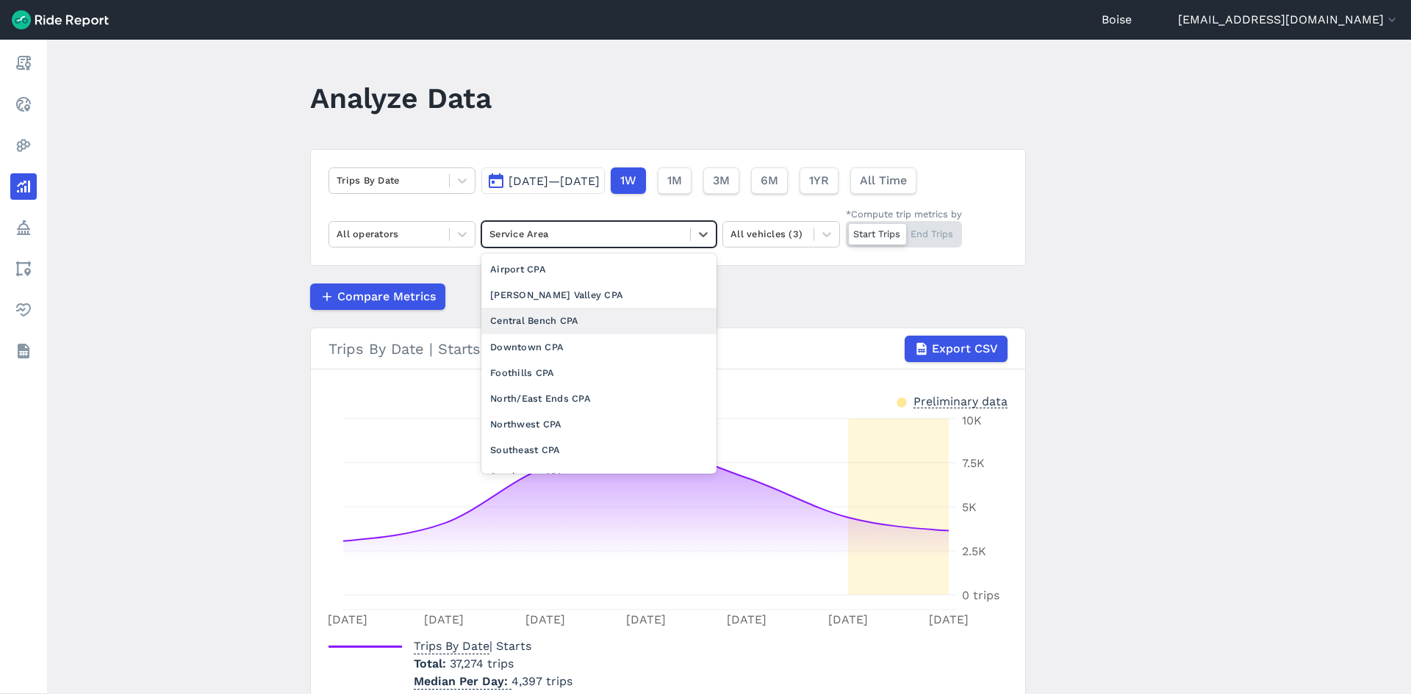
click at [669, 325] on div "Central Bench CPA" at bounding box center [598, 321] width 235 height 26
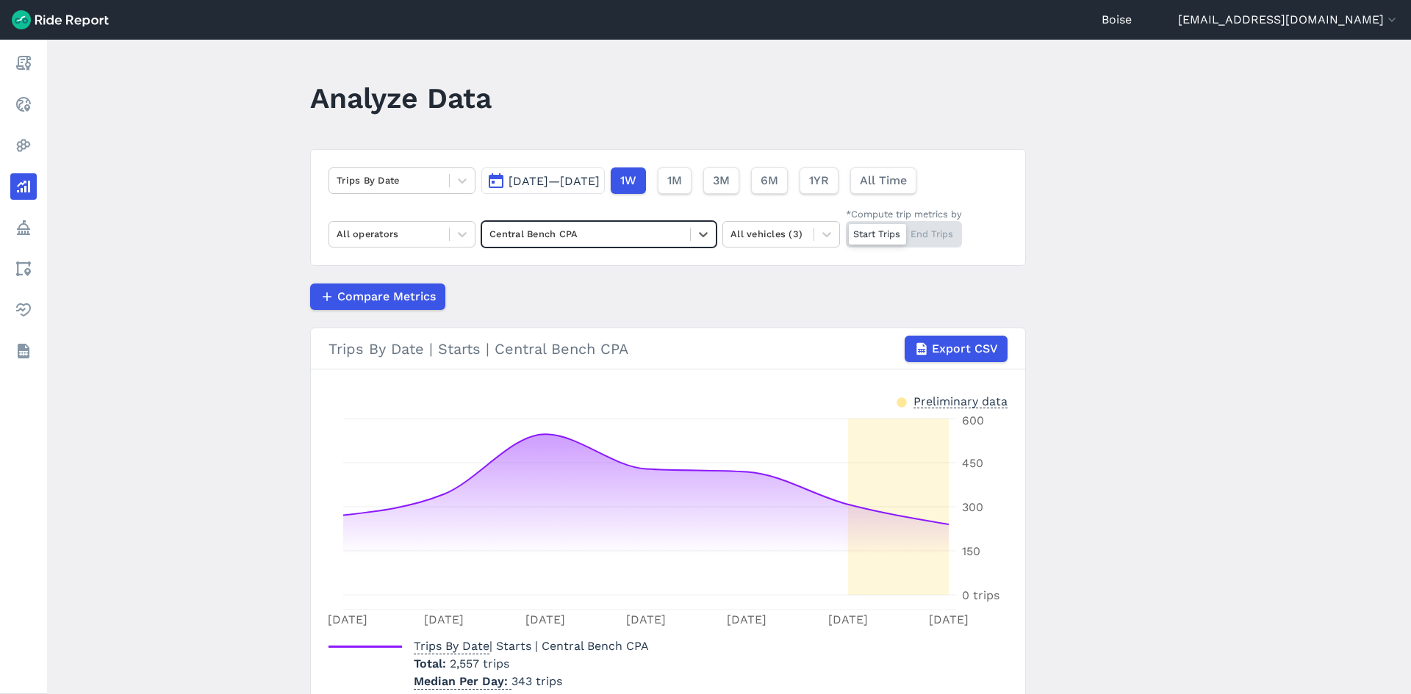
scroll to position [68, 0]
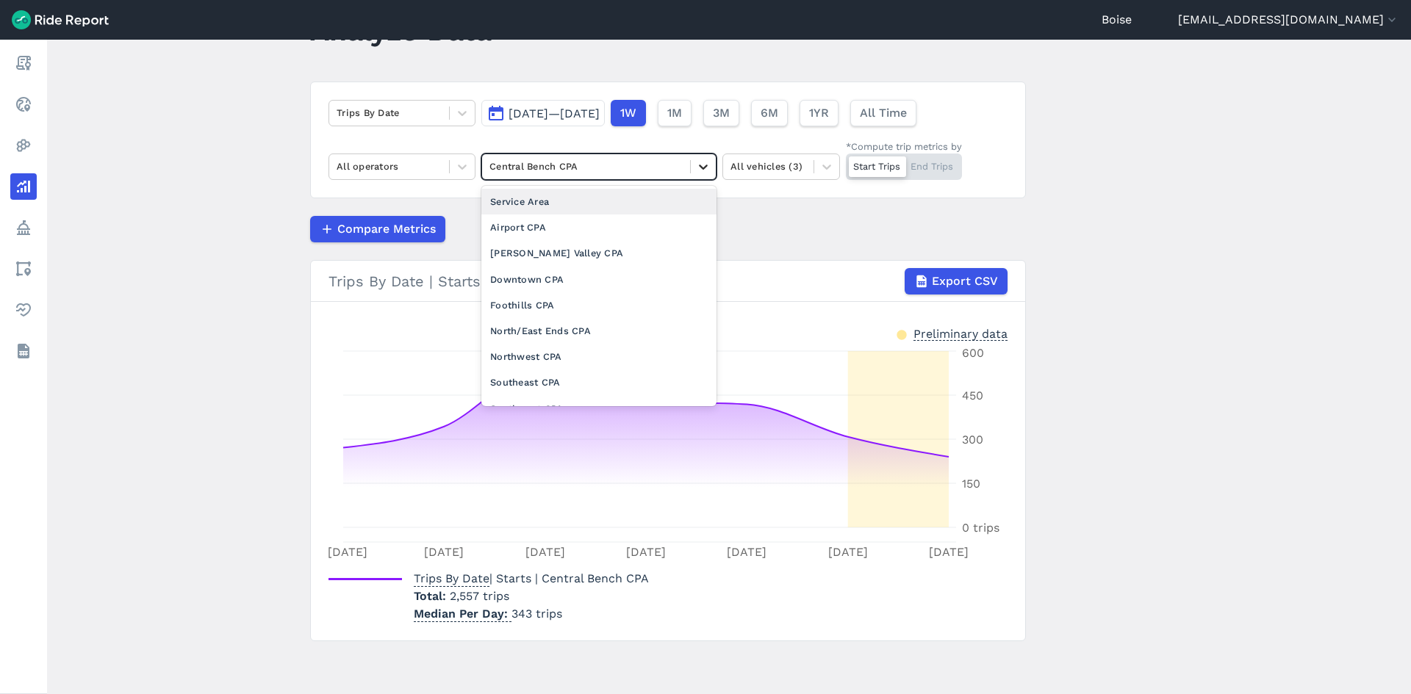
click at [702, 161] on icon at bounding box center [703, 166] width 15 height 15
click at [556, 237] on div "Airport CPA" at bounding box center [598, 228] width 235 height 26
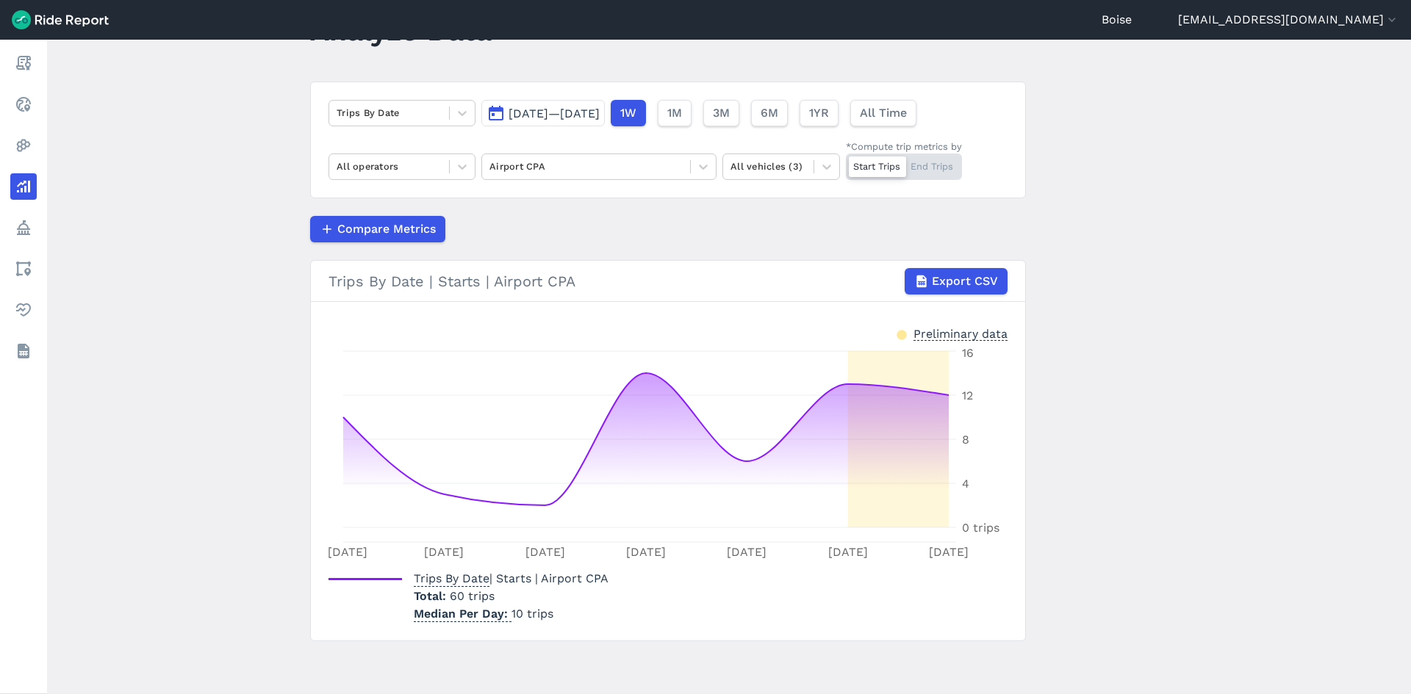
click at [667, 182] on div "Trips By Date [DATE]—[DATE] 1W 1M 3M 6M 1YR All Time All operators Airport CPA …" at bounding box center [668, 140] width 716 height 117
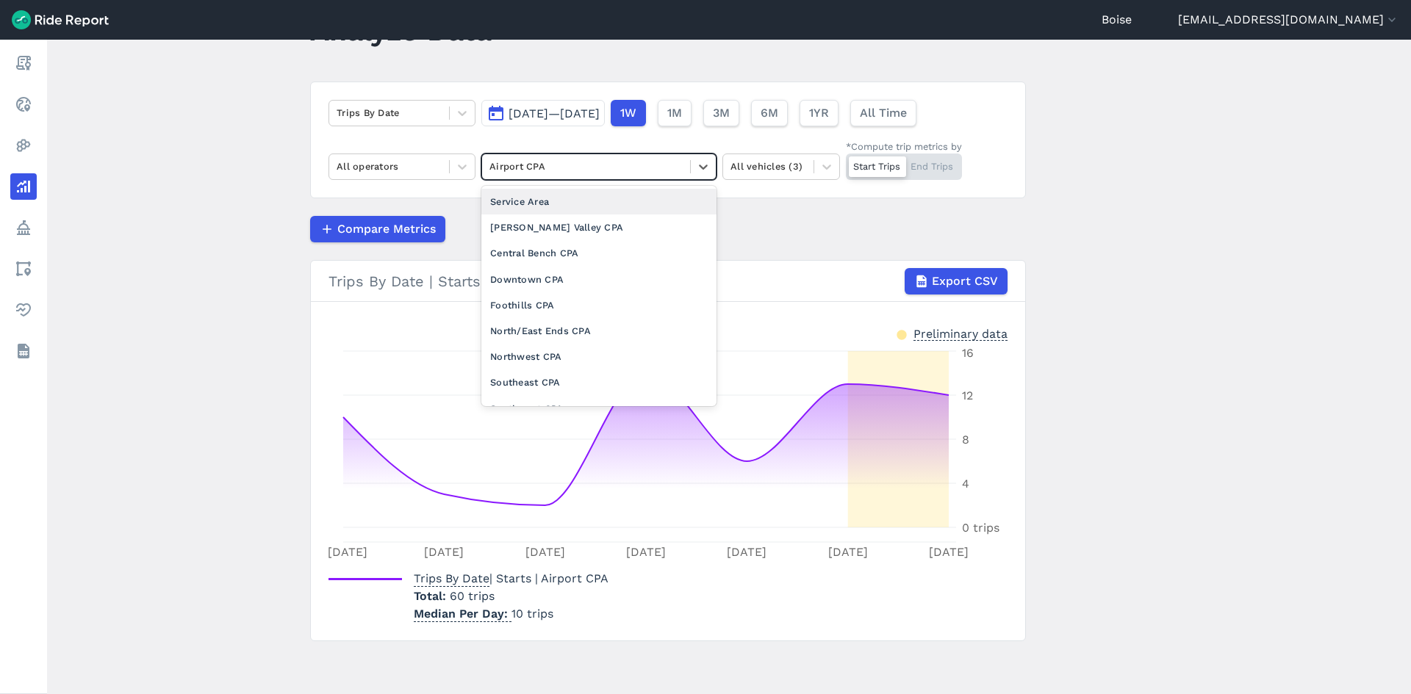
click at [686, 168] on div "Airport CPA" at bounding box center [586, 166] width 208 height 23
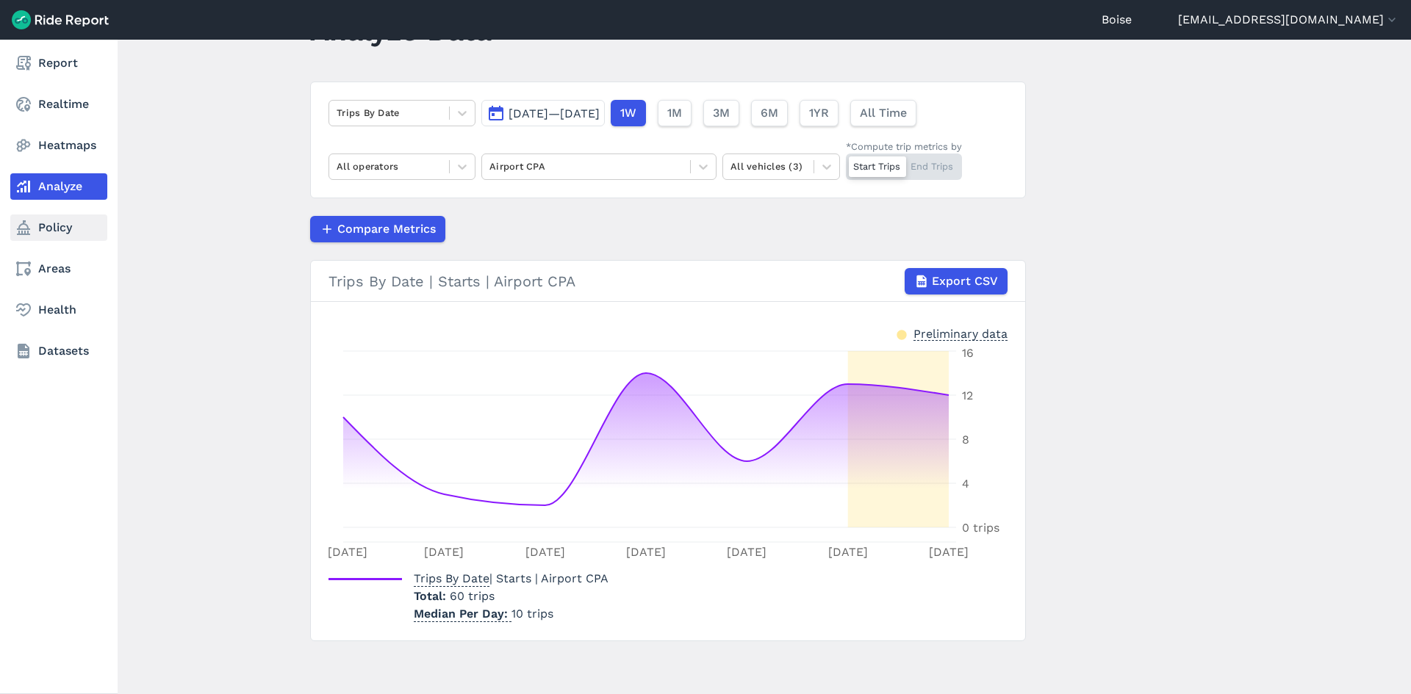
click at [37, 231] on link "Policy" at bounding box center [58, 228] width 97 height 26
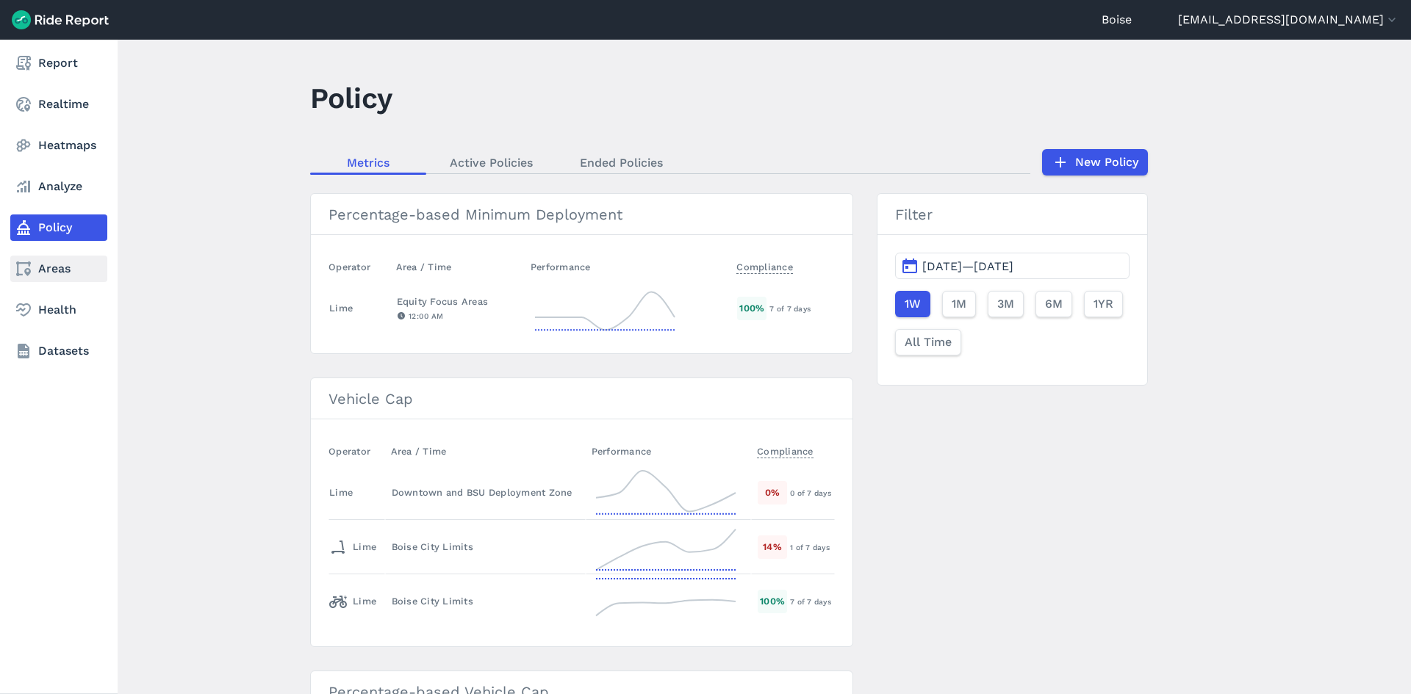
click at [59, 270] on link "Areas" at bounding box center [58, 269] width 97 height 26
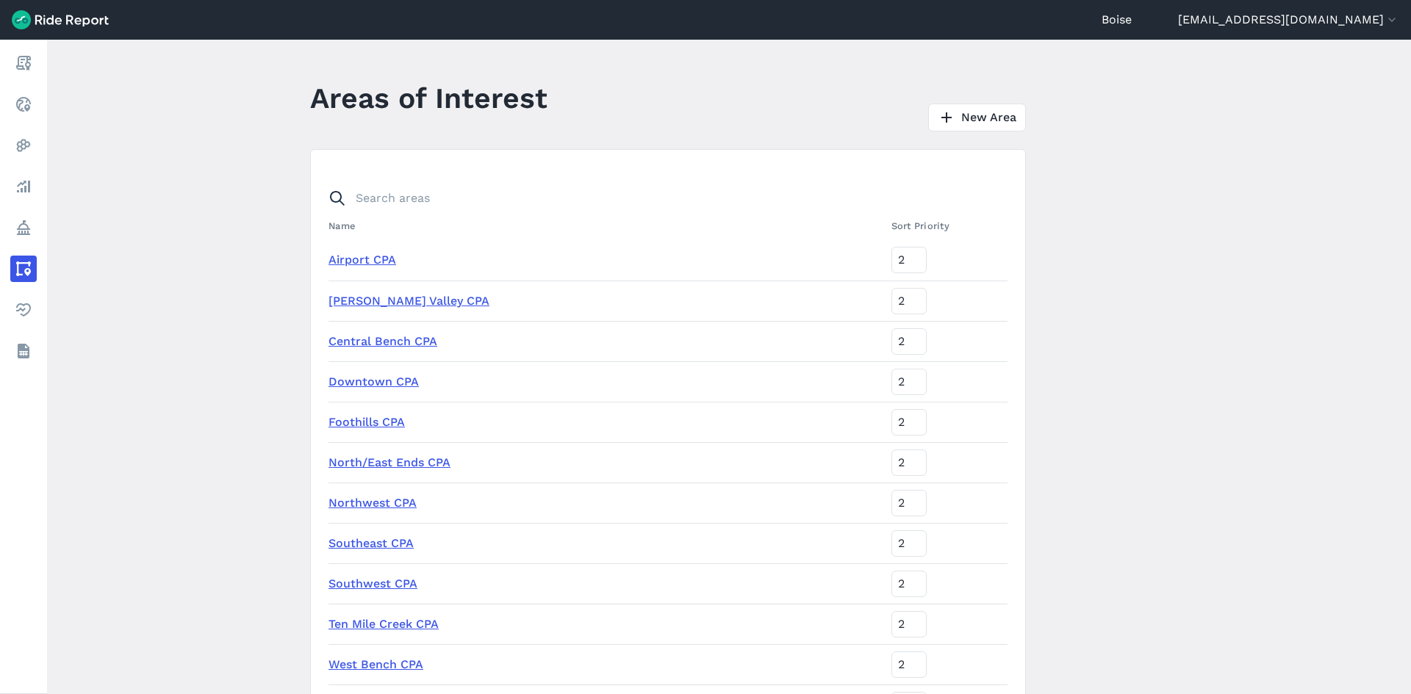
click at [976, 103] on header "Areas of Interest New Area" at bounding box center [676, 103] width 733 height 57
click at [971, 118] on link "New Area" at bounding box center [977, 118] width 98 height 28
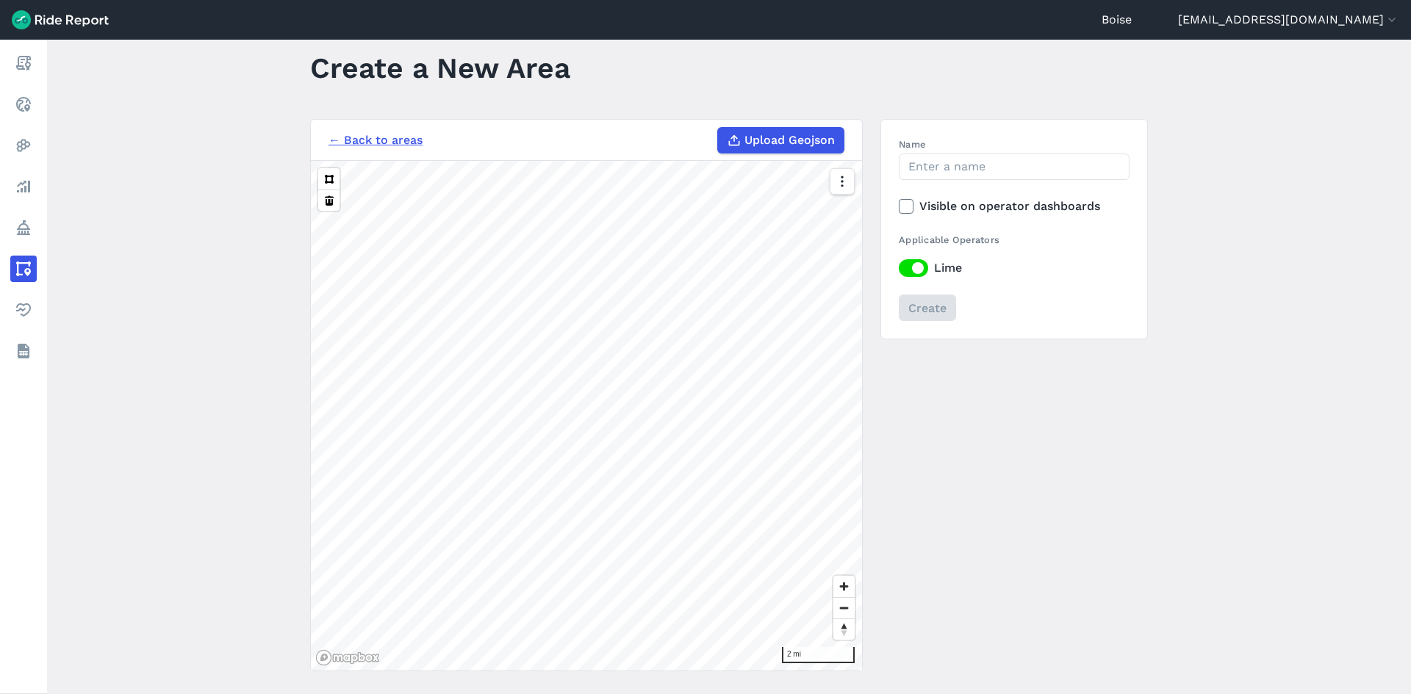
scroll to position [4, 0]
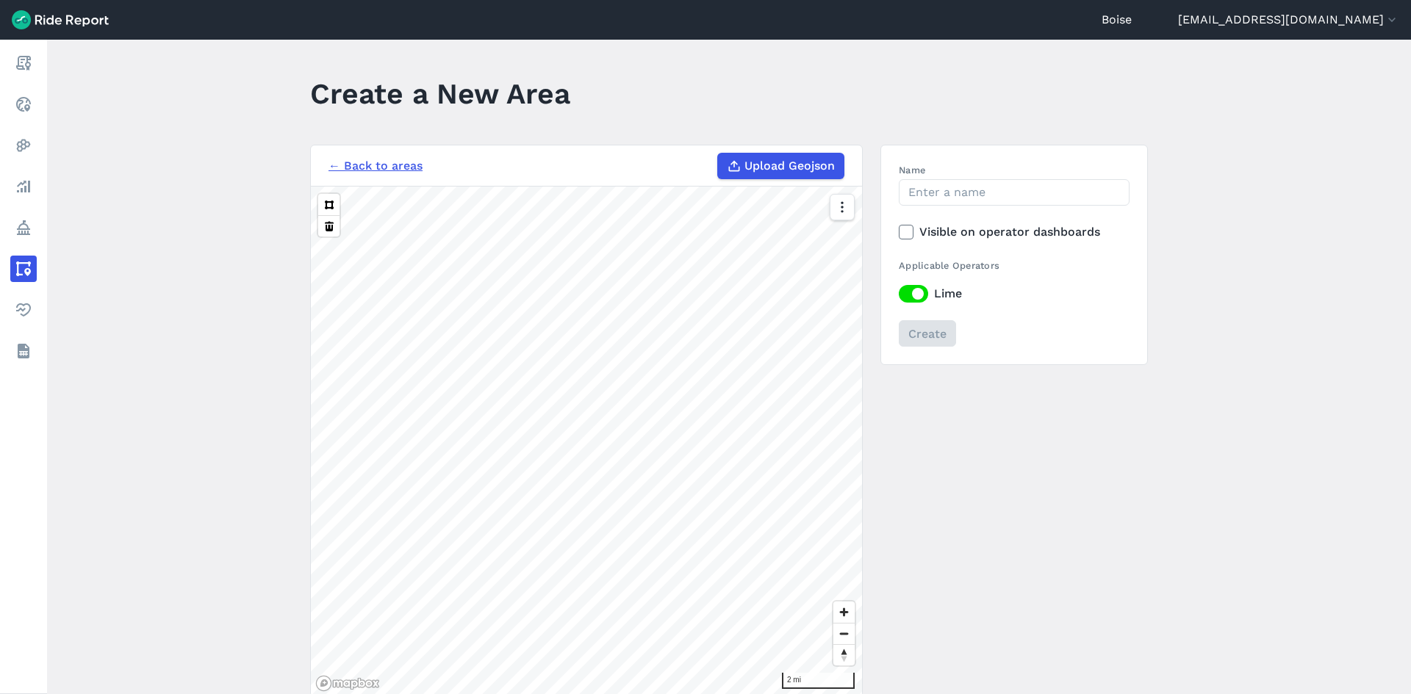
drag, startPoint x: 847, startPoint y: 161, endPoint x: 777, endPoint y: 168, distance: 70.2
click at [717, 167] on h3 "← Back to areas Upload Geojson" at bounding box center [586, 165] width 551 height 41
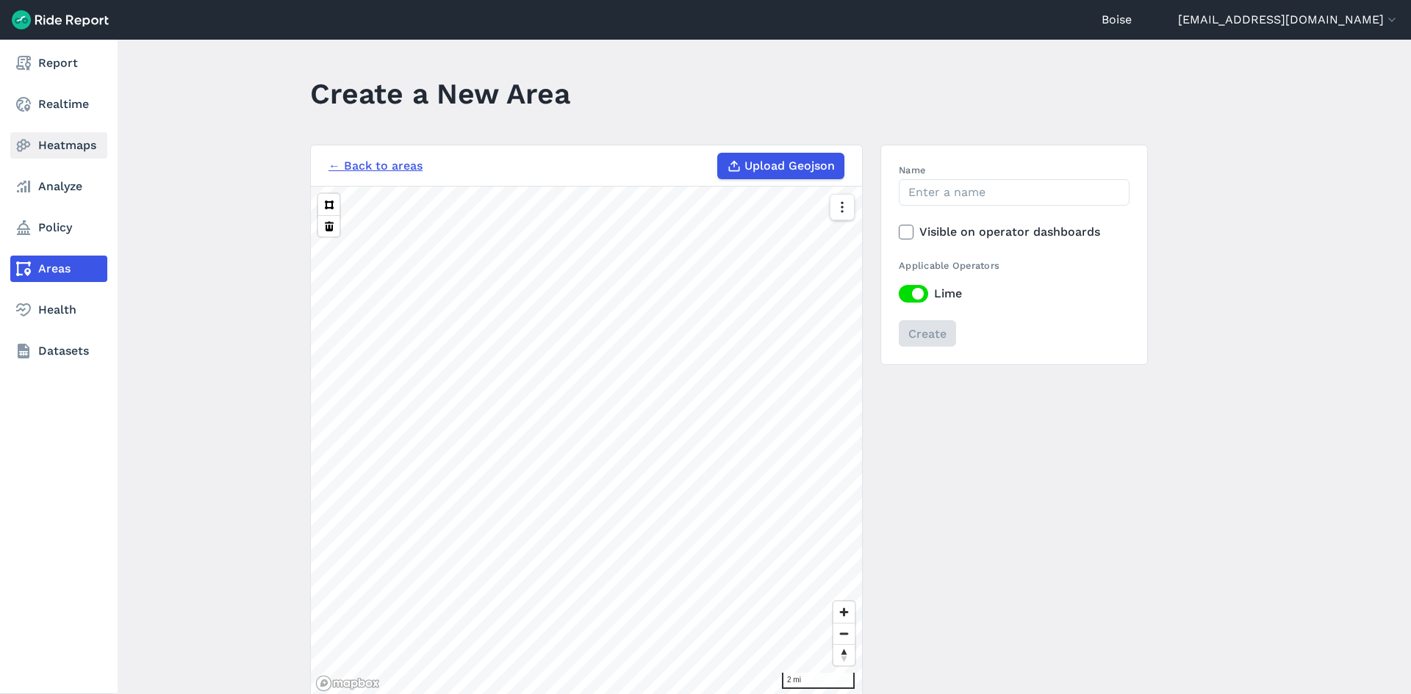
click at [40, 143] on link "Heatmaps" at bounding box center [58, 145] width 97 height 26
